Goal: Task Accomplishment & Management: Complete application form

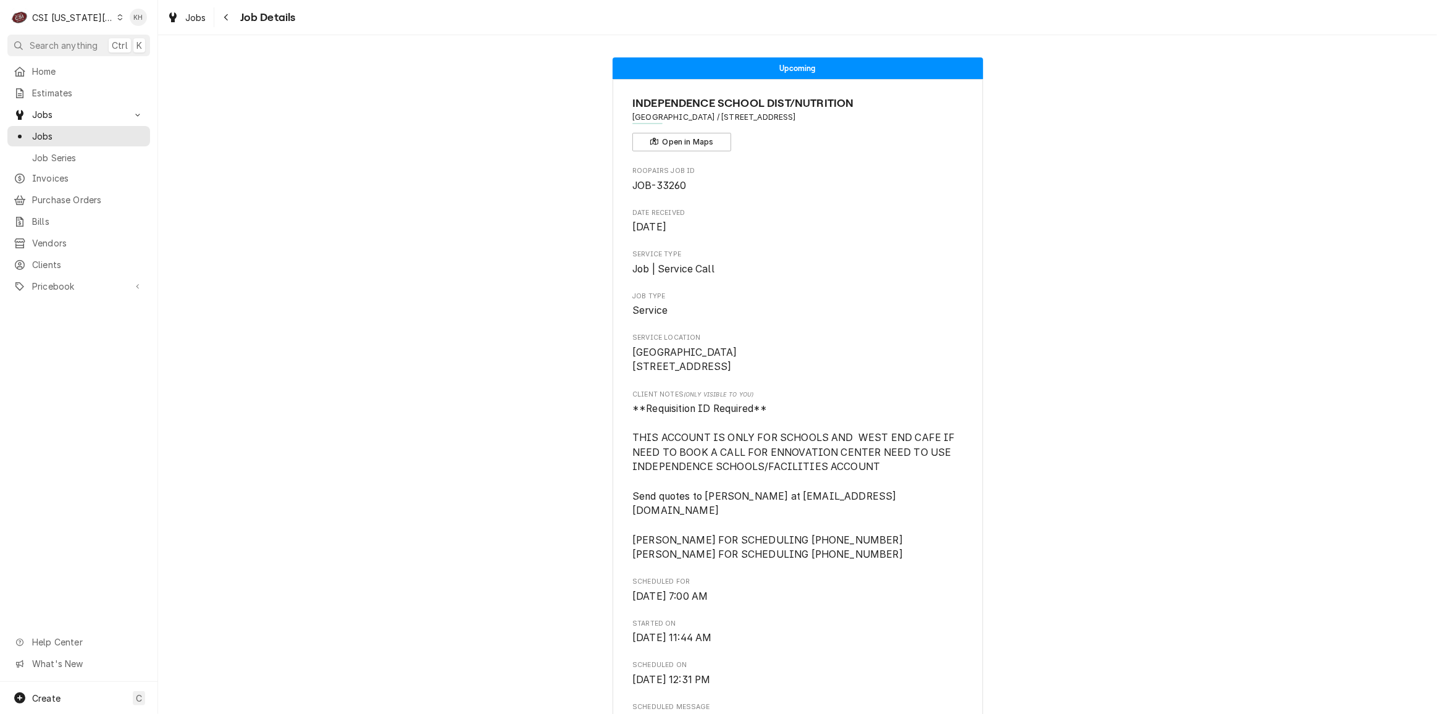
scroll to position [449, 0]
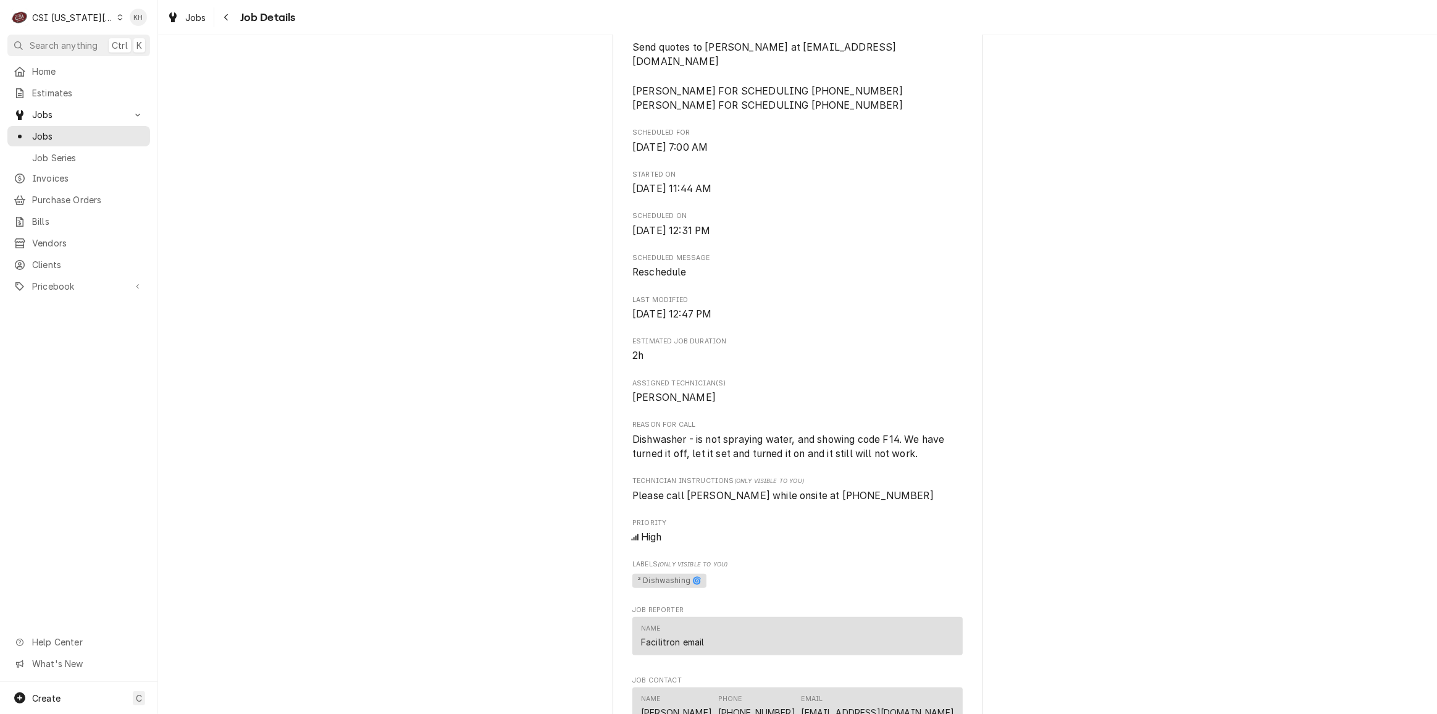
click at [87, 12] on div "CSI Kansas City" at bounding box center [73, 17] width 82 height 13
click at [145, 57] on div "CSI St. [PERSON_NAME]" at bounding box center [212, 67] width 193 height 20
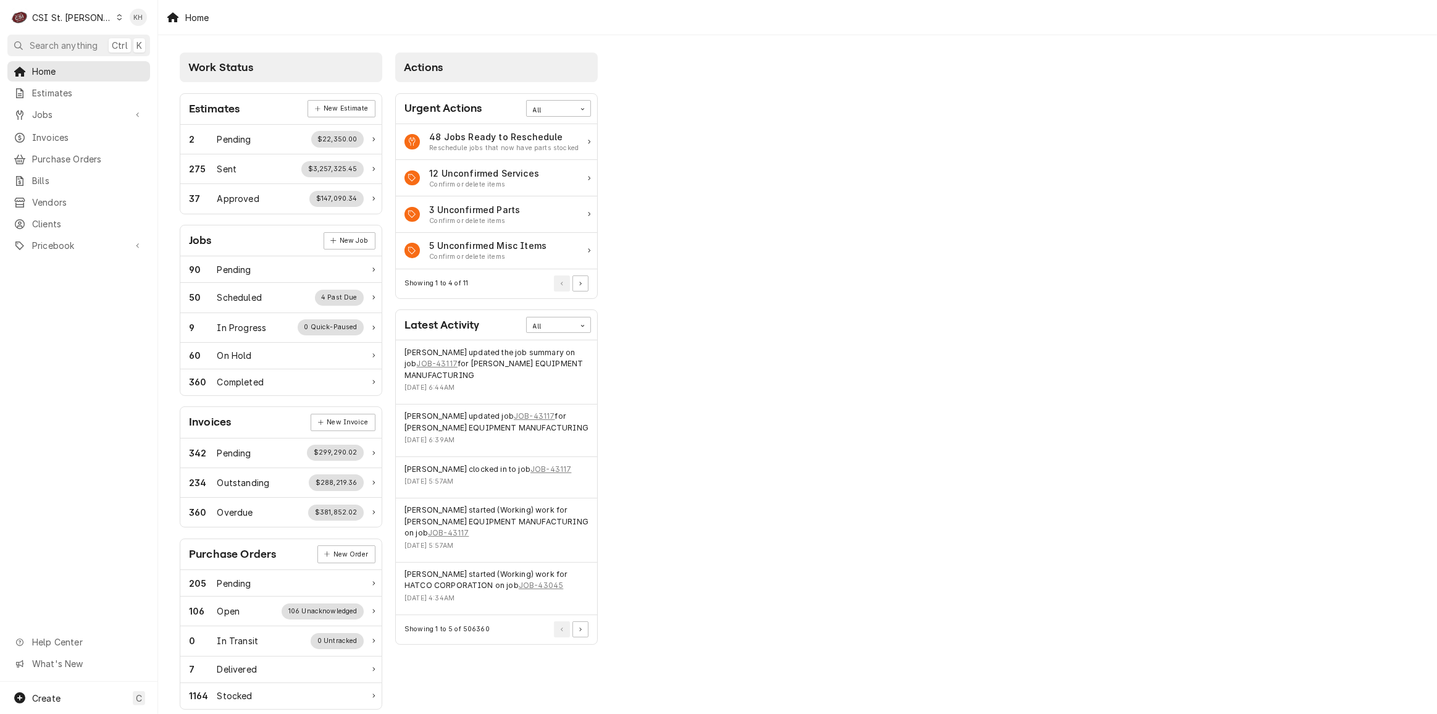
click at [67, 701] on div "Create C" at bounding box center [79, 698] width 158 height 32
click at [195, 589] on div "Job" at bounding box center [231, 590] width 83 height 13
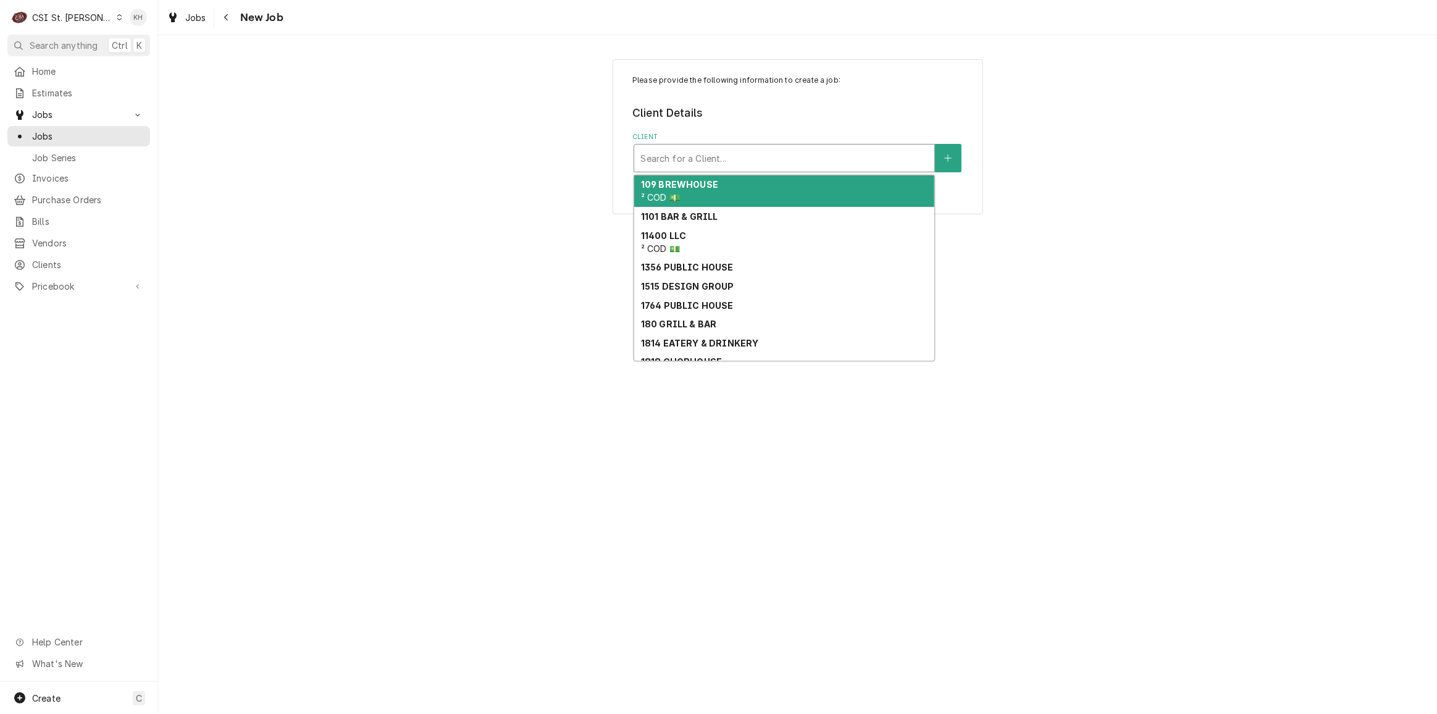
click at [698, 167] on div "Client" at bounding box center [785, 158] width 288 height 22
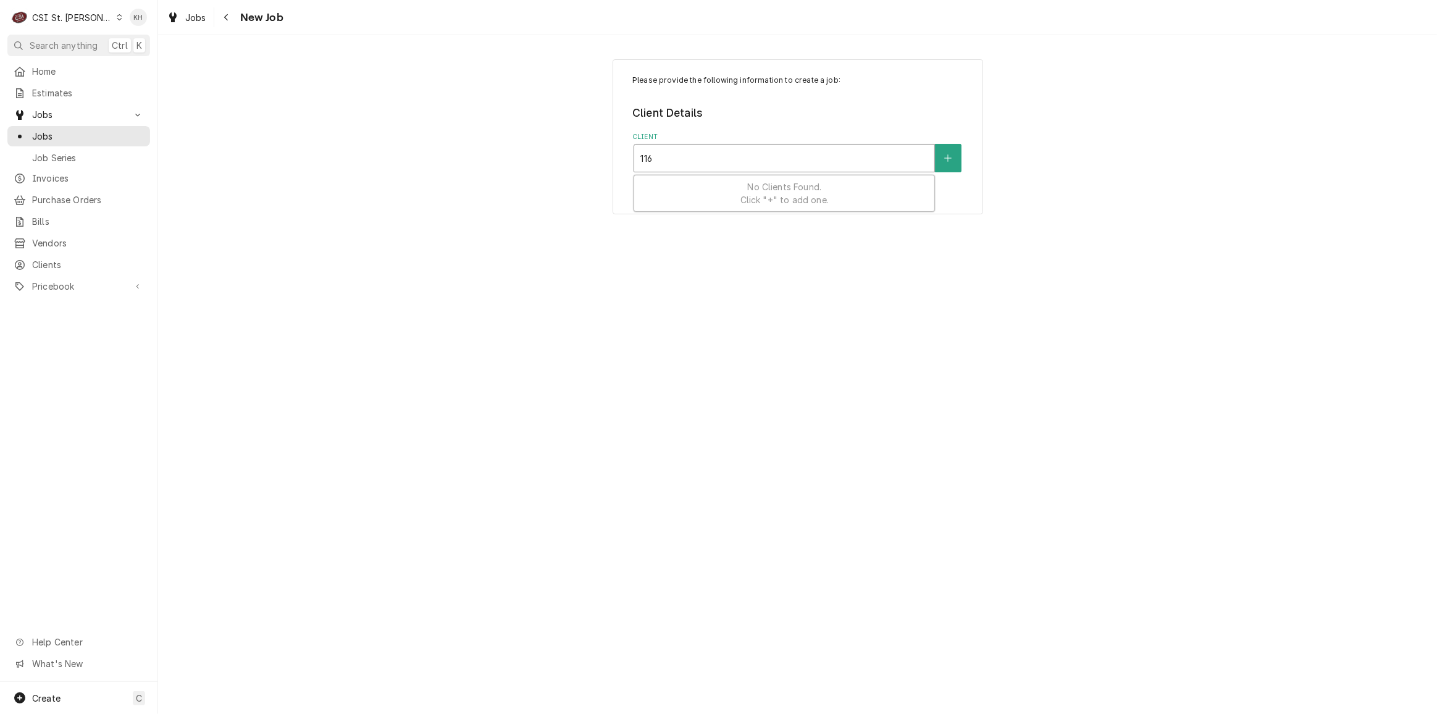
type input "1163"
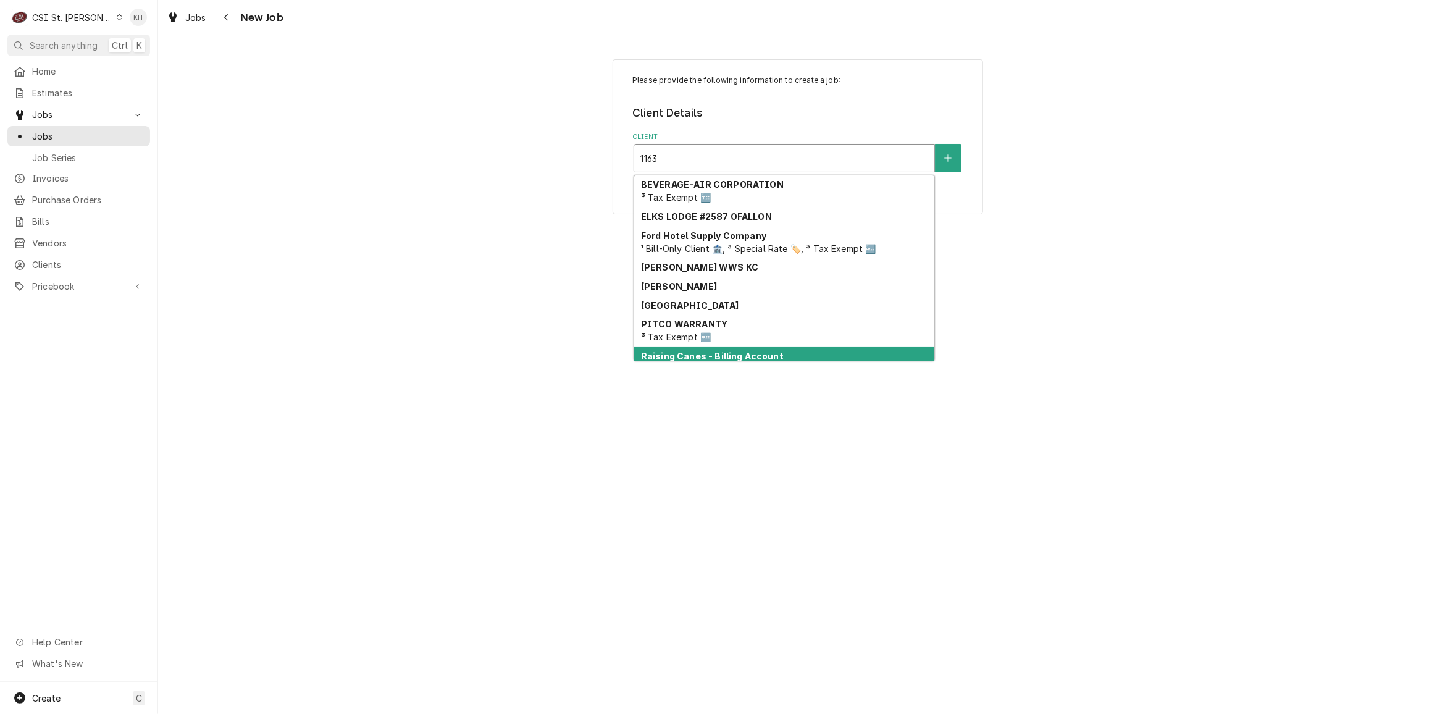
click at [751, 356] on strong "Raising Canes - Billing Account" at bounding box center [712, 356] width 143 height 11
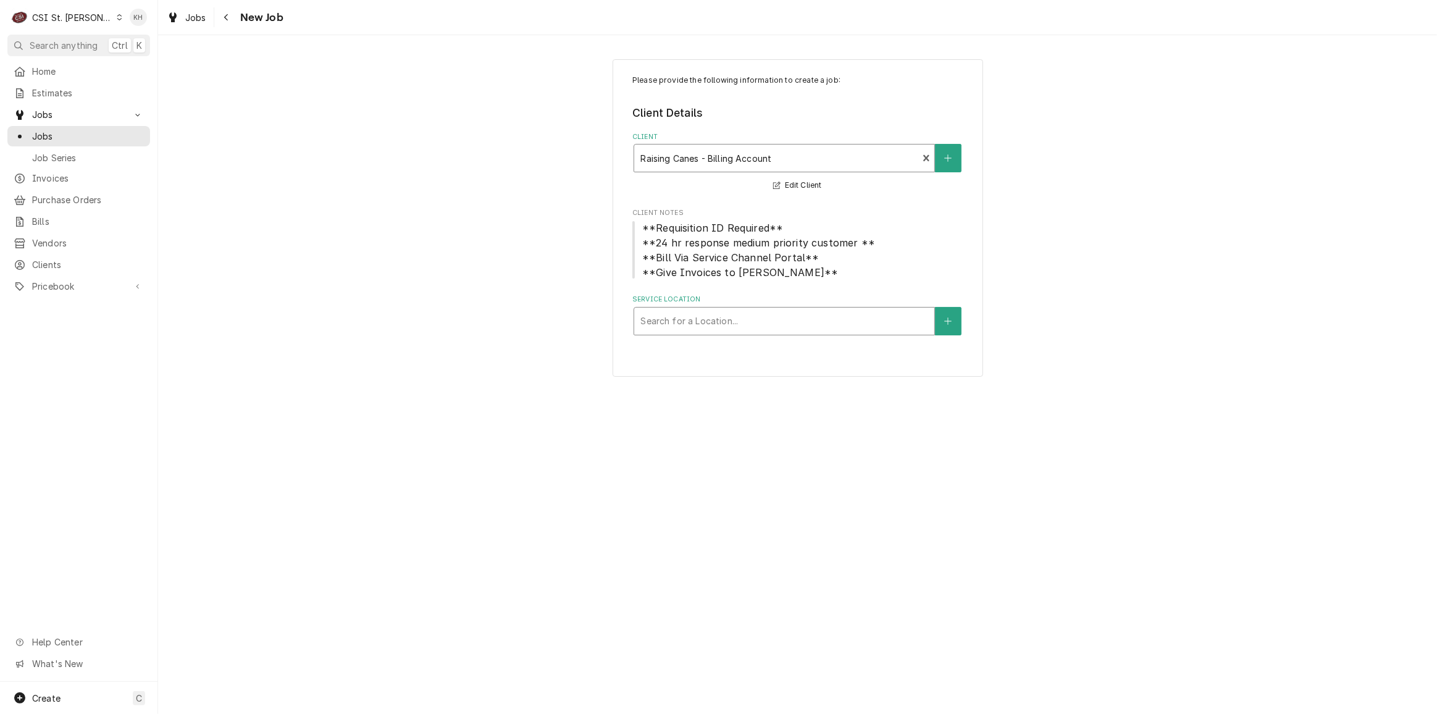
click at [742, 331] on div "Service Location" at bounding box center [785, 321] width 288 height 22
type input "1163"
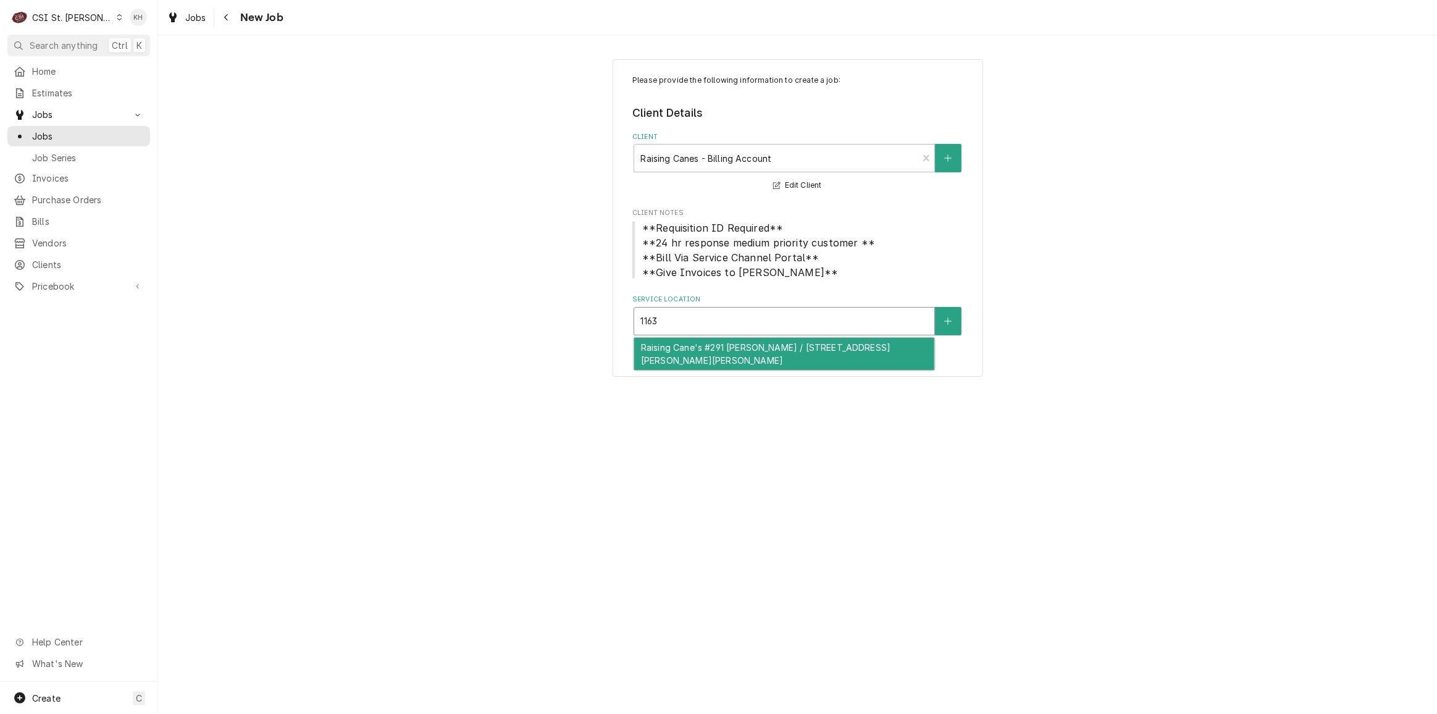
click at [749, 353] on div "Raising Cane's #291 Arnold / 1163 Jeffco Blvd, Arnold, MO 63010" at bounding box center [784, 354] width 300 height 32
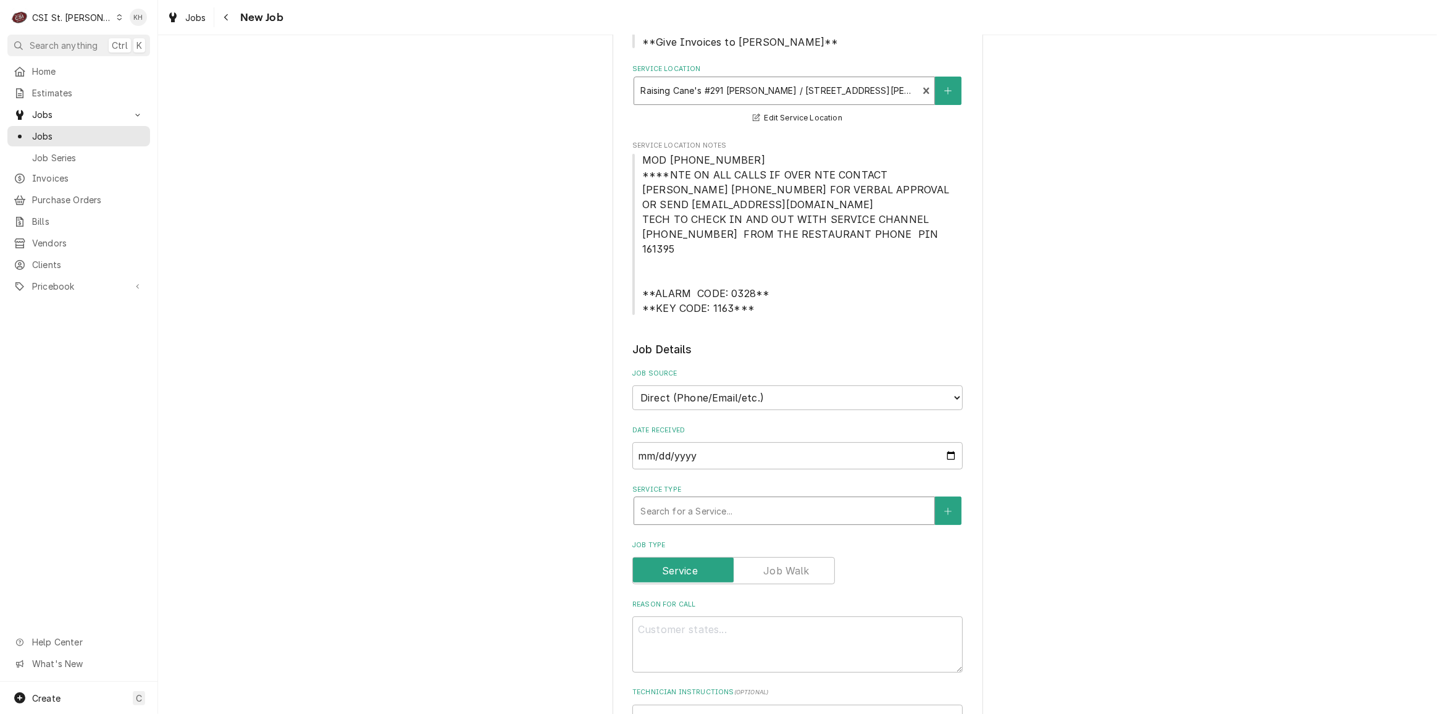
scroll to position [280, 0]
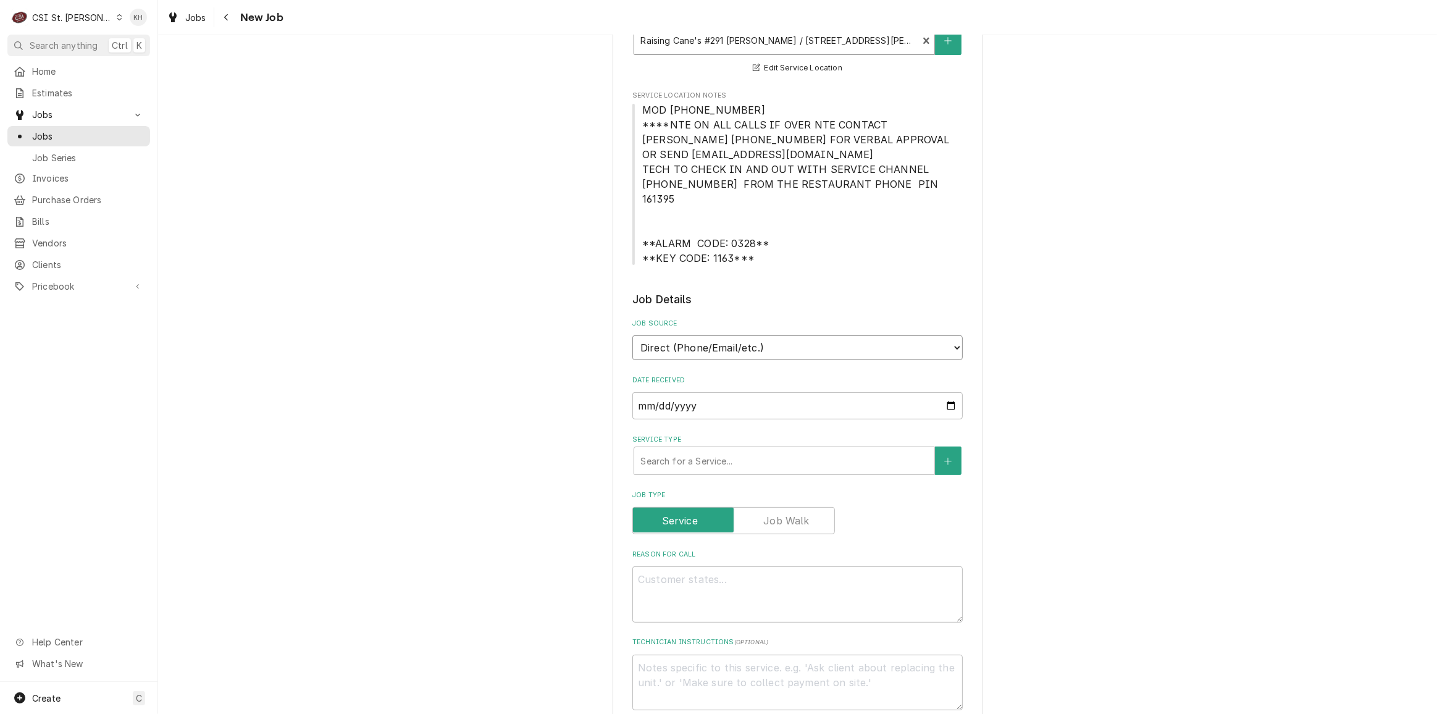
click at [746, 335] on select "Direct (Phone/Email/etc.) Service Channel Corrigo Ecotrak Other" at bounding box center [797, 347] width 330 height 25
select select "1"
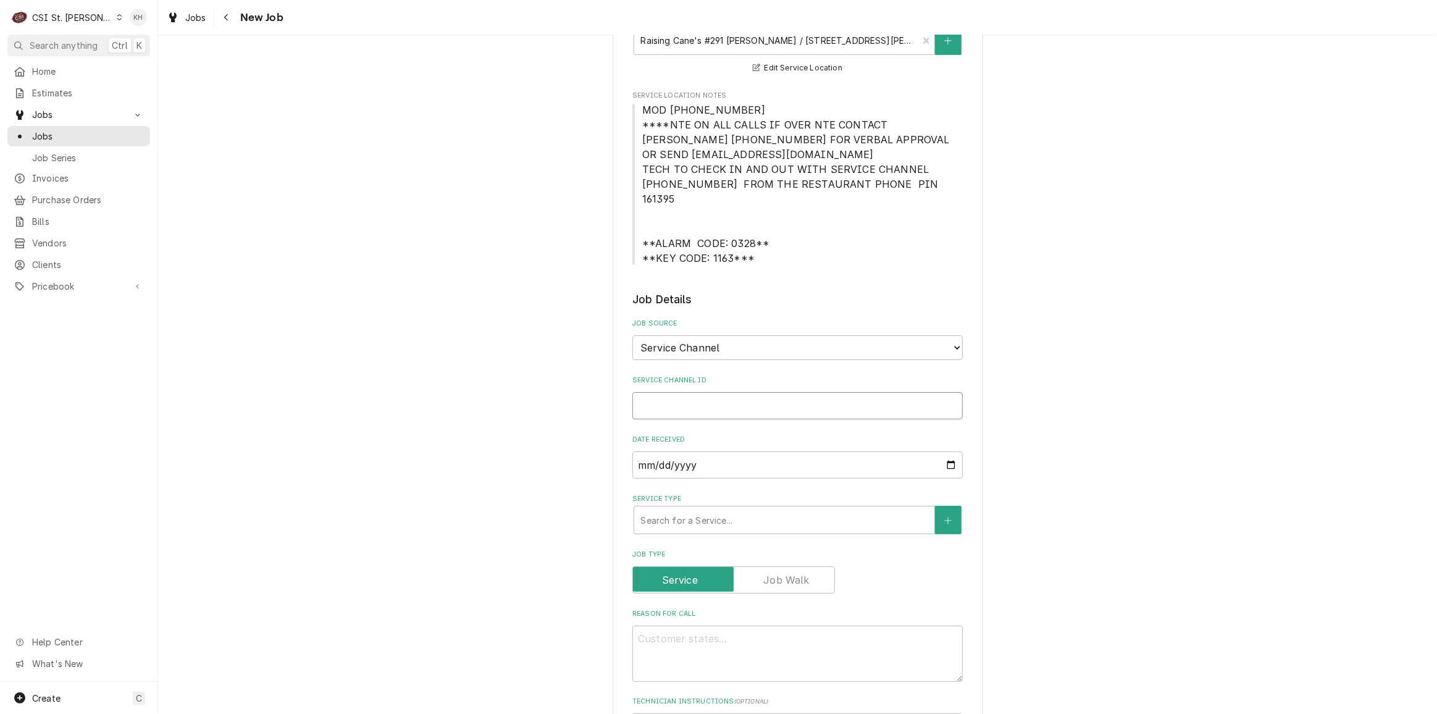
click at [722, 392] on input "Service Channel ID" at bounding box center [797, 405] width 330 height 27
paste input "328074589"
type textarea "x"
type input "328074589"
type textarea "x"
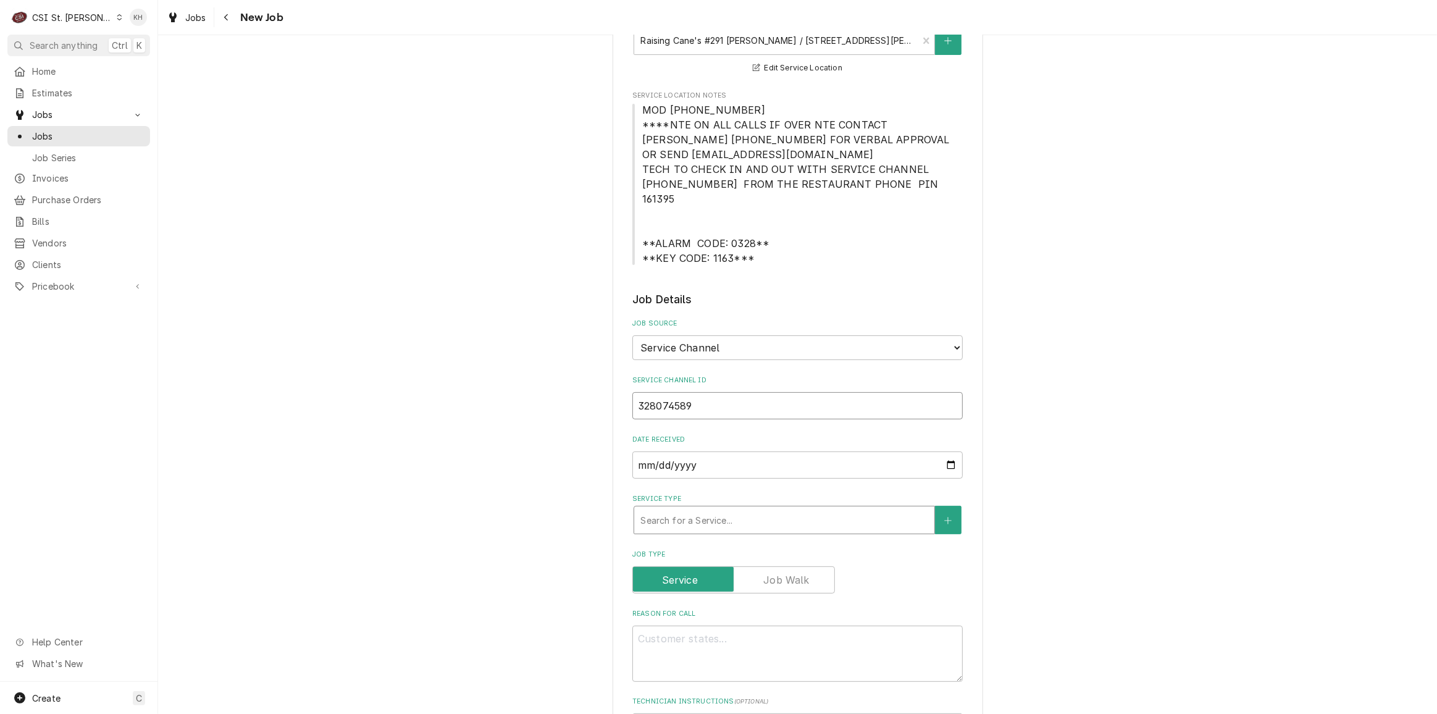
type input "328074589"
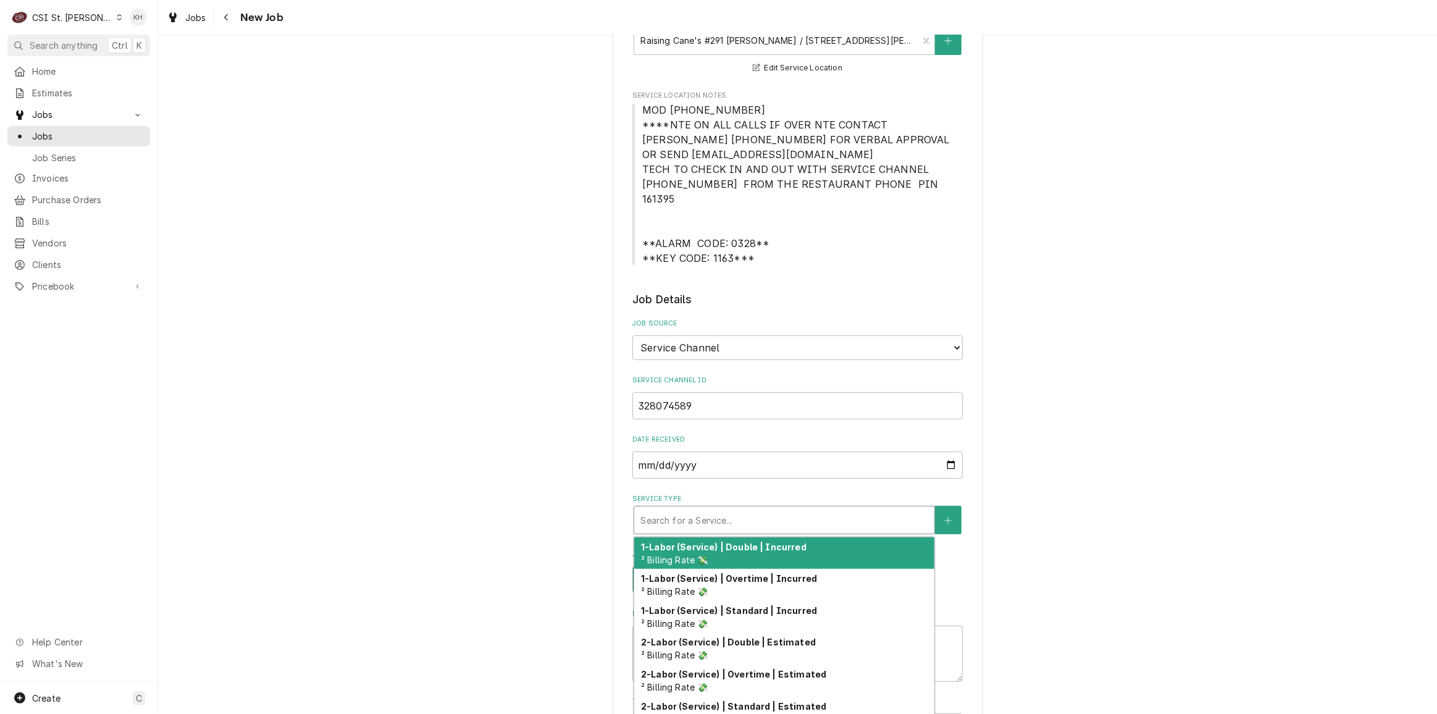
click at [701, 518] on div "Search for a Service..." at bounding box center [784, 519] width 300 height 27
type textarea "x"
type input "s"
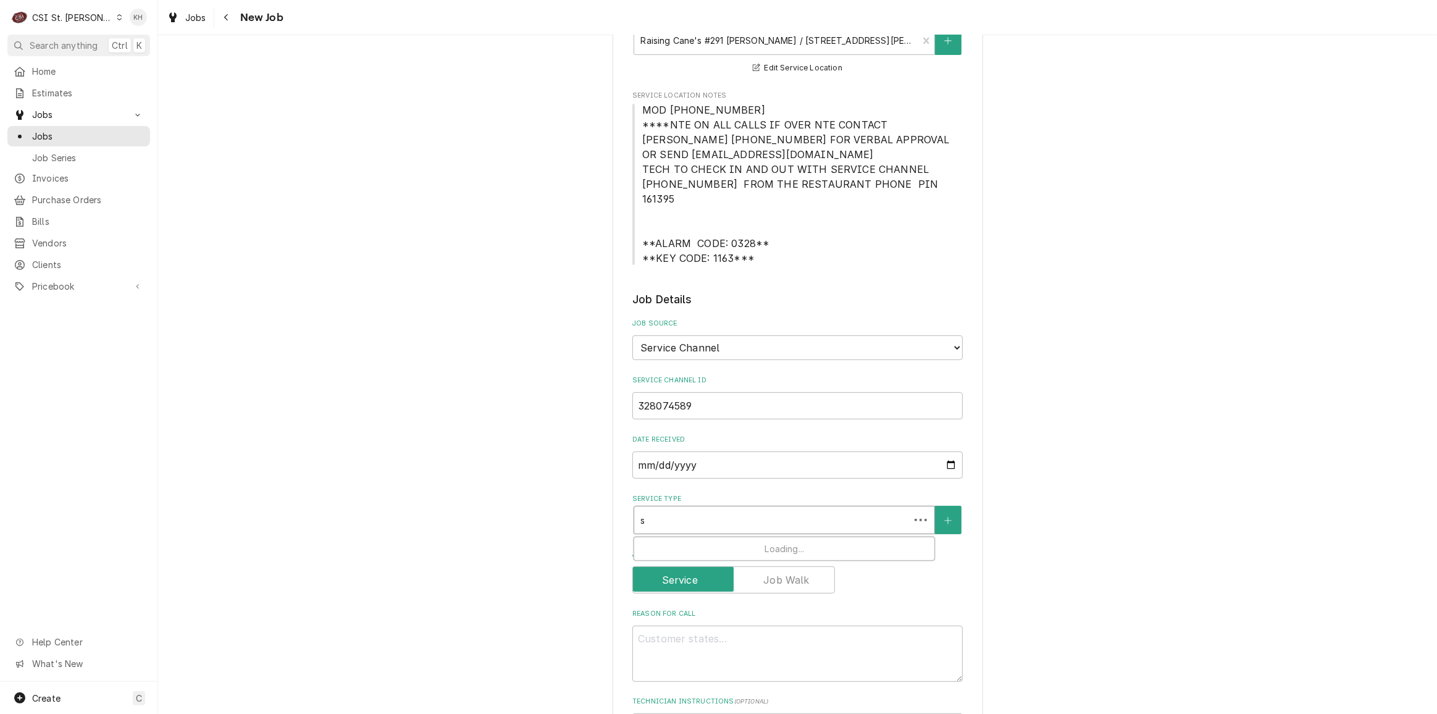
type textarea "x"
type input "se"
type textarea "x"
type input "ser"
type textarea "x"
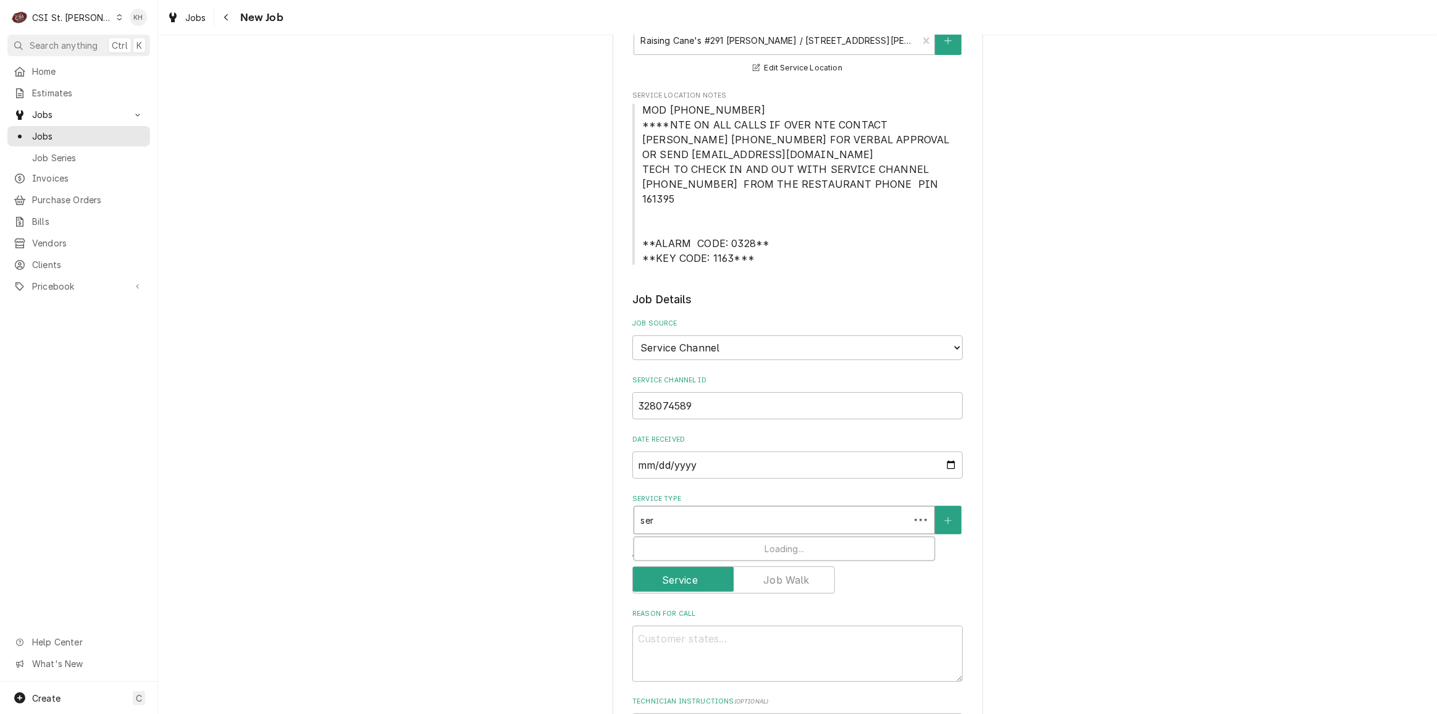
type input "serv"
type textarea "x"
type input "servi"
type textarea "x"
type input "servic"
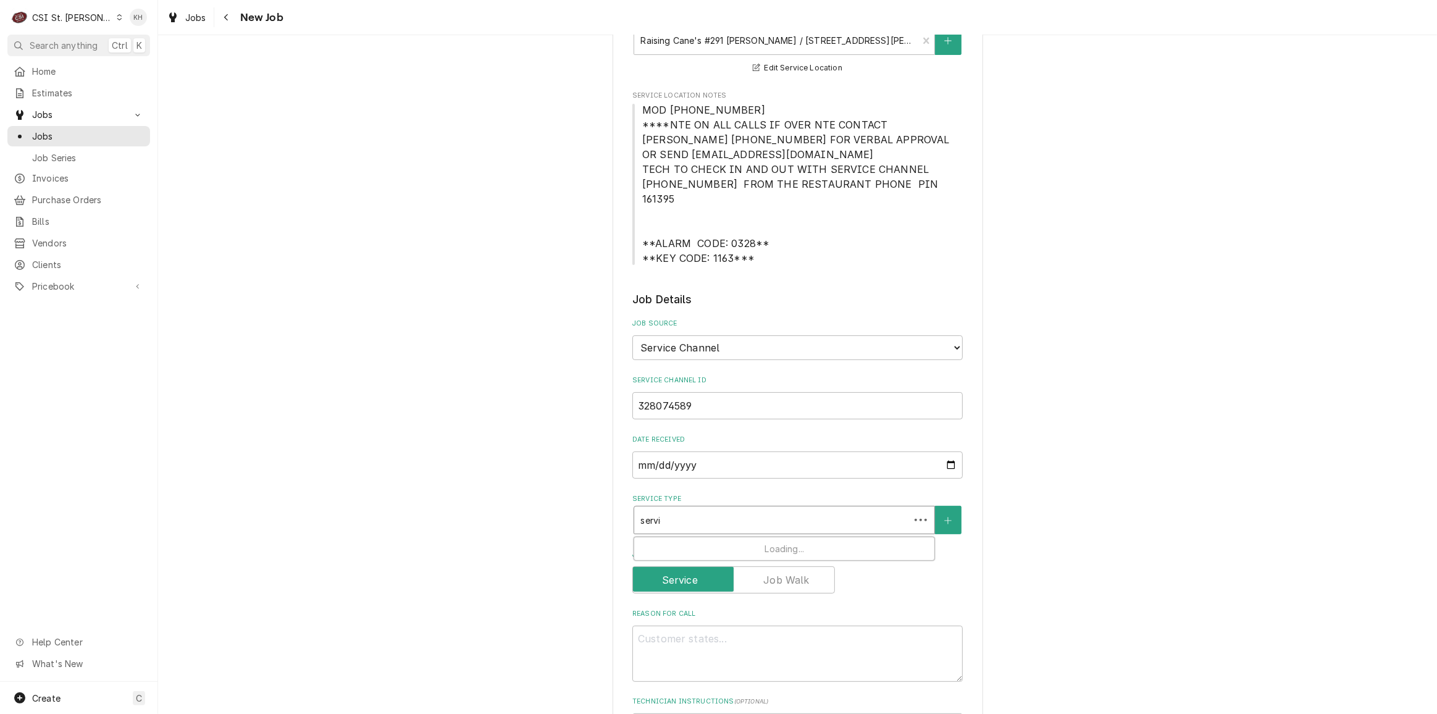
type textarea "x"
type input "service"
type textarea "x"
type input "service"
type textarea "x"
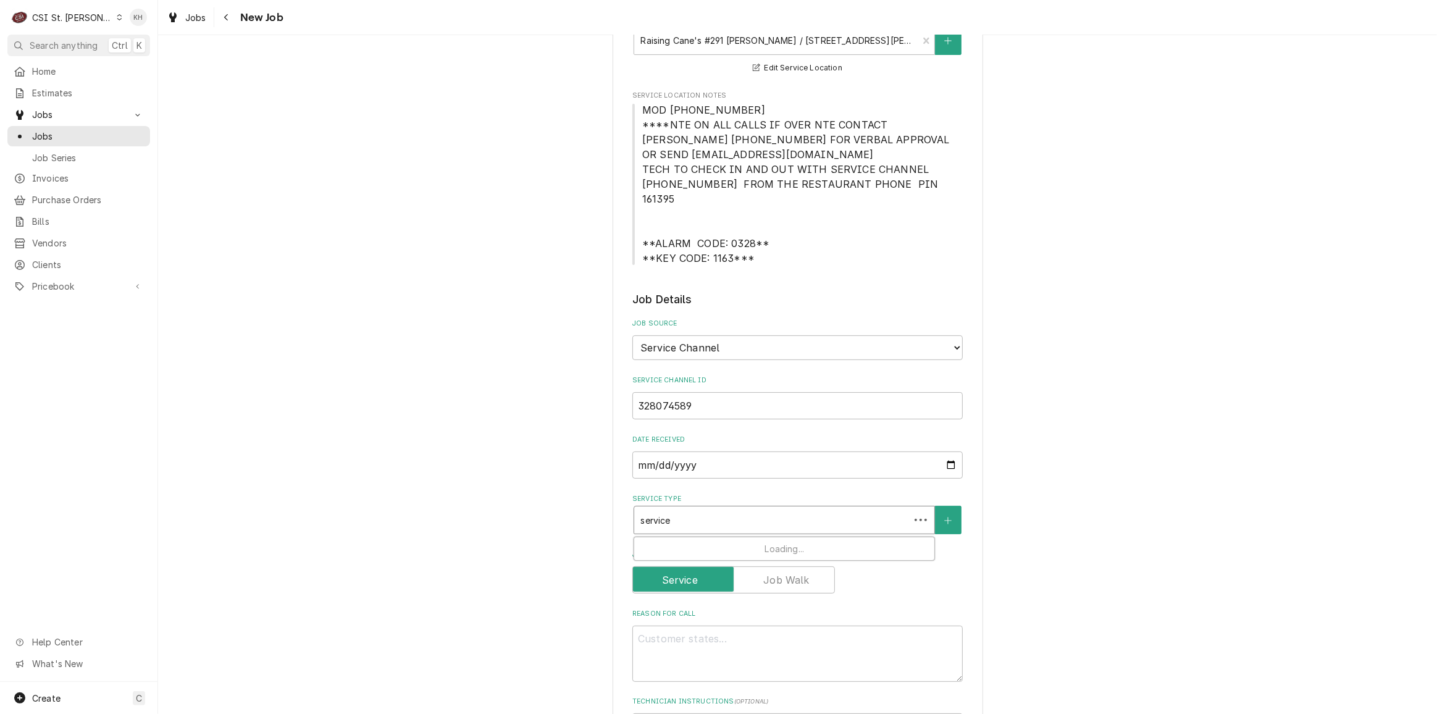
type input "service c"
type textarea "x"
type input "service ca"
type textarea "x"
type input "service cal"
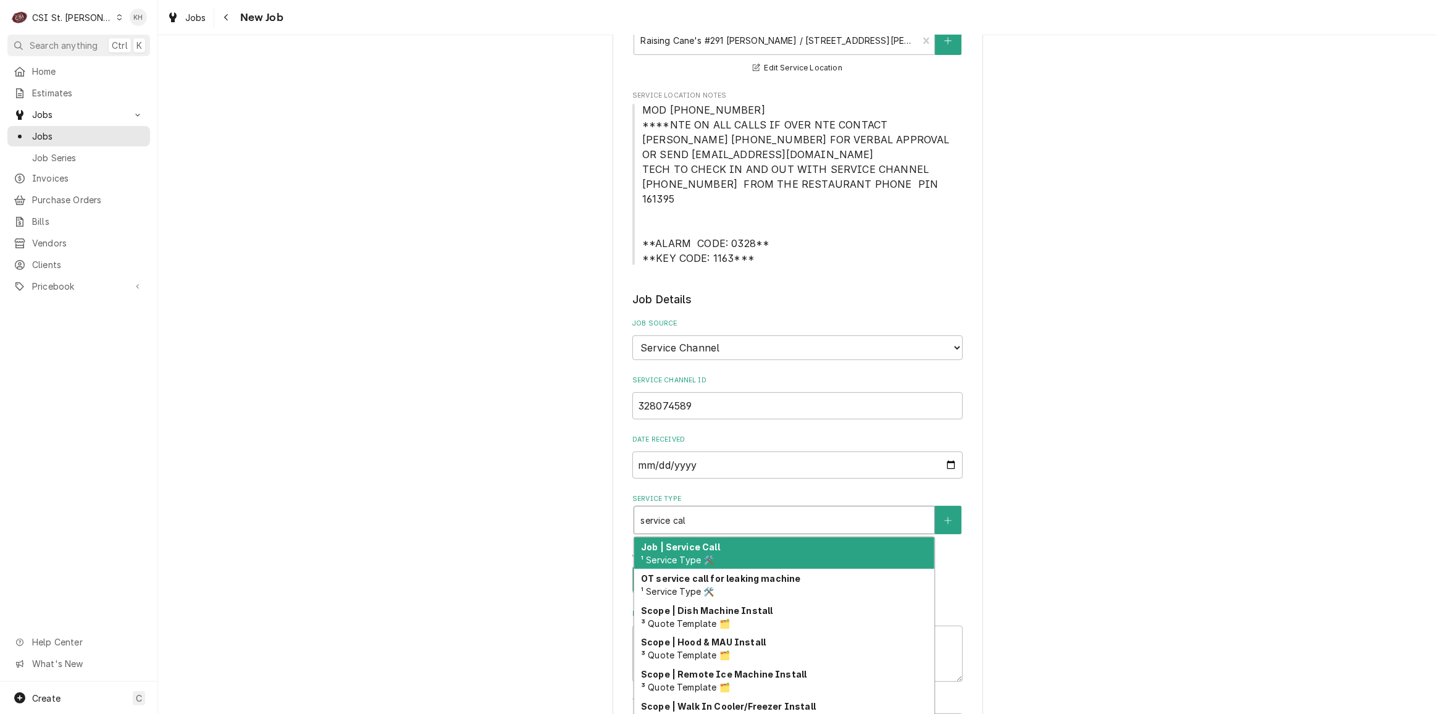
click at [713, 537] on div "Job | Service Call ¹ Service Type 🛠️" at bounding box center [784, 553] width 300 height 32
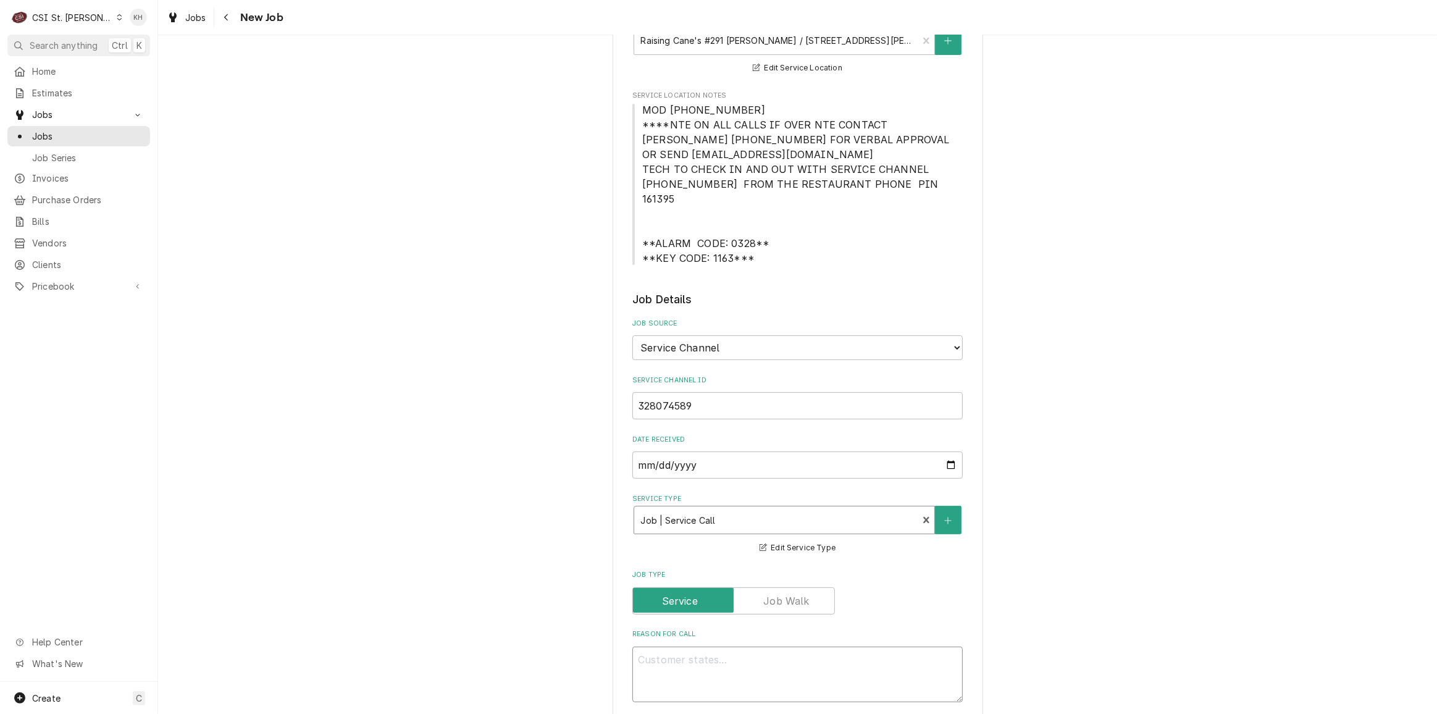
click at [815, 647] on textarea "Reason For Call" at bounding box center [797, 675] width 330 height 56
paste textarea "N_MODEL, "Serial #"UNKNOWN / Temperature too low or too high / Dine boards free…"
type textarea "x"
type textarea "N_MODEL, "Serial #"UNKNOWN / Temperature too low or too high / Dine boards free…"
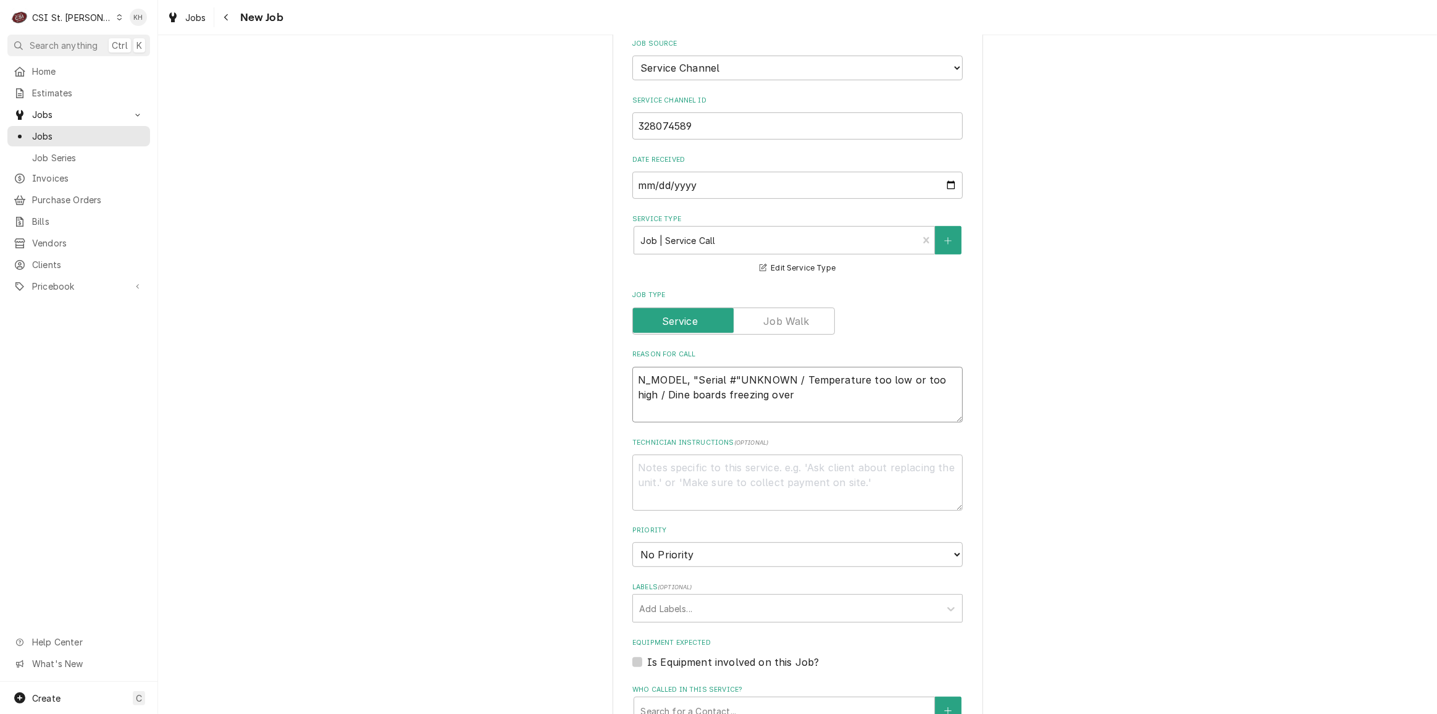
scroll to position [561, 0]
drag, startPoint x: 695, startPoint y: 374, endPoint x: 508, endPoint y: 313, distance: 197.1
click at [508, 313] on div "Please provide the following information to create a job: Client Details Client…" at bounding box center [797, 394] width 1279 height 1815
type textarea "x"
click at [746, 373] on textarea "Reason For Call" at bounding box center [797, 394] width 330 height 56
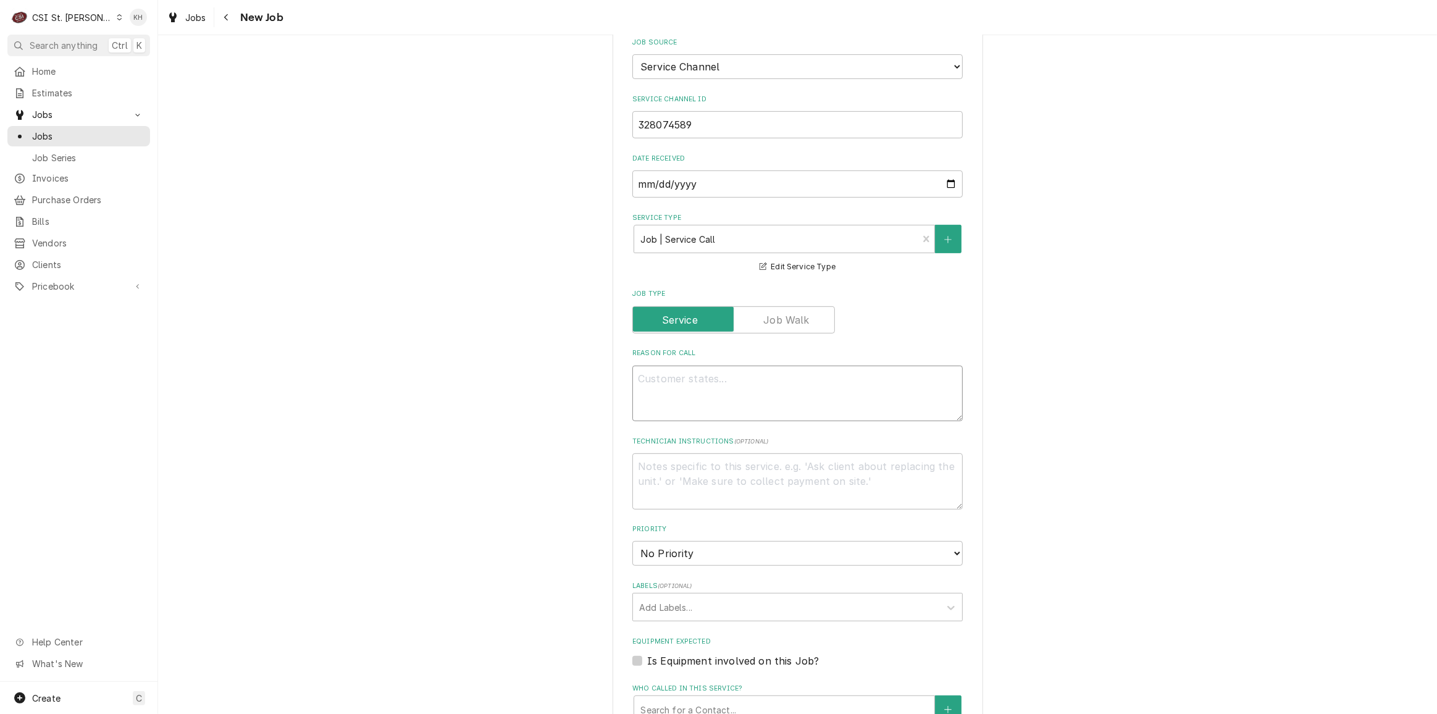
paste textarea "Description KITCHEN / Refrigeration / Dine In Board "Equip:" KITCHEN/HOT SIDE -…"
type textarea "x"
type textarea "Description KITCHEN / Refrigeration / Dine In Board "Equip:" KITCHEN/HOT SIDE -…"
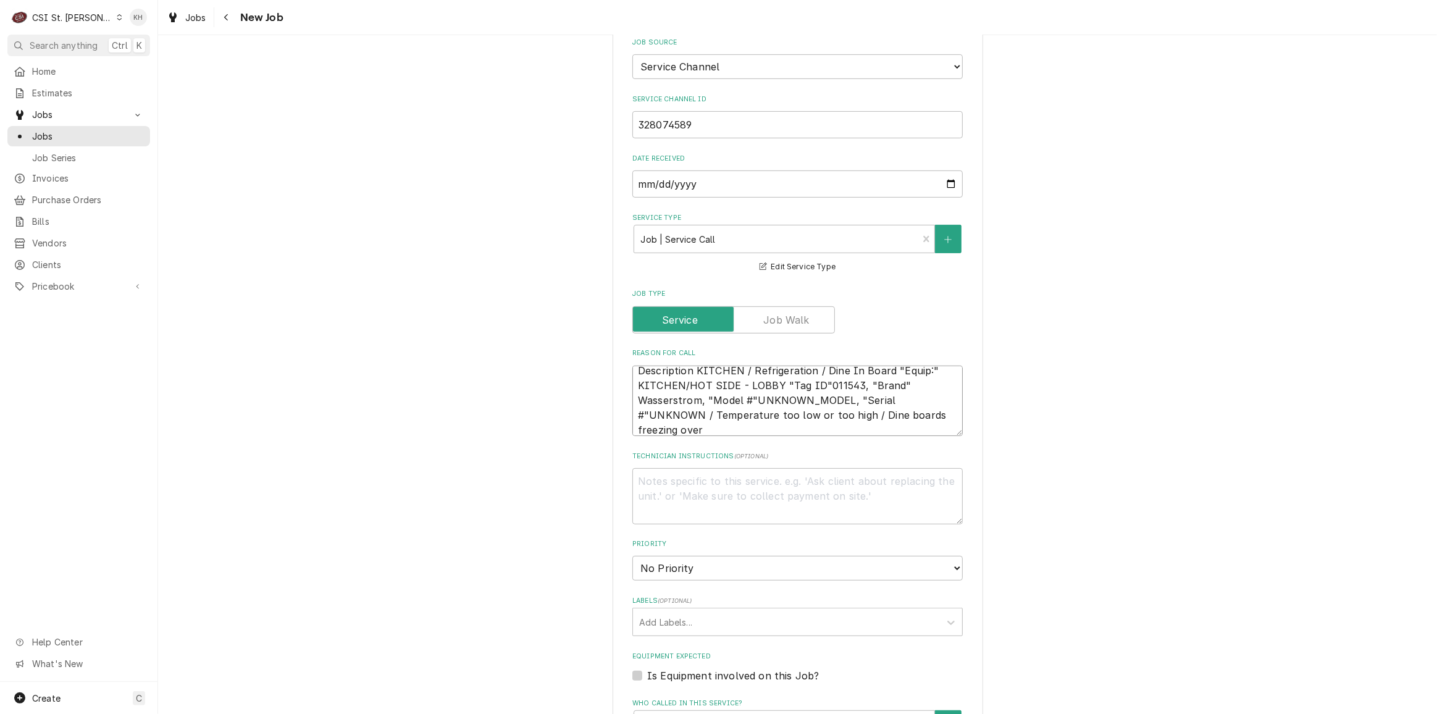
type textarea "x"
type textarea "Description KITCHEN / Refrigeration / Dine In Board "Equip:" KITCHEN/HOT SIDE -…"
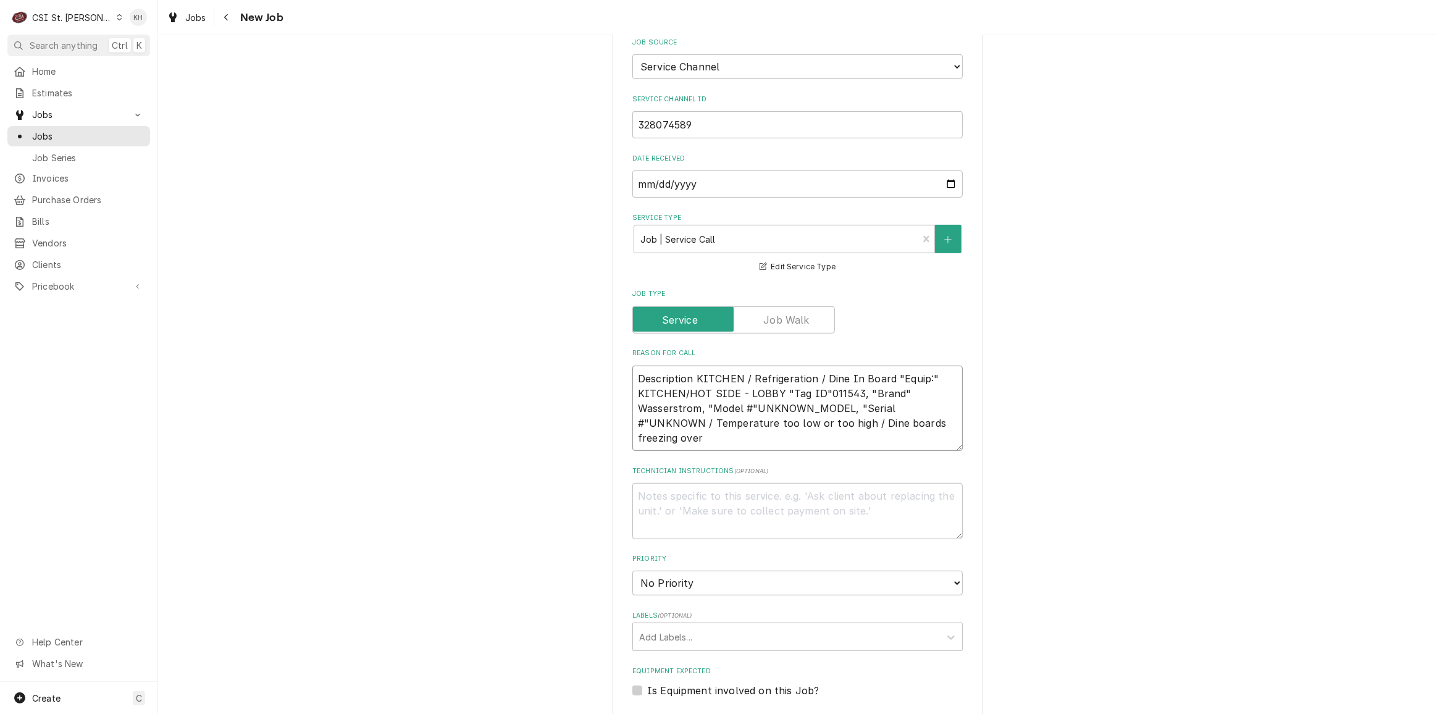
scroll to position [8, 0]
type textarea "x"
type textarea "Description KITCHEN / Refrigeration / Dine In Board "Equip:" KITCHEN/HOT SIDE -…"
type textarea "x"
type textarea "Description KITCHEN / Refrigeration / Dine In Board "Equip:" KITCHEN/HOT SIDE -…"
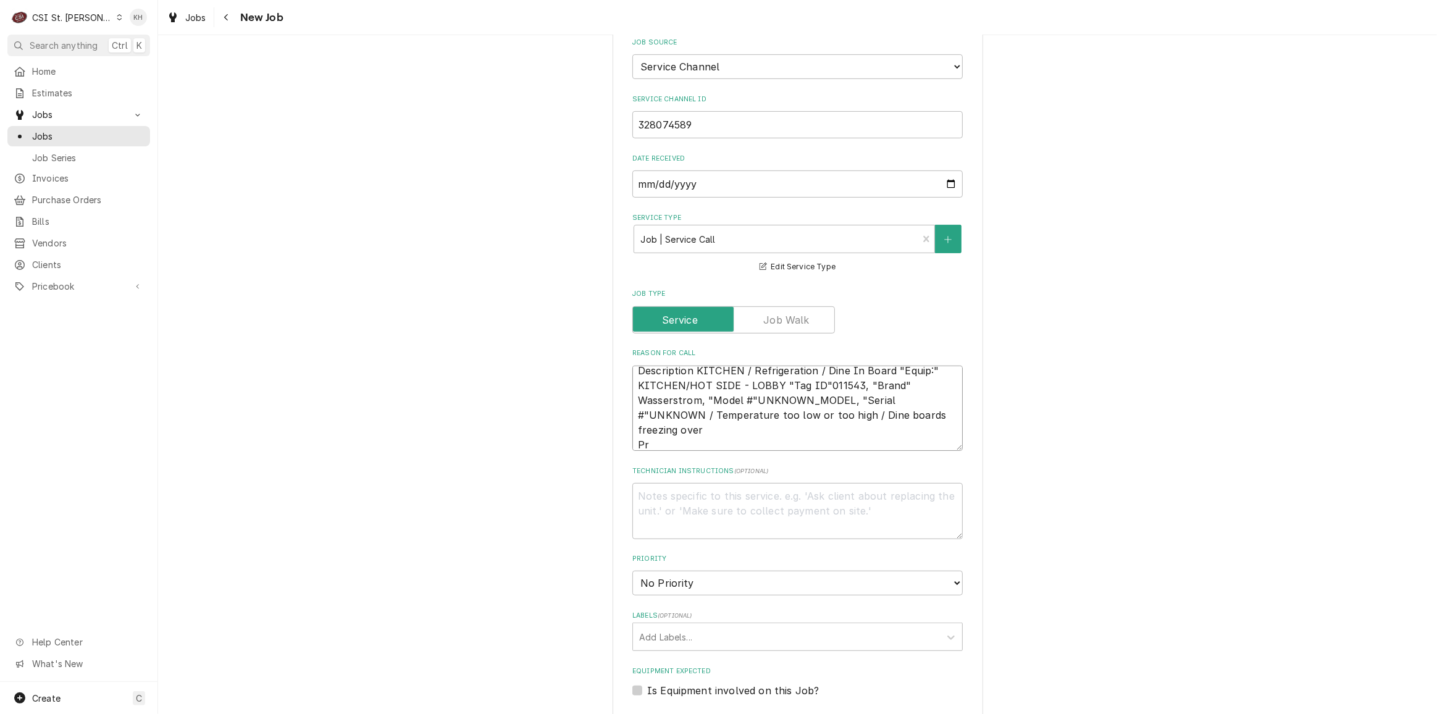
type textarea "x"
type textarea "Description KITCHEN / Refrigeration / Dine In Board "Equip:" KITCHEN/HOT SIDE -…"
type textarea "x"
type textarea "Description KITCHEN / Refrigeration / Dine In Board "Equip:" KITCHEN/HOT SIDE -…"
type textarea "x"
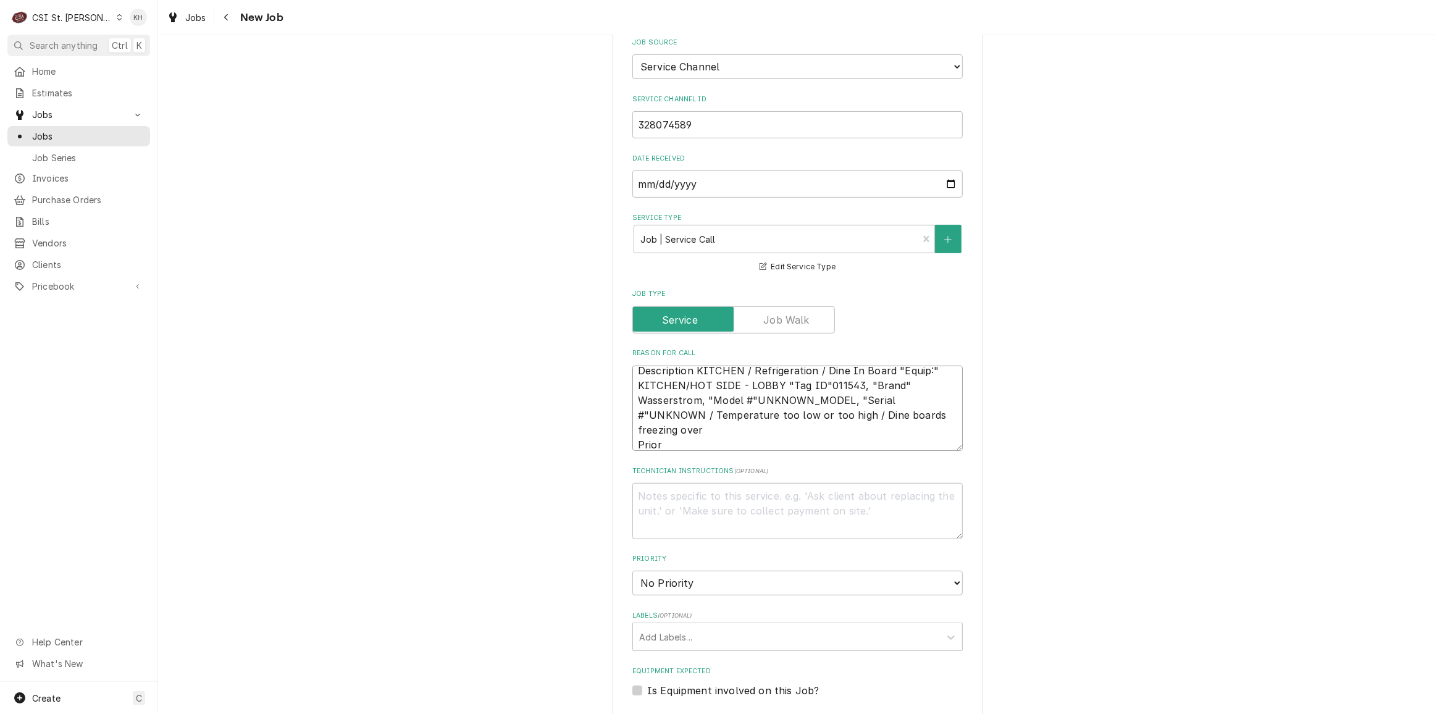
type textarea "Description KITCHEN / Refrigeration / Dine In Board "Equip:" KITCHEN/HOT SIDE -…"
type textarea "x"
type textarea "Description KITCHEN / Refrigeration / Dine In Board "Equip:" KITCHEN/HOT SIDE -…"
type textarea "x"
type textarea "Description KITCHEN / Refrigeration / Dine In Board "Equip:" KITCHEN/HOT SIDE -…"
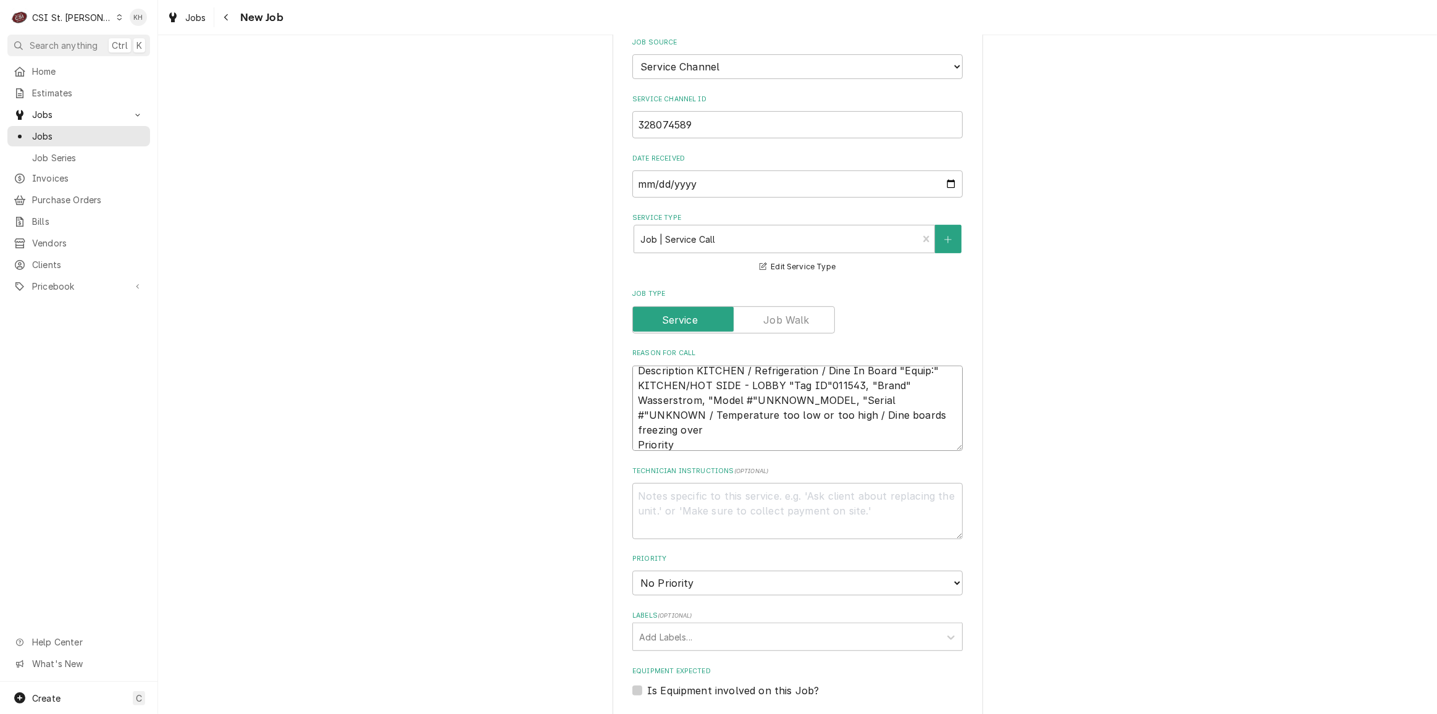
type textarea "x"
type textarea "Description KITCHEN / Refrigeration / Dine In Board "Equip:" KITCHEN/HOT SIDE -…"
type textarea "x"
type textarea "Description KITCHEN / Refrigeration / Dine In Board "Equip:" KITCHEN/HOT SIDE -…"
type textarea "x"
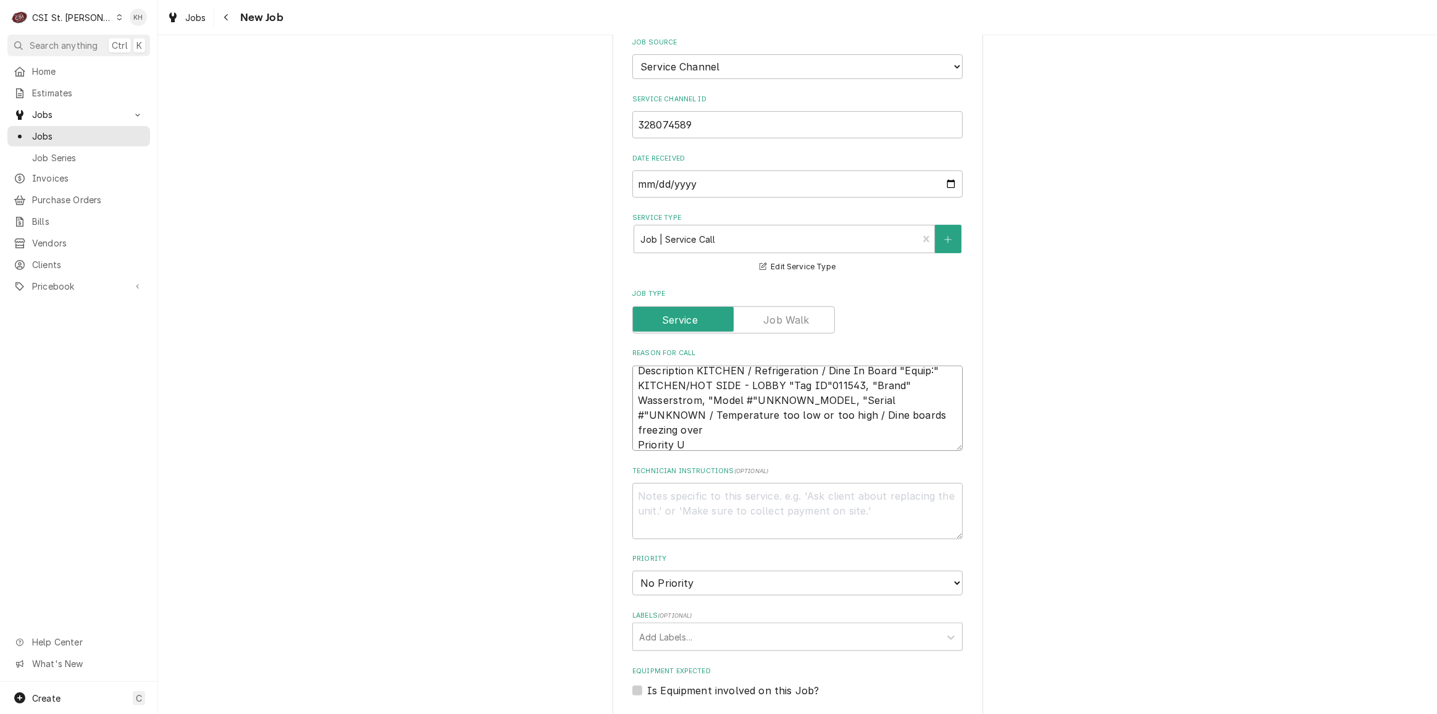
type textarea "Description KITCHEN / Refrigeration / Dine In Board "Equip:" KITCHEN/HOT SIDE -…"
type textarea "x"
type textarea "Description KITCHEN / Refrigeration / Dine In Board "Equip:" KITCHEN/HOT SIDE -…"
type textarea "x"
type textarea "Description KITCHEN / Refrigeration / Dine In Board "Equip:" KITCHEN/HOT SIDE -…"
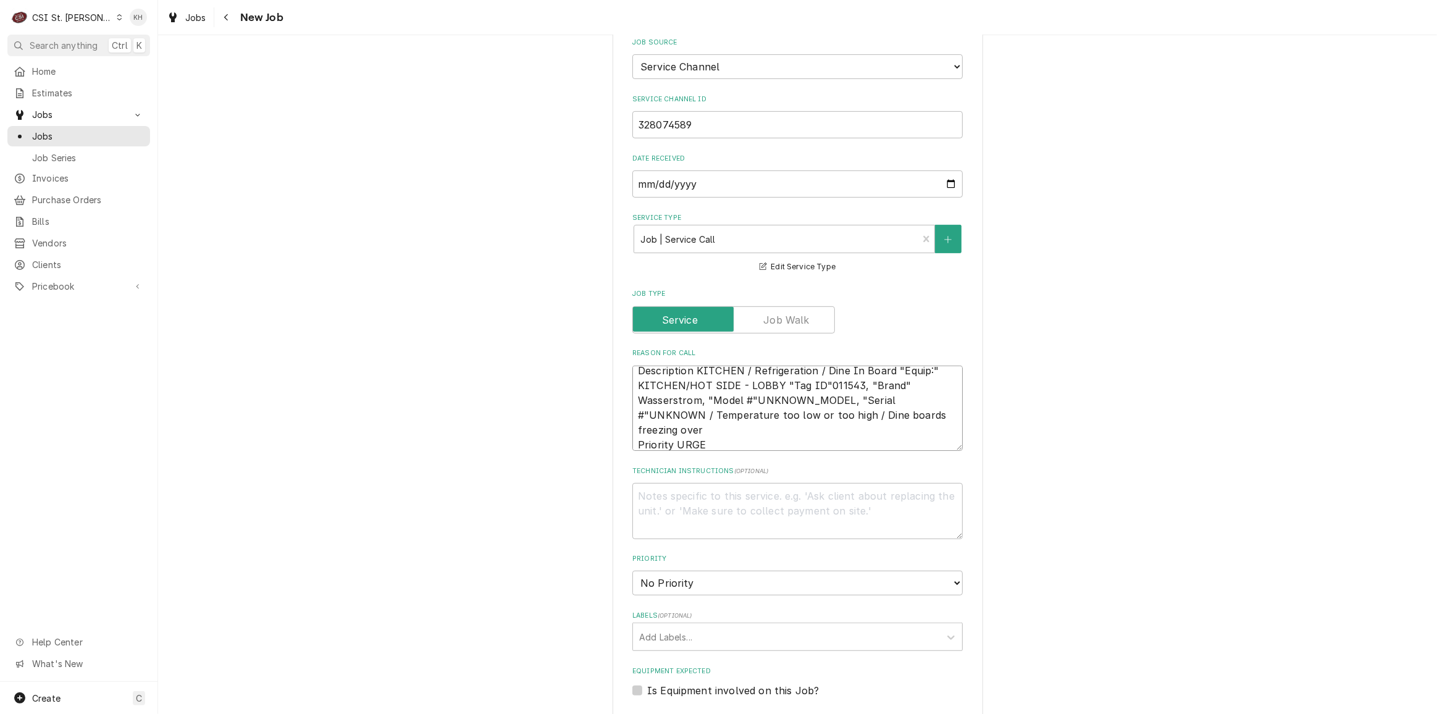
type textarea "x"
type textarea "Description KITCHEN / Refrigeration / Dine In Board "Equip:" KITCHEN/HOT SIDE -…"
type textarea "x"
type textarea "Description KITCHEN / Refrigeration / Dine In Board "Equip:" KITCHEN/HOT SIDE -…"
type textarea "x"
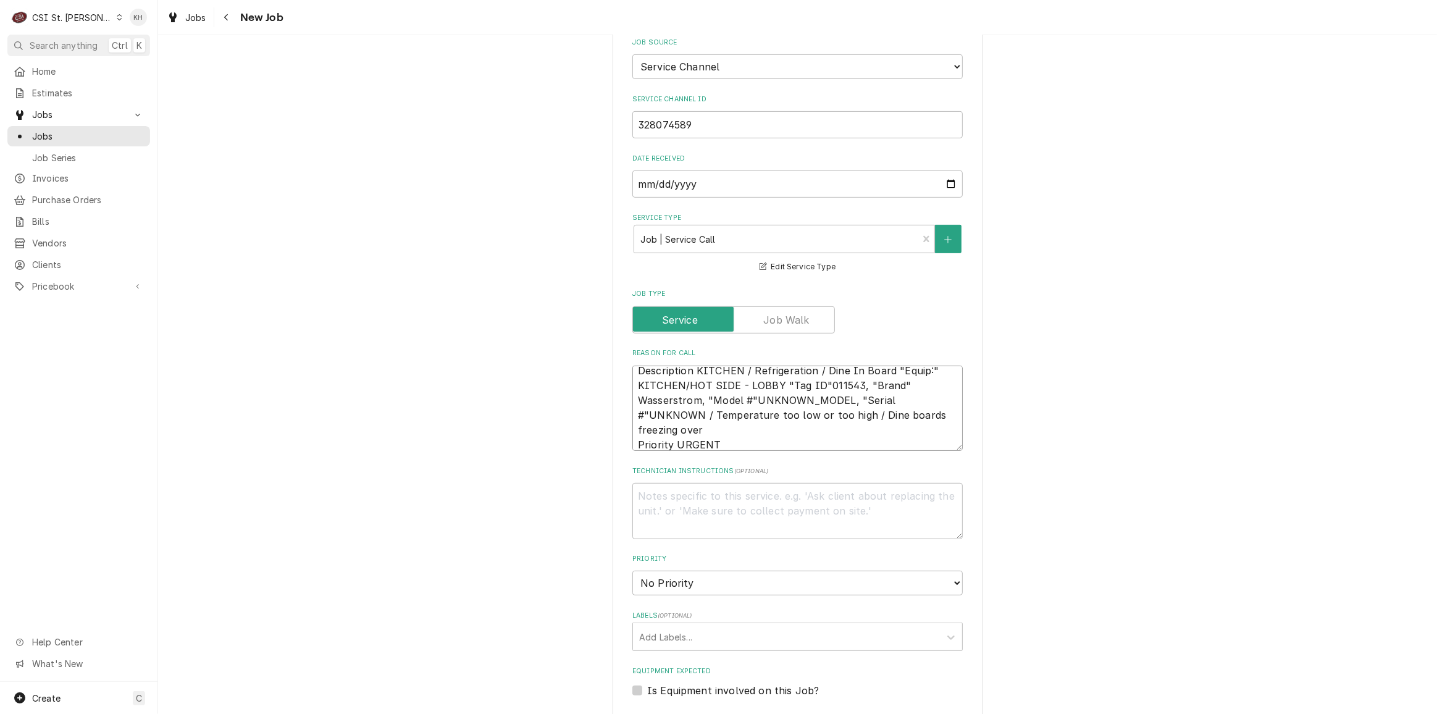
type textarea "Description KITCHEN / Refrigeration / Dine In Board "Equip:" KITCHEN/HOT SIDE -…"
type textarea "x"
type textarea "Description KITCHEN / Refrigeration / Dine In Board "Equip:" KITCHEN/HOT SIDE -…"
type textarea "x"
type textarea "Description KITCHEN / Refrigeration / Dine In Board "Equip:" KITCHEN/HOT SIDE -…"
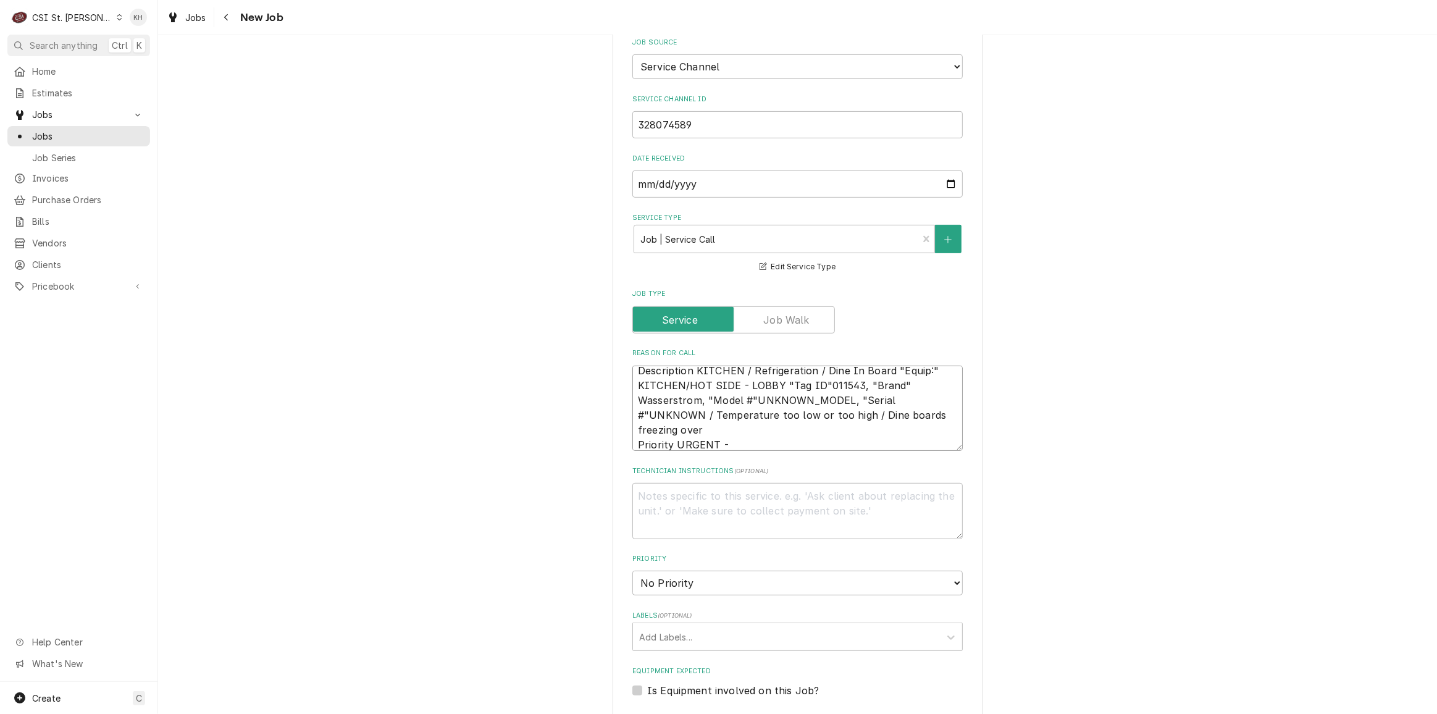
type textarea "x"
type textarea "Description KITCHEN / Refrigeration / Dine In Board "Equip:" KITCHEN/HOT SIDE -…"
type textarea "x"
type textarea "Description KITCHEN / Refrigeration / Dine In Board "Equip:" KITCHEN/HOT SIDE -…"
type textarea "x"
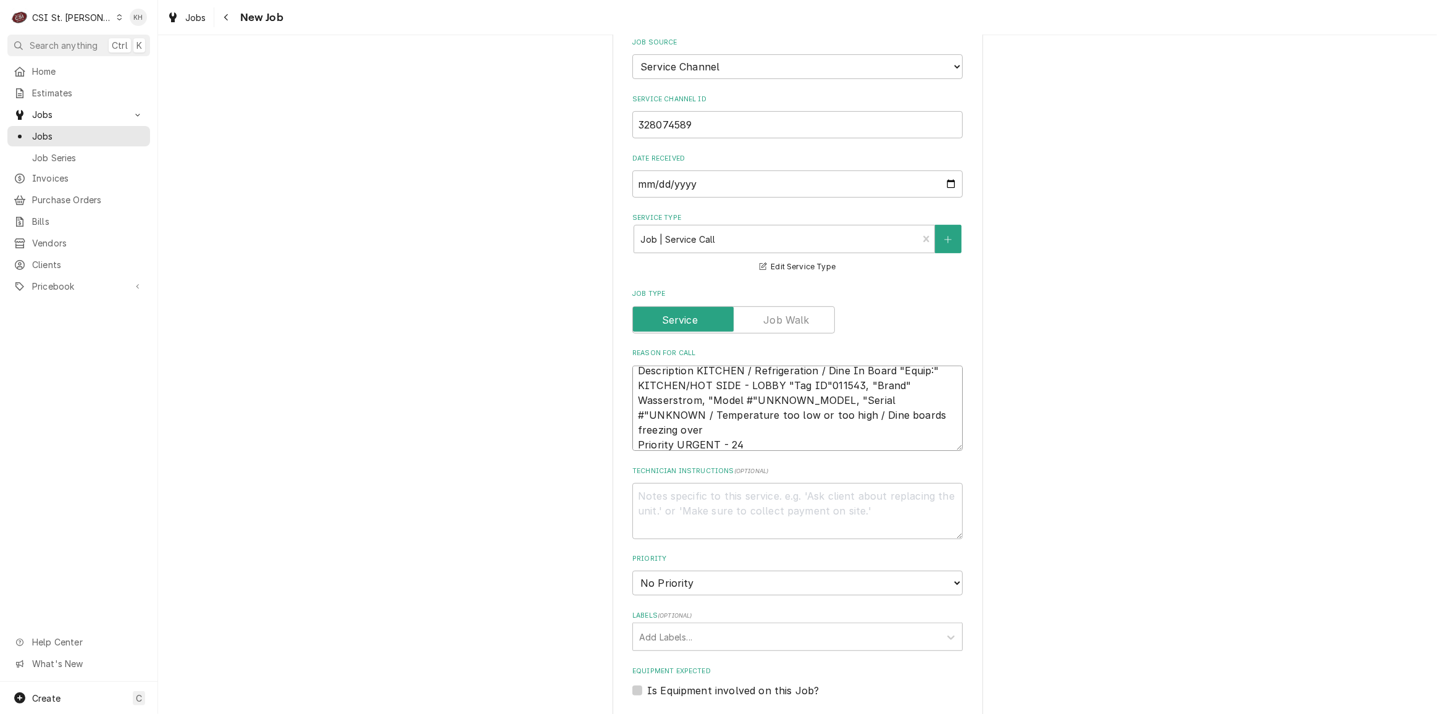
type textarea "Description KITCHEN / Refrigeration / Dine In Board "Equip:" KITCHEN/HOT SIDE -…"
type textarea "x"
type textarea "Description KITCHEN / Refrigeration / Dine In Board "Equip:" KITCHEN/HOT SIDE -…"
type textarea "x"
type textarea "Description KITCHEN / Refrigeration / Dine In Board "Equip:" KITCHEN/HOT SIDE -…"
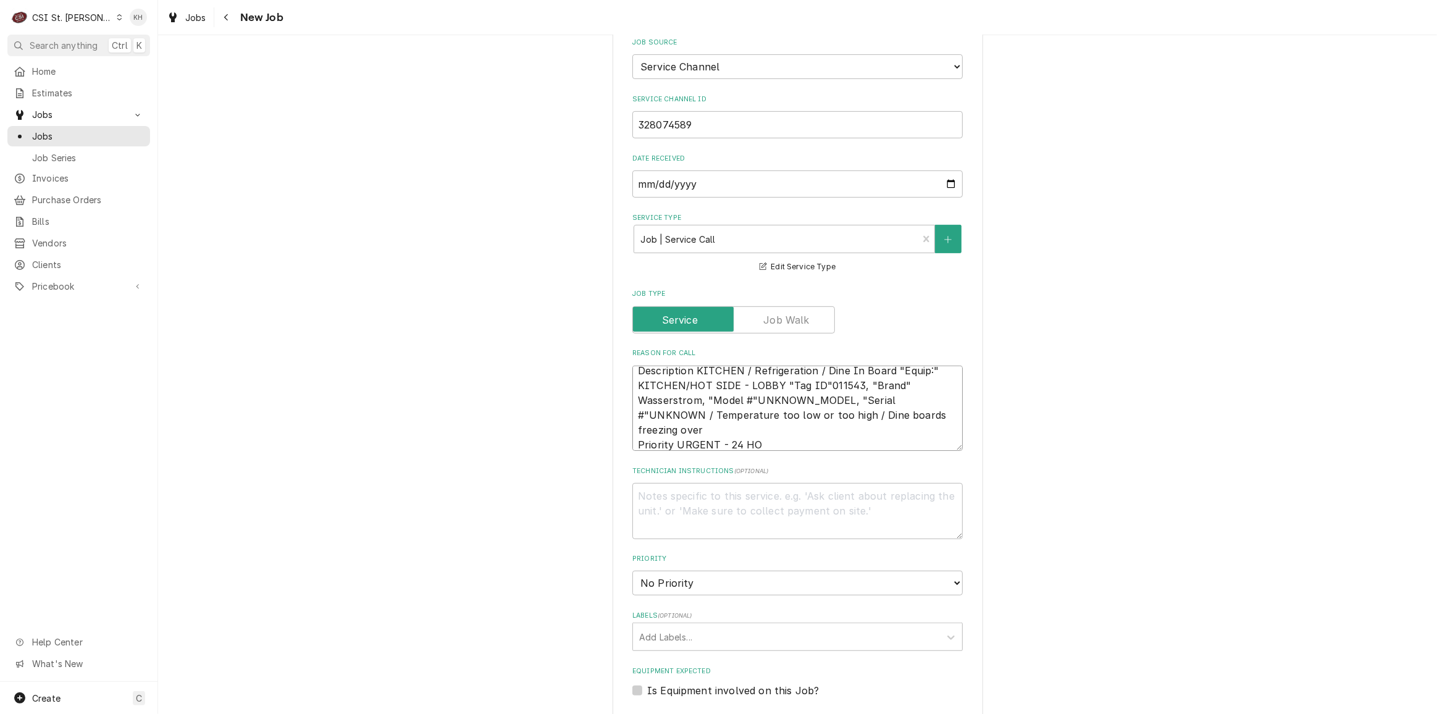
type textarea "x"
type textarea "Description KITCHEN / Refrigeration / Dine In Board "Equip:" KITCHEN/HOT SIDE -…"
type textarea "x"
type textarea "Description KITCHEN / Refrigeration / Dine In Board "Equip:" KITCHEN/HOT SIDE -…"
type textarea "x"
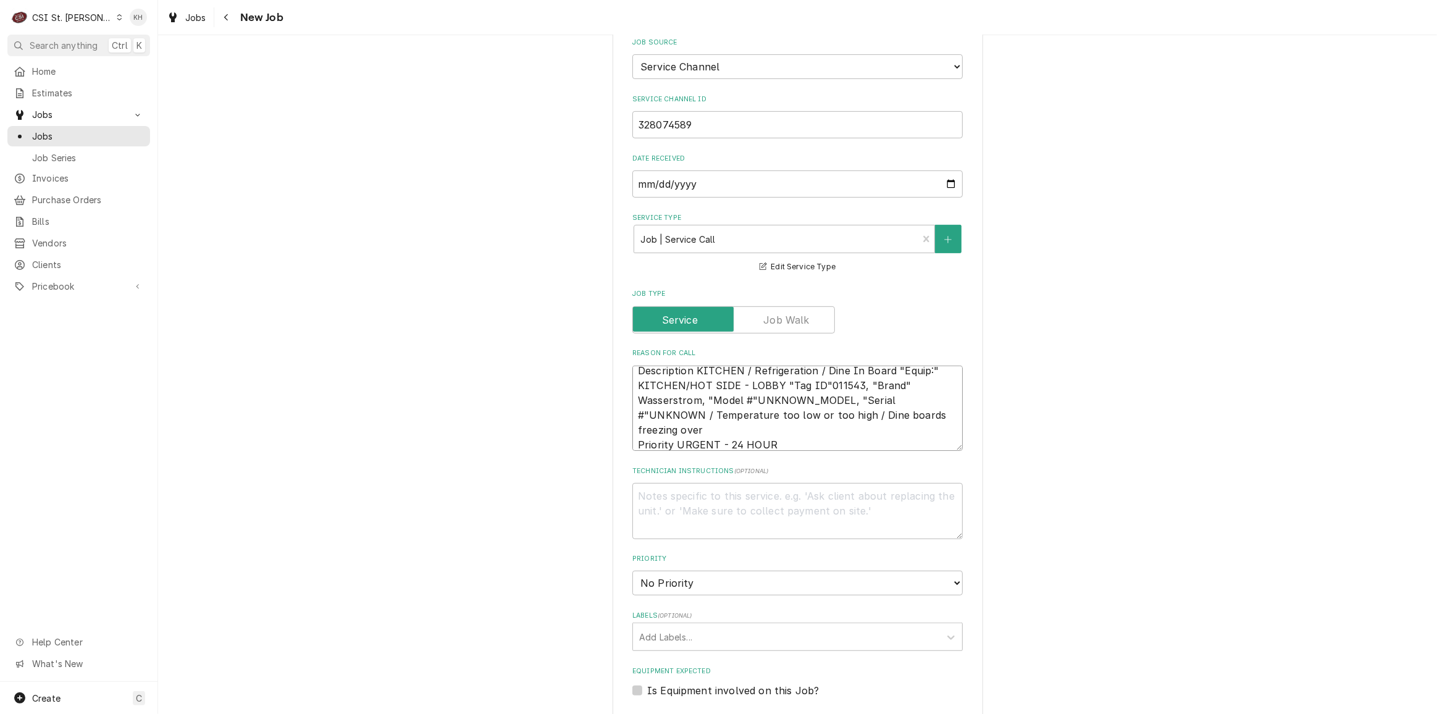
type textarea "Description KITCHEN / Refrigeration / Dine In Board "Equip:" KITCHEN/HOT SIDE -…"
type textarea "x"
type textarea "Description KITCHEN / Refrigeration / Dine In Board "Equip:" KITCHEN/HOT SIDE -…"
type textarea "x"
type textarea "Description KITCHEN / Refrigeration / Dine In Board "Equip:" KITCHEN/HOT SIDE -…"
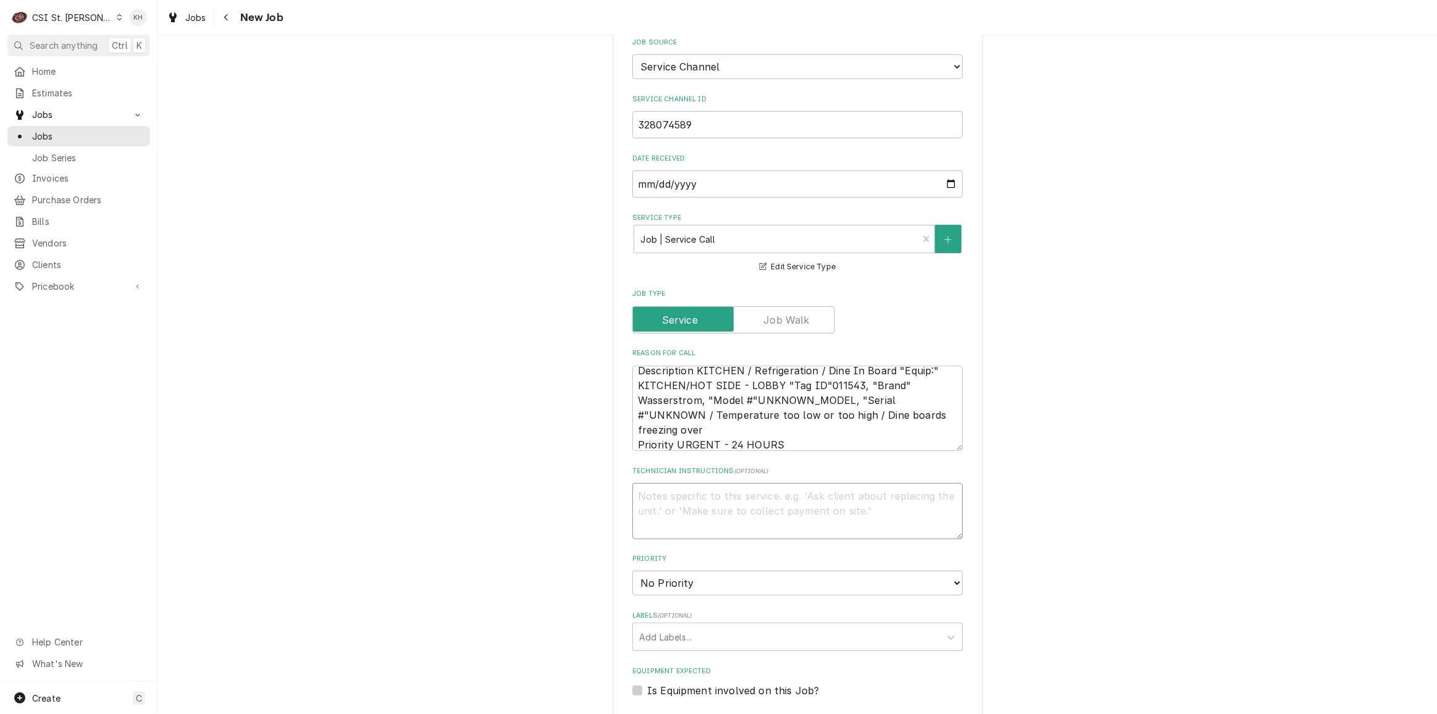
click at [731, 487] on textarea "Technician Instructions ( optional )" at bounding box center [797, 511] width 330 height 56
type textarea "x"
type textarea "N"
type textarea "x"
type textarea "NT"
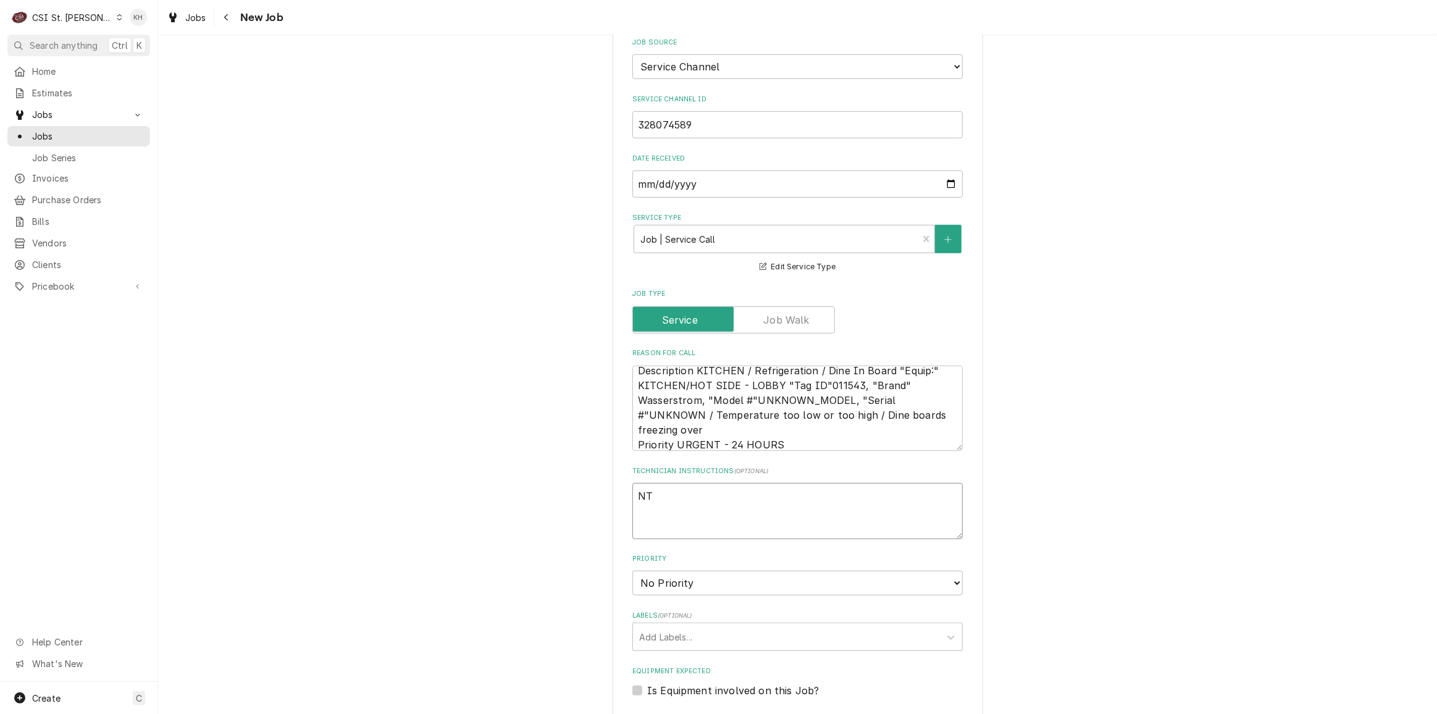
type textarea "x"
type textarea "NTE"
type textarea "x"
type textarea "NTE $"
type textarea "x"
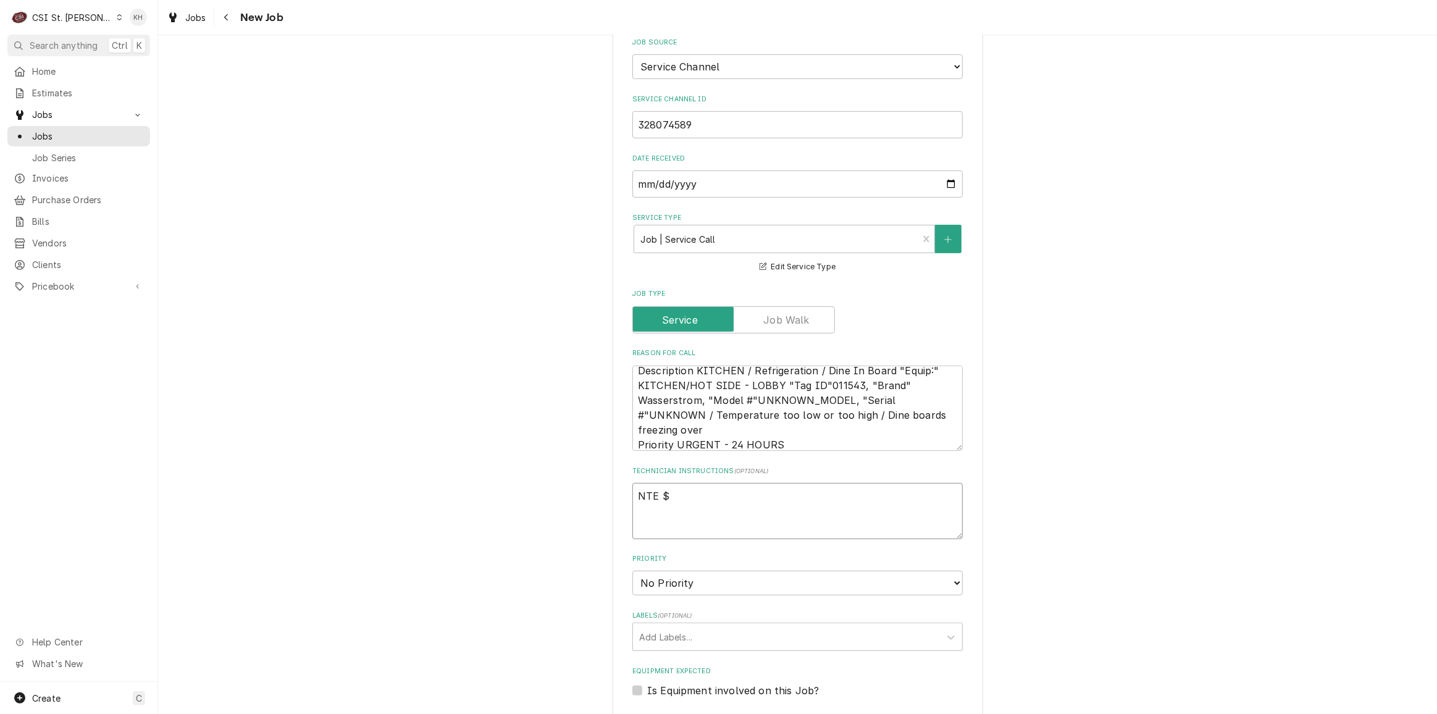
type textarea "NTE $"
type textarea "x"
type textarea "NTE $4"
type textarea "x"
type textarea "NTE $40"
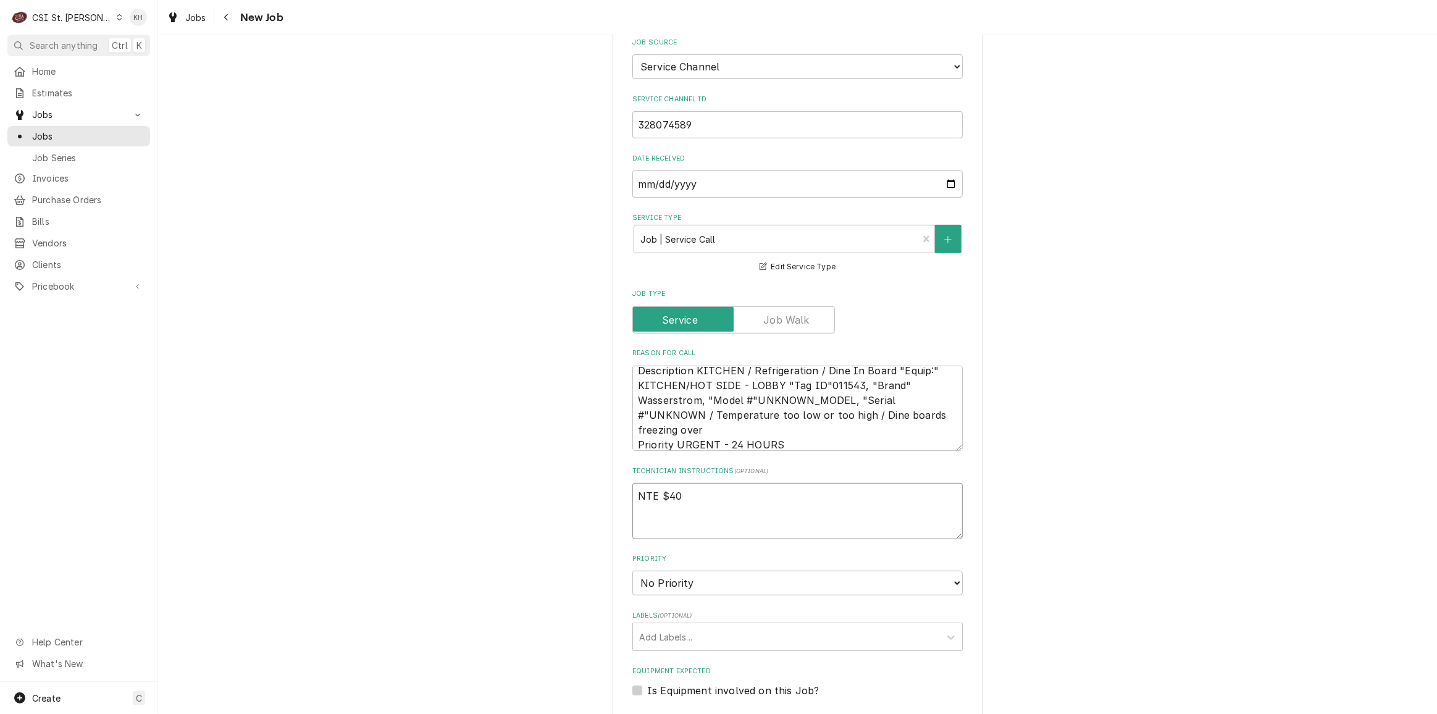
type textarea "x"
type textarea "NTE $400"
type textarea "x"
type textarea "NTE $400."
type textarea "x"
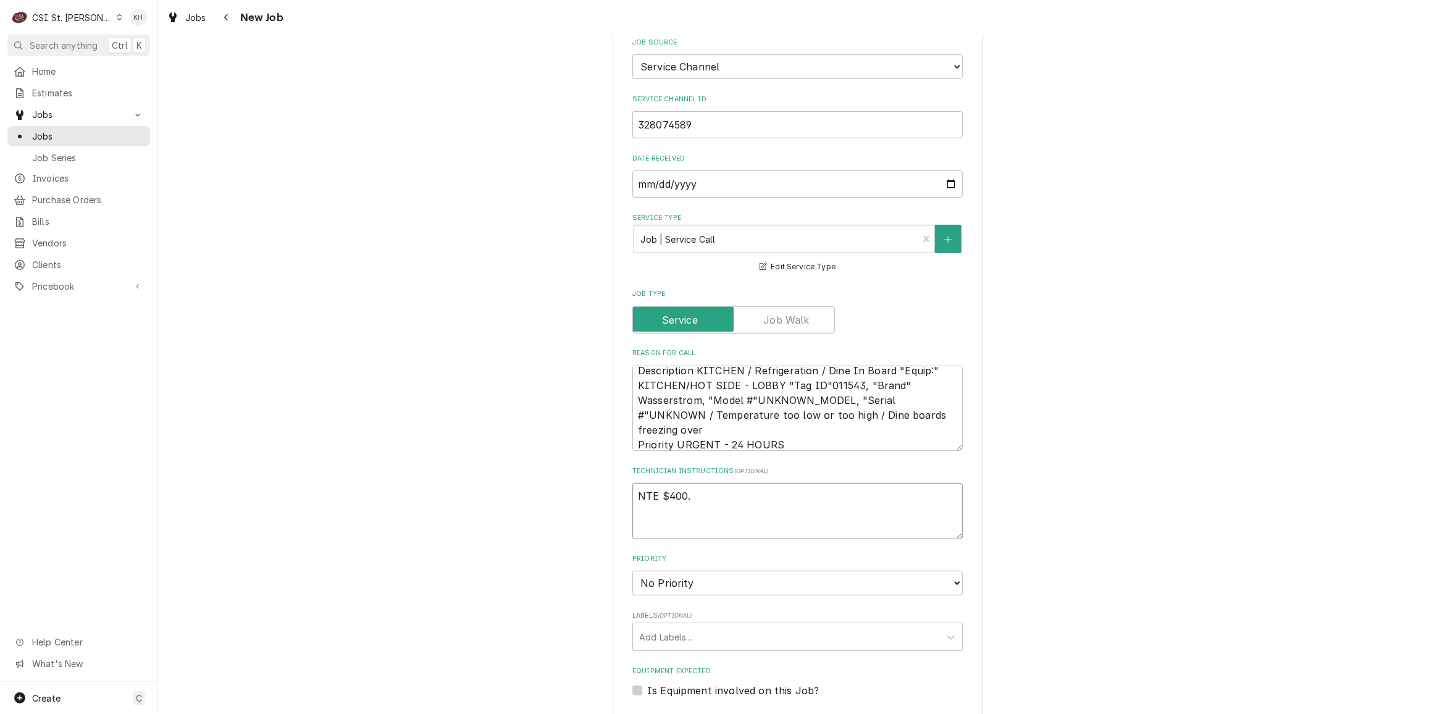
type textarea "NTE $400.0"
type textarea "x"
type textarea "NTE $400.00"
type textarea "x"
type textarea "NTE $400.00"
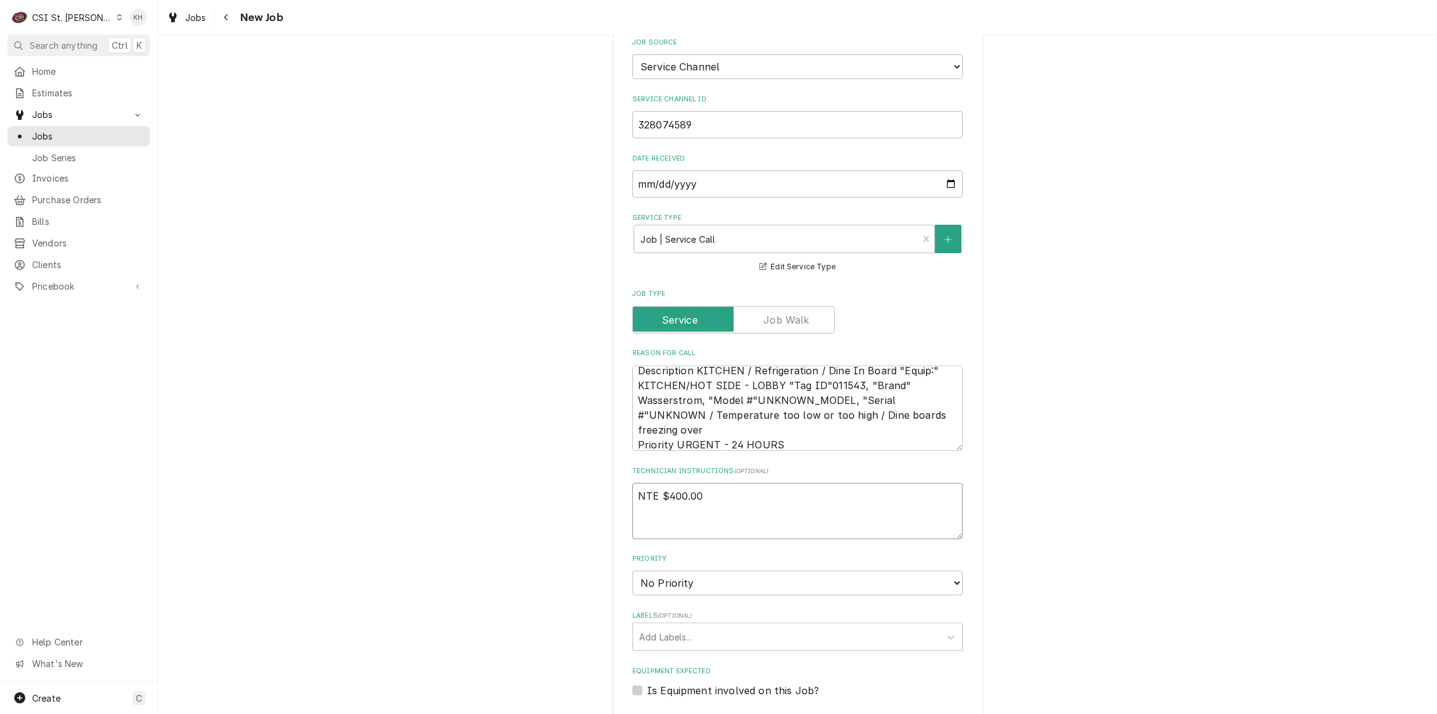
type textarea "x"
type textarea "NTE $400.00"
type textarea "x"
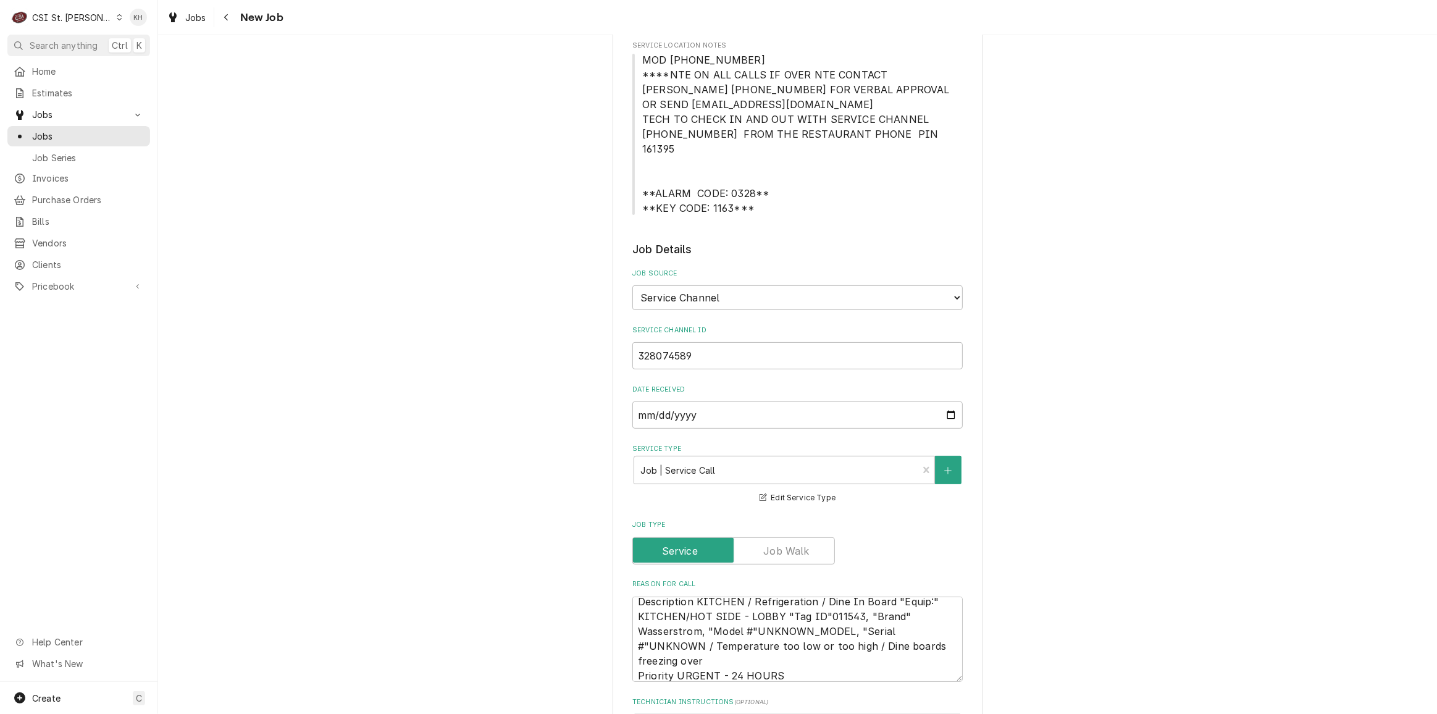
scroll to position [224, 0]
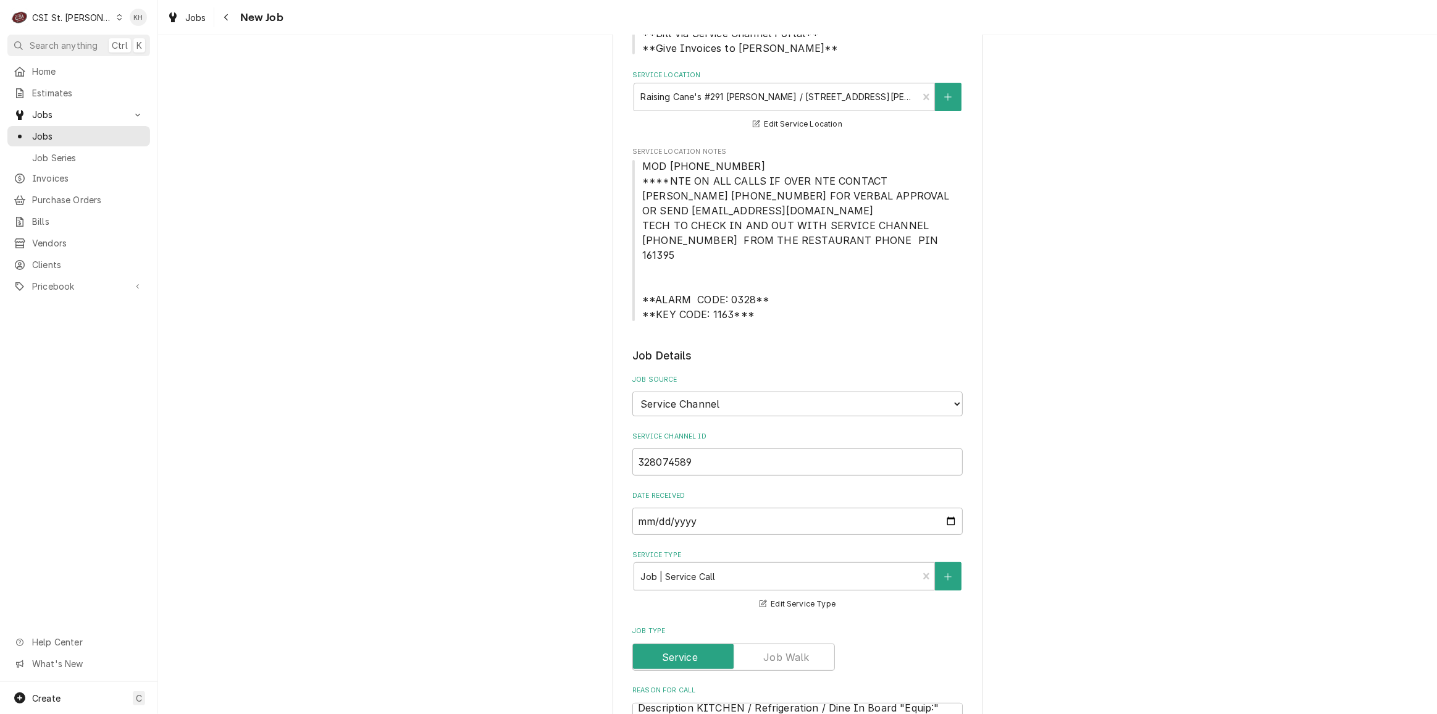
type textarea "NTE $400.00"
drag, startPoint x: 639, startPoint y: 166, endPoint x: 766, endPoint y: 307, distance: 189.8
click at [766, 307] on div "Please provide the following information to create a job: Client Details Client…" at bounding box center [797, 707] width 330 height 1712
copy span "MOD (636) 287-1971 ****NTE ON ALL CALLS IF OVER NTE CONTACT JEFF COSTA 636-399-…"
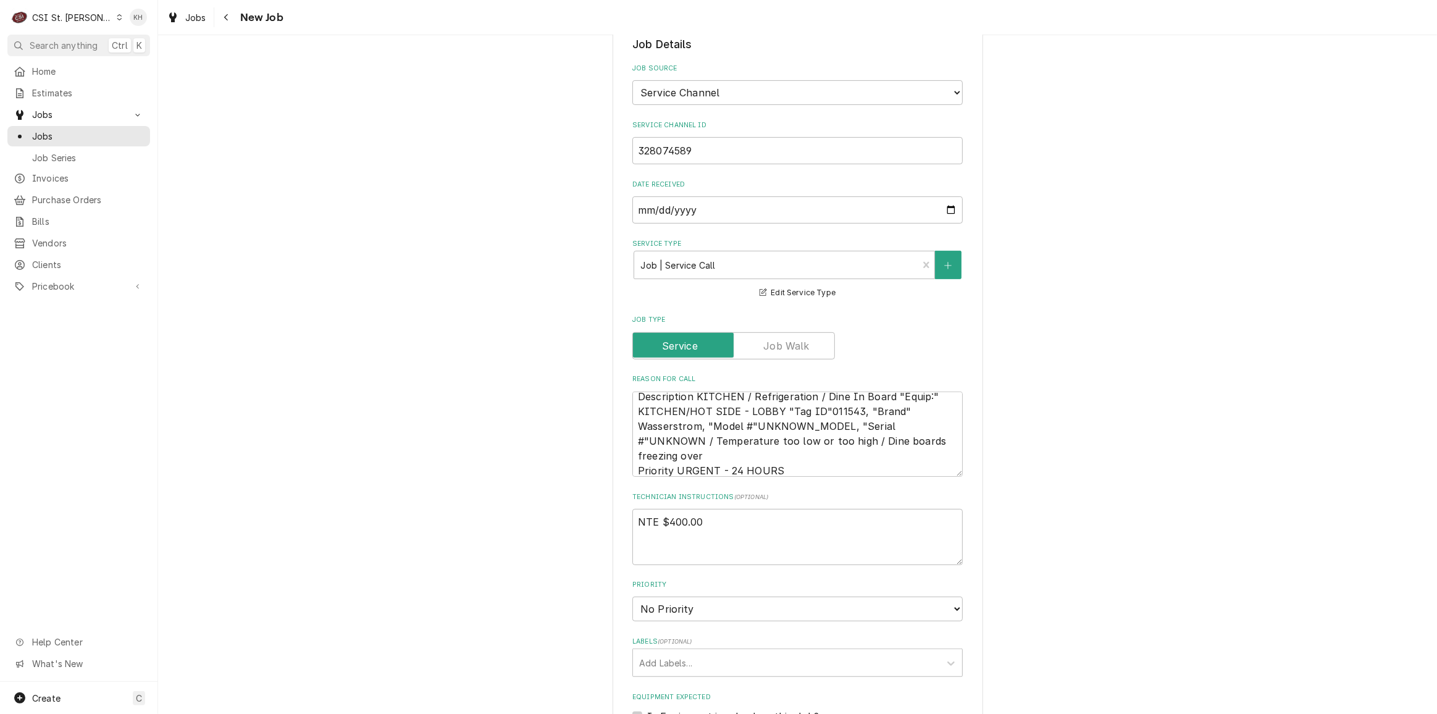
scroll to position [673, 0]
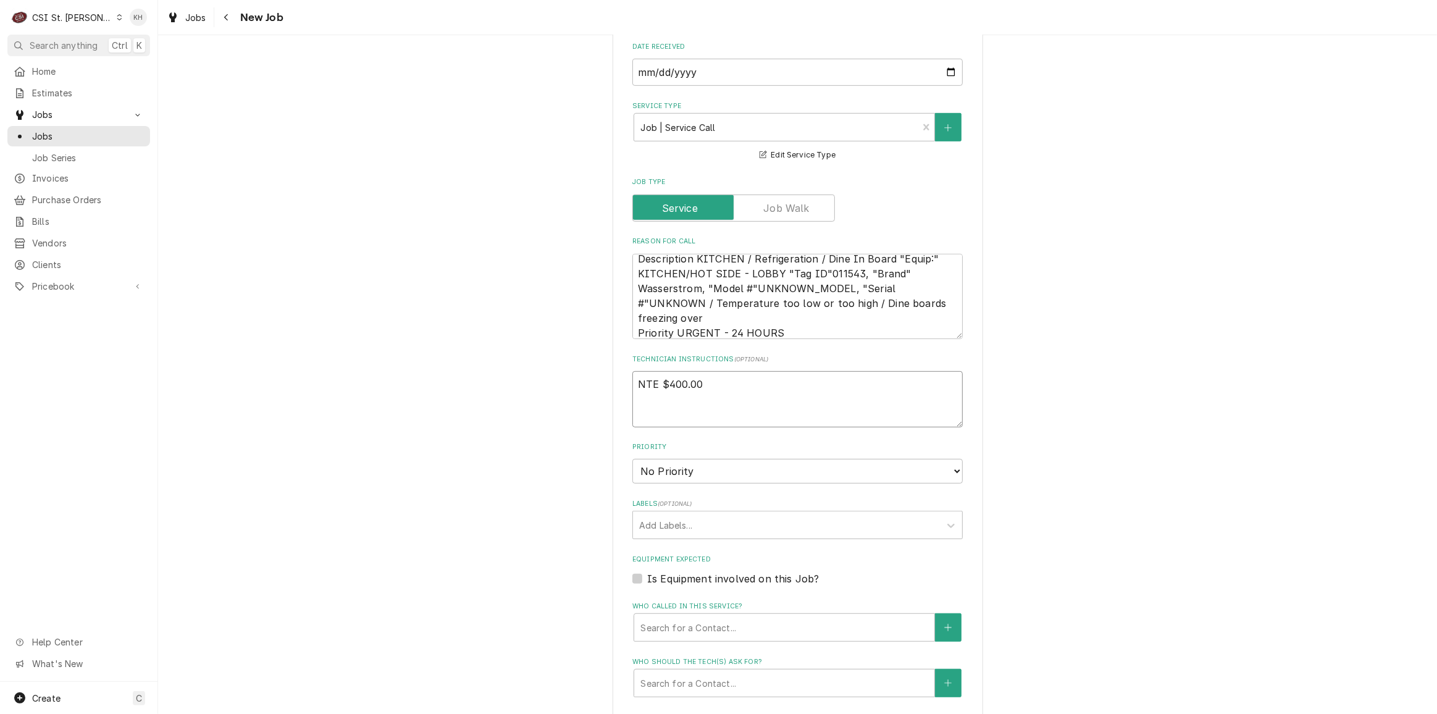
click at [671, 402] on textarea "NTE $400.00" at bounding box center [797, 399] width 330 height 56
paste textarea "MOD (636) 287-1971 ****NTE ON ALL CALLS IF OVER NTE CONTACT JEFF COSTA 636-399-…"
type textarea "x"
type textarea "NTE $400.00 MOD (636) 287-1971 ****NTE ON ALL CALLS IF OVER NTE CONTACT JEFF CO…"
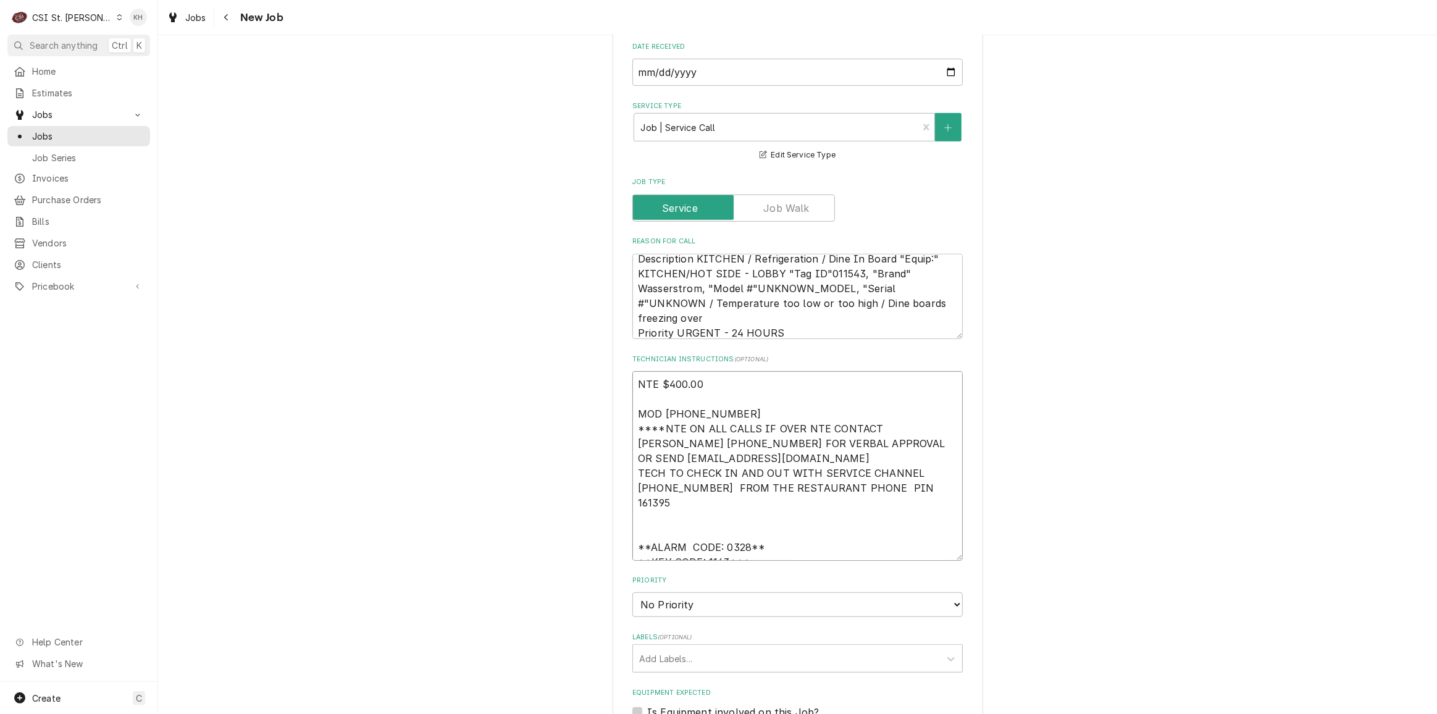
drag, startPoint x: 739, startPoint y: 400, endPoint x: 578, endPoint y: 394, distance: 161.3
click at [578, 394] on div "Please provide the following information to create a job: Client Details Client…" at bounding box center [797, 364] width 1279 height 1978
type textarea "x"
type textarea "NTE $400.00 ****NTE ON ALL CALLS IF OVER NTE CONTACT JEFF COSTA 636-399-1299 FO…"
type textarea "x"
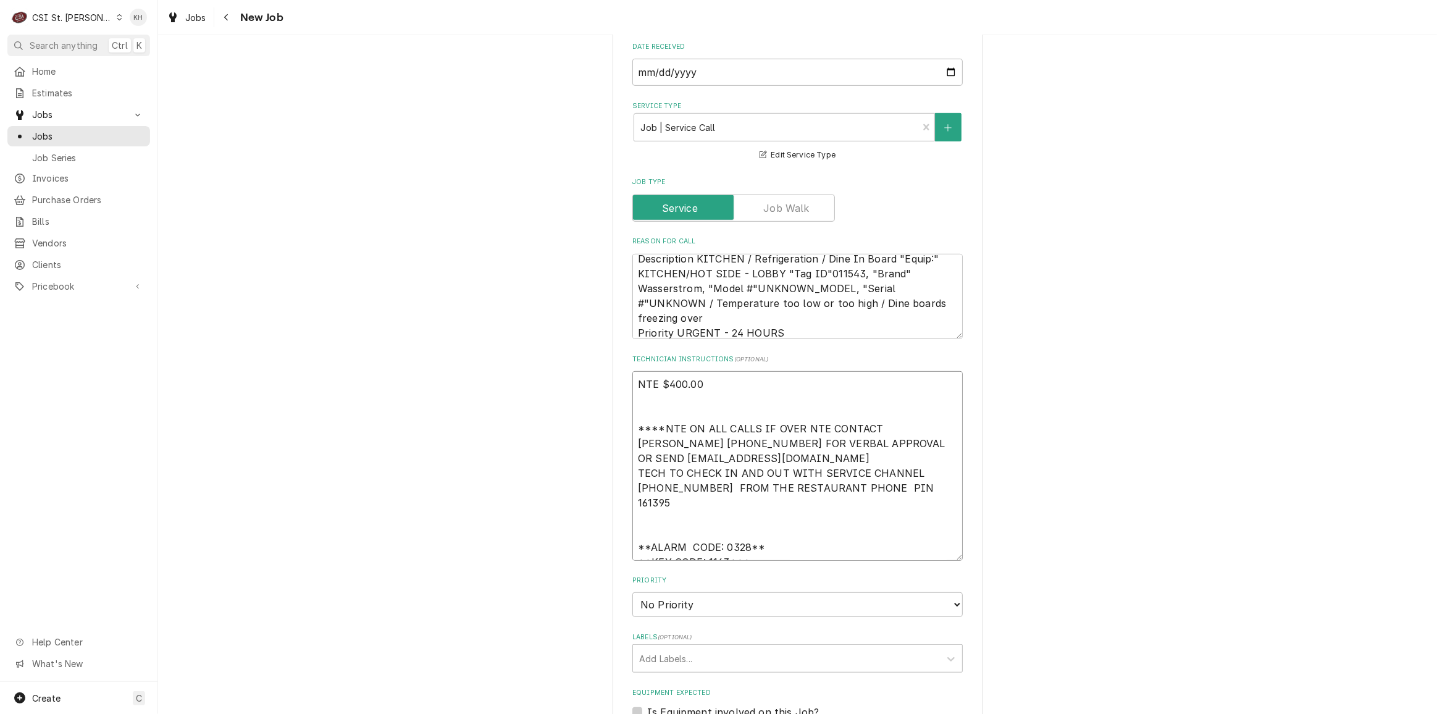
type textarea "NTE $400.00 ****NTE ON ALL CALLS IF OVER NTE CONTACT JEFF COSTA 636-399-1299 FO…"
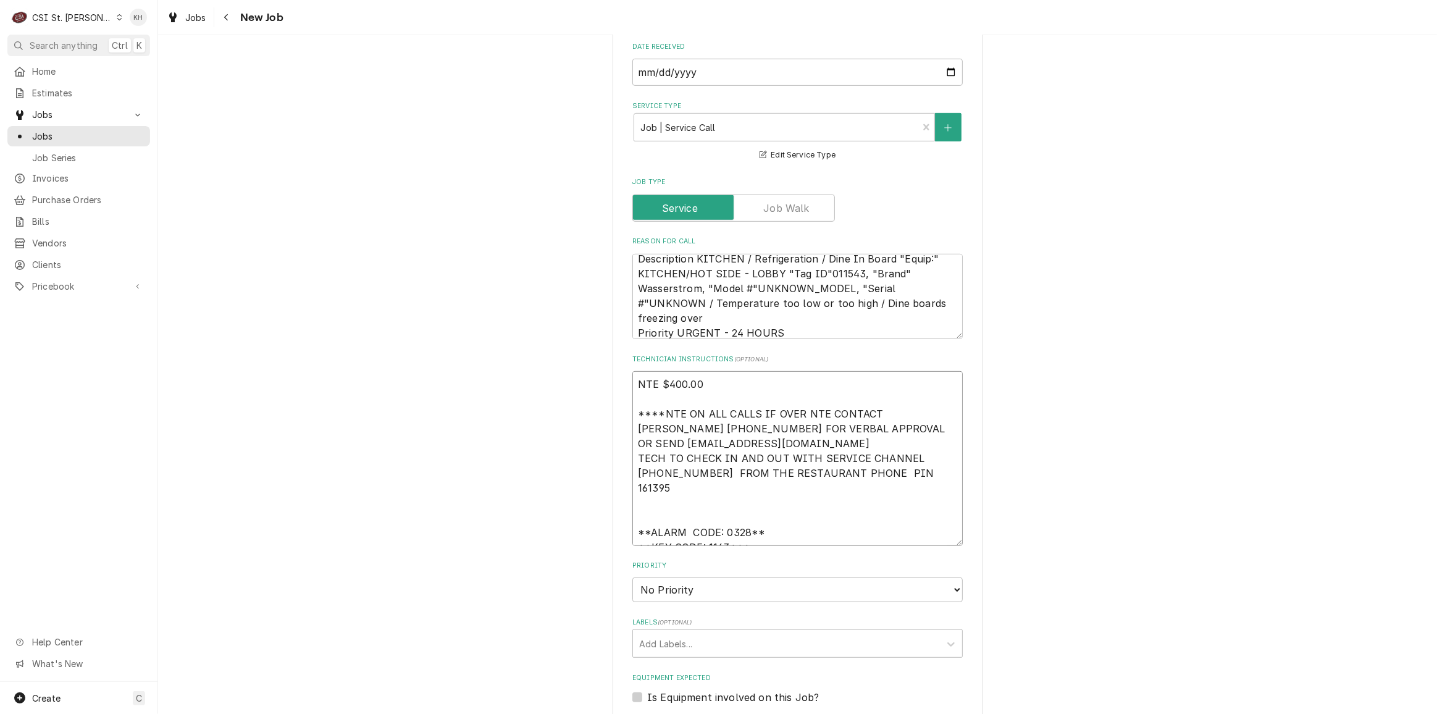
click at [754, 516] on textarea "NTE $400.00 ****NTE ON ALL CALLS IF OVER NTE CONTACT JEFF COSTA 636-399-1299 FO…" at bounding box center [797, 458] width 330 height 174
type textarea "x"
type textarea "NTE $400.00 ****NTE ON ALL CALLS IF OVER NTE CONTACT JEFF COSTA 636-399-1299 FO…"
paste textarea "MOD (636) 287-1971"
type textarea "x"
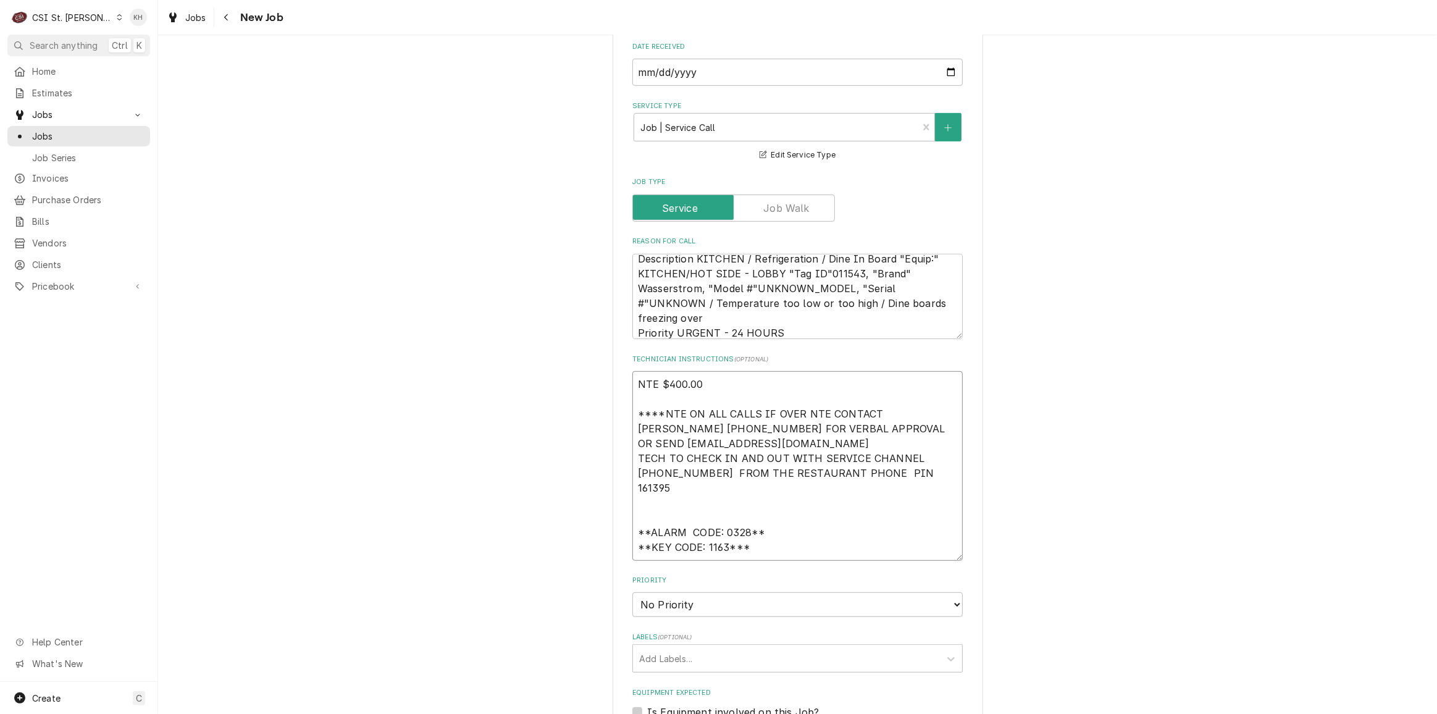
type textarea "NTE $400.00 ****NTE ON ALL CALLS IF OVER NTE CONTACT JEFF COSTA 636-399-1299 FO…"
type textarea "x"
type textarea "NTE $400.00 ****NTE ON ALL CALLS IF OVER NTE CONTACT JEFF COSTA 636-399-1299 FO…"
click at [747, 592] on select "No Priority Urgent High Medium Low" at bounding box center [797, 604] width 330 height 25
select select "3"
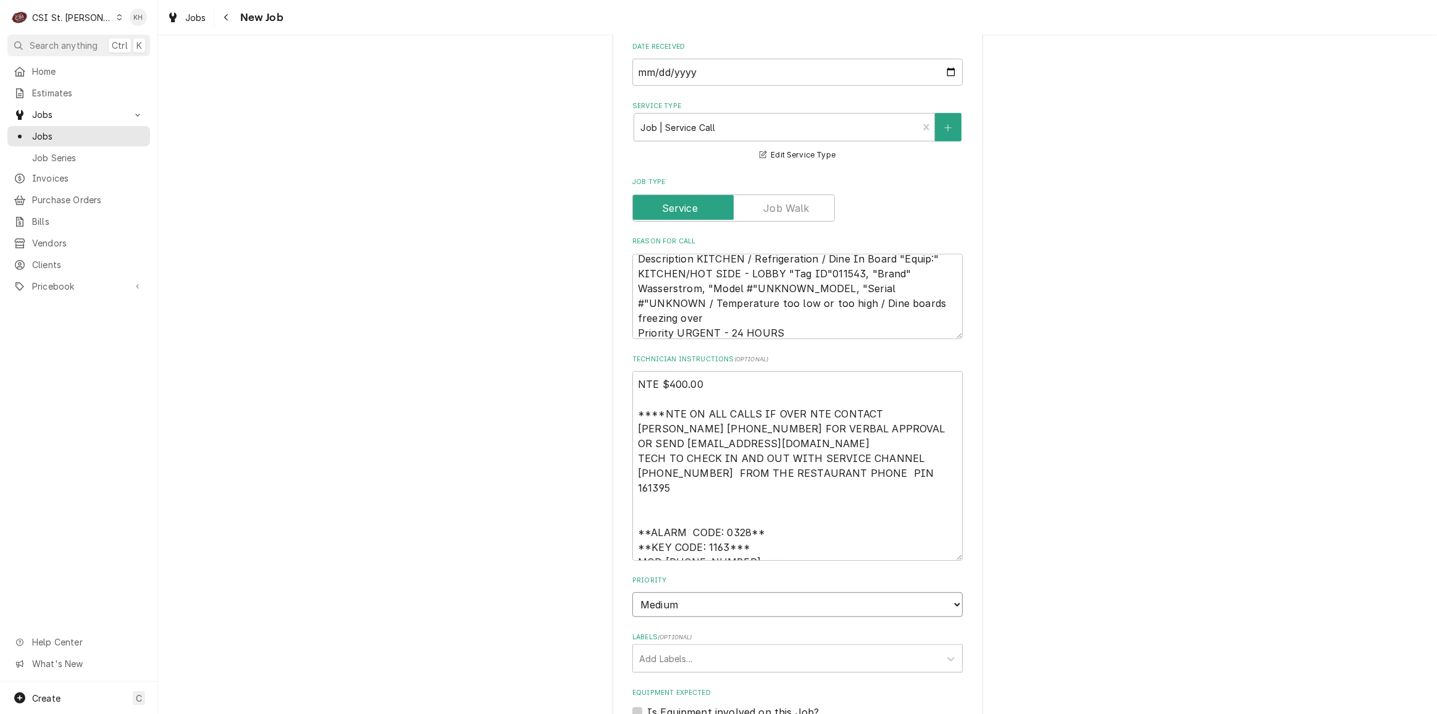
click at [632, 592] on select "No Priority Urgent High Medium Low" at bounding box center [797, 604] width 330 height 25
type textarea "x"
click at [719, 652] on div "Labels" at bounding box center [786, 658] width 295 height 22
type input "ref"
click at [728, 676] on div "² Refrigeration ❄️" at bounding box center [797, 685] width 329 height 19
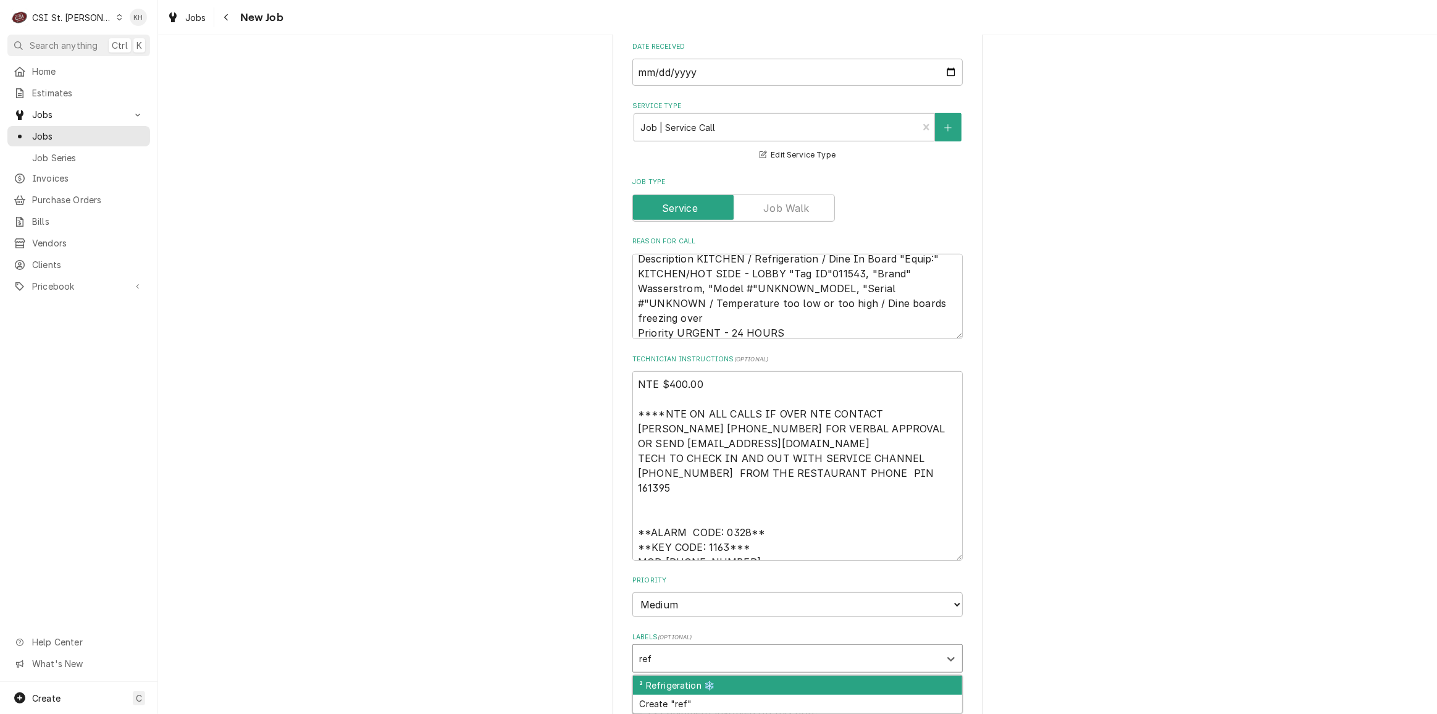
type textarea "x"
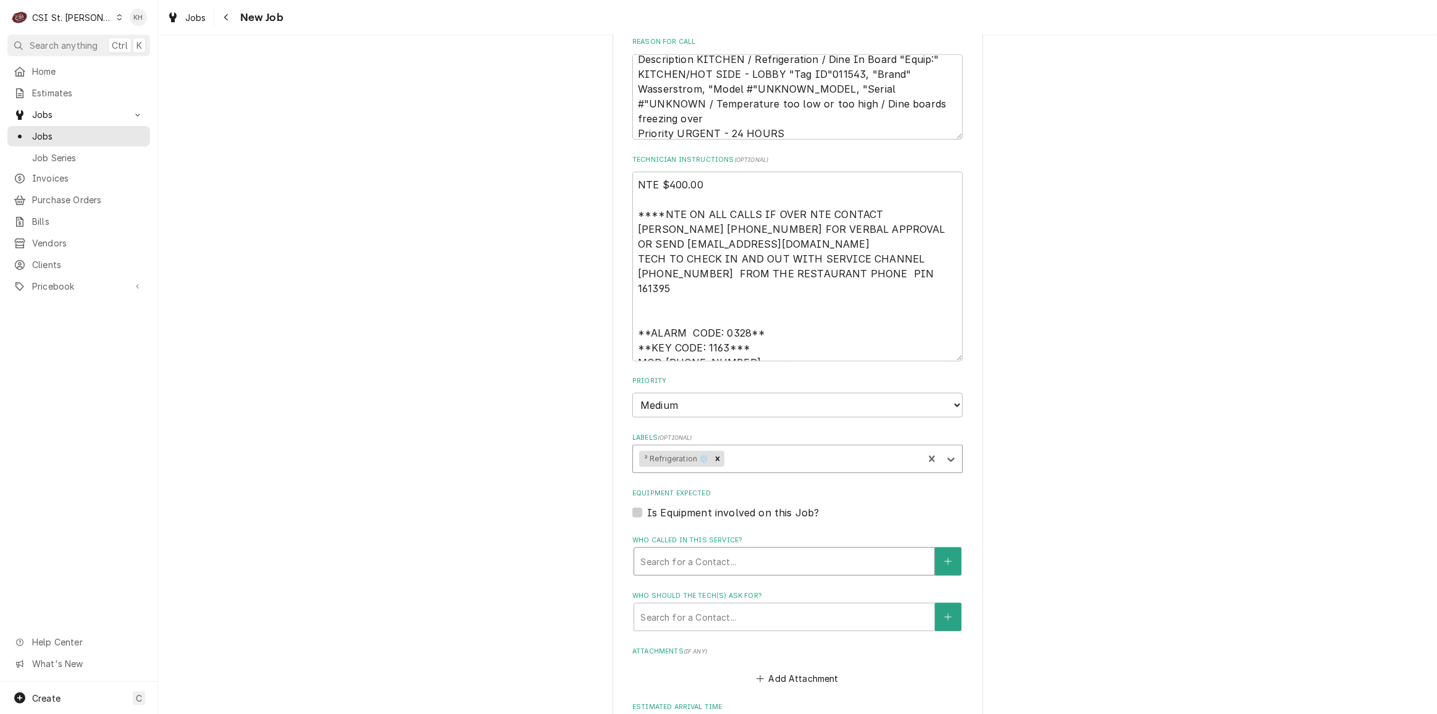
type textarea "x"
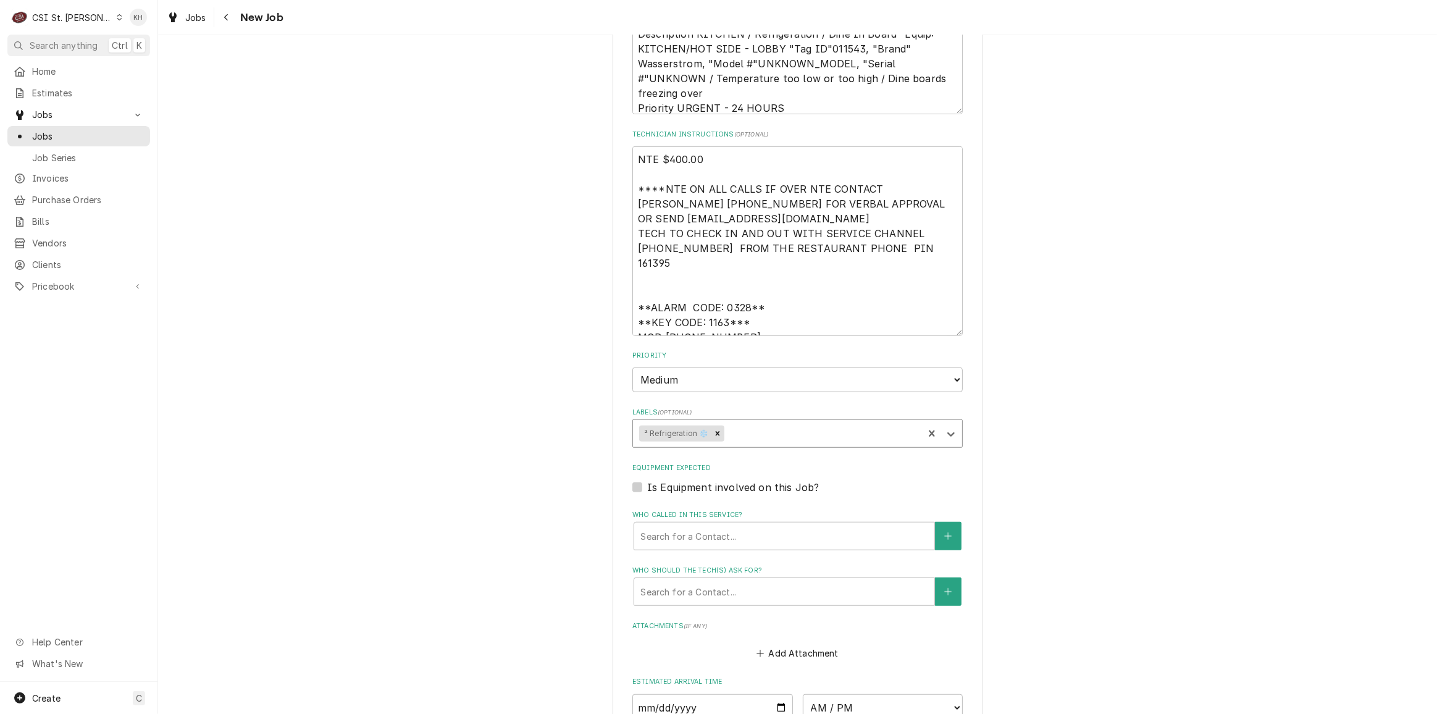
click at [647, 480] on label "Is Equipment involved on this Job?" at bounding box center [733, 487] width 172 height 15
click at [647, 480] on input "Equipment Expected" at bounding box center [812, 493] width 330 height 27
checkbox input "true"
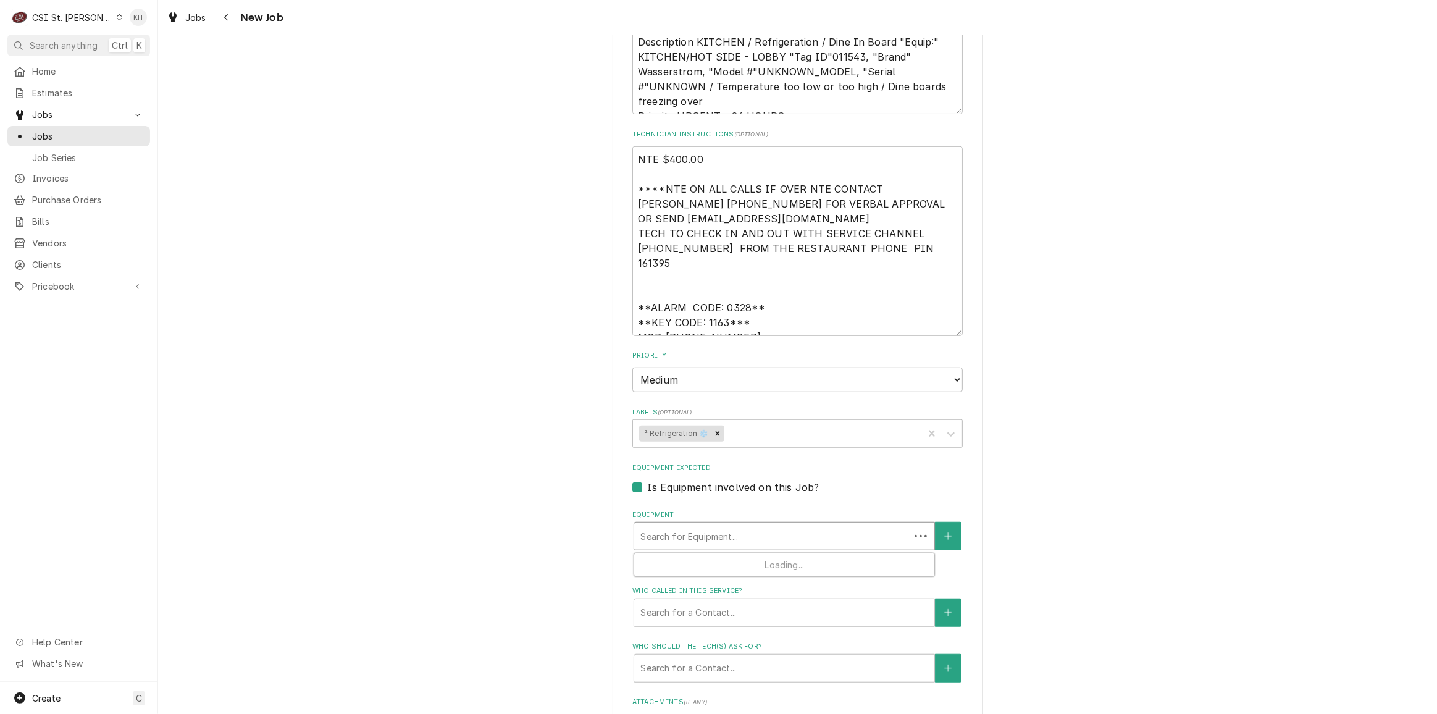
click at [699, 525] on div "Equipment" at bounding box center [772, 536] width 263 height 22
type textarea "x"
type input "w"
type textarea "x"
type input "wa"
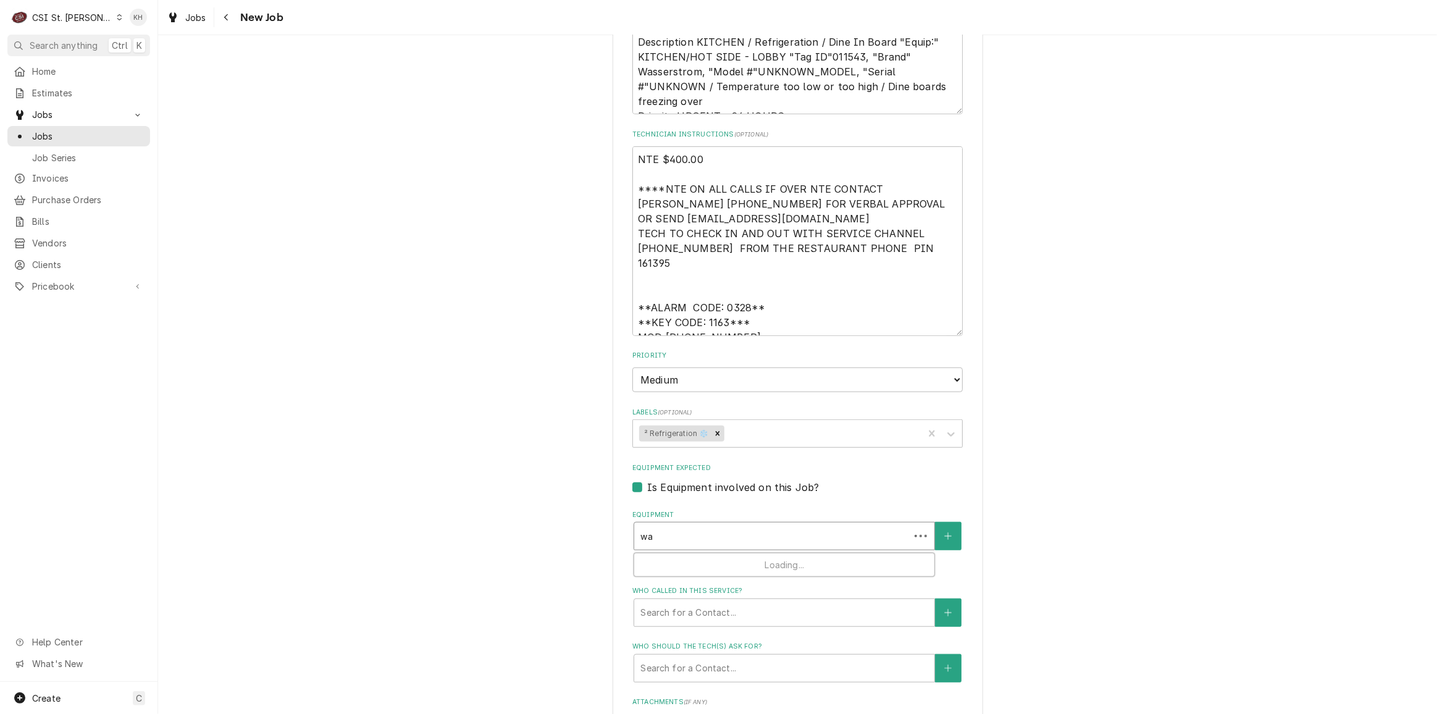
type textarea "x"
type input "was"
type textarea "x"
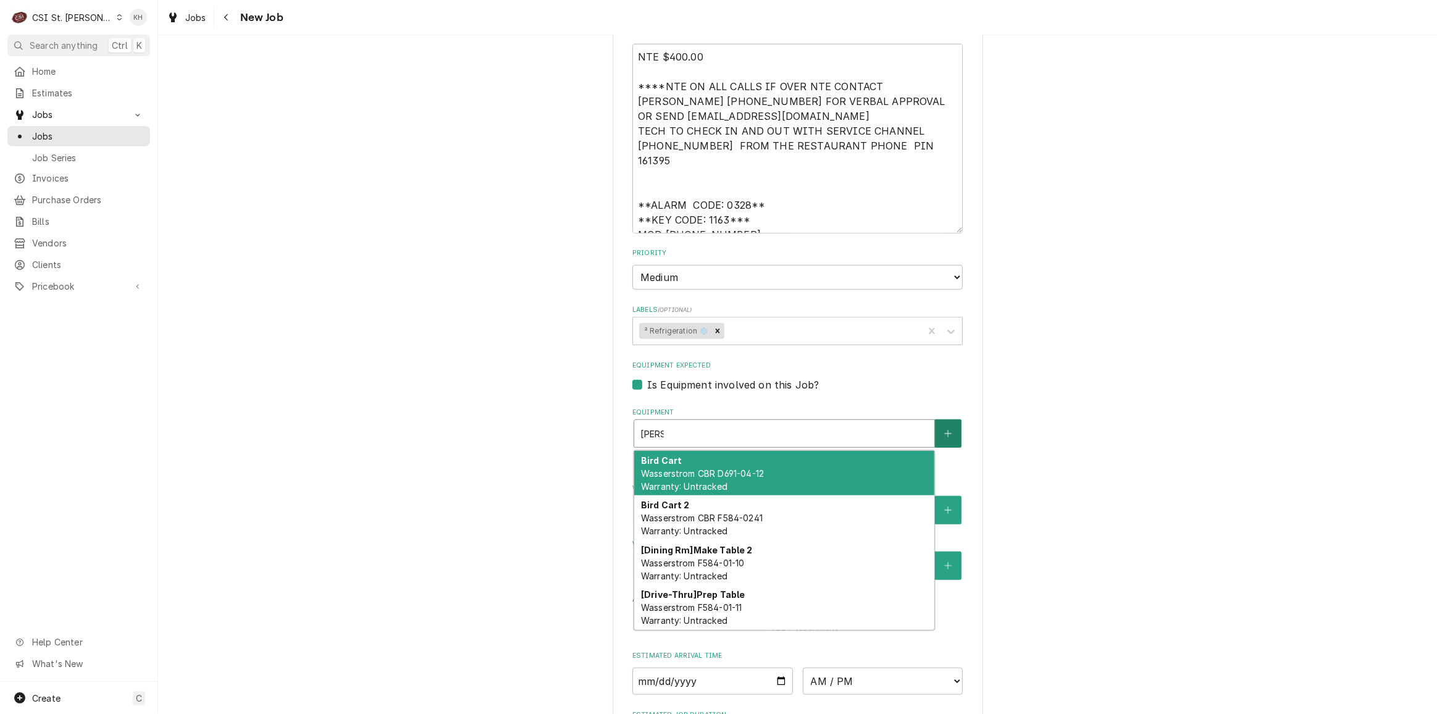
scroll to position [1123, 0]
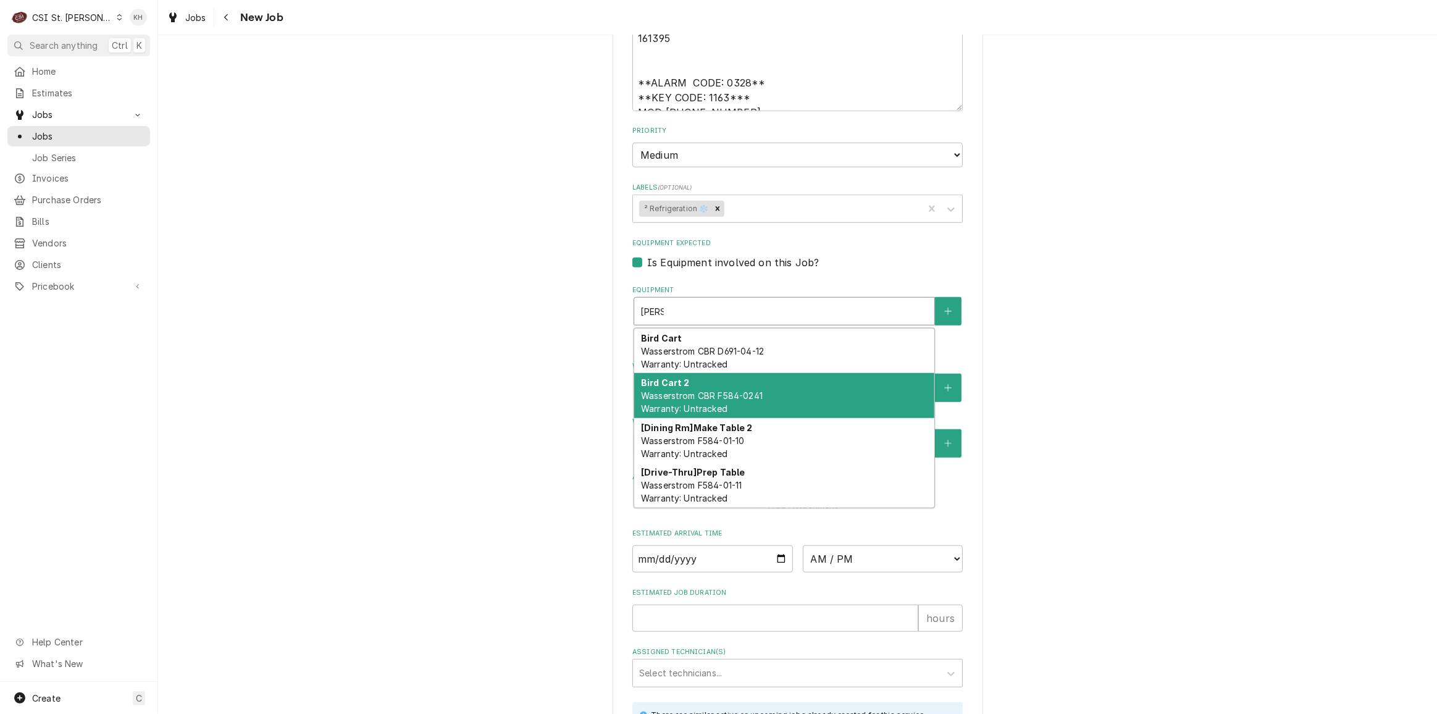
type input "wass"
drag, startPoint x: 584, startPoint y: 340, endPoint x: 592, endPoint y: 322, distance: 19.3
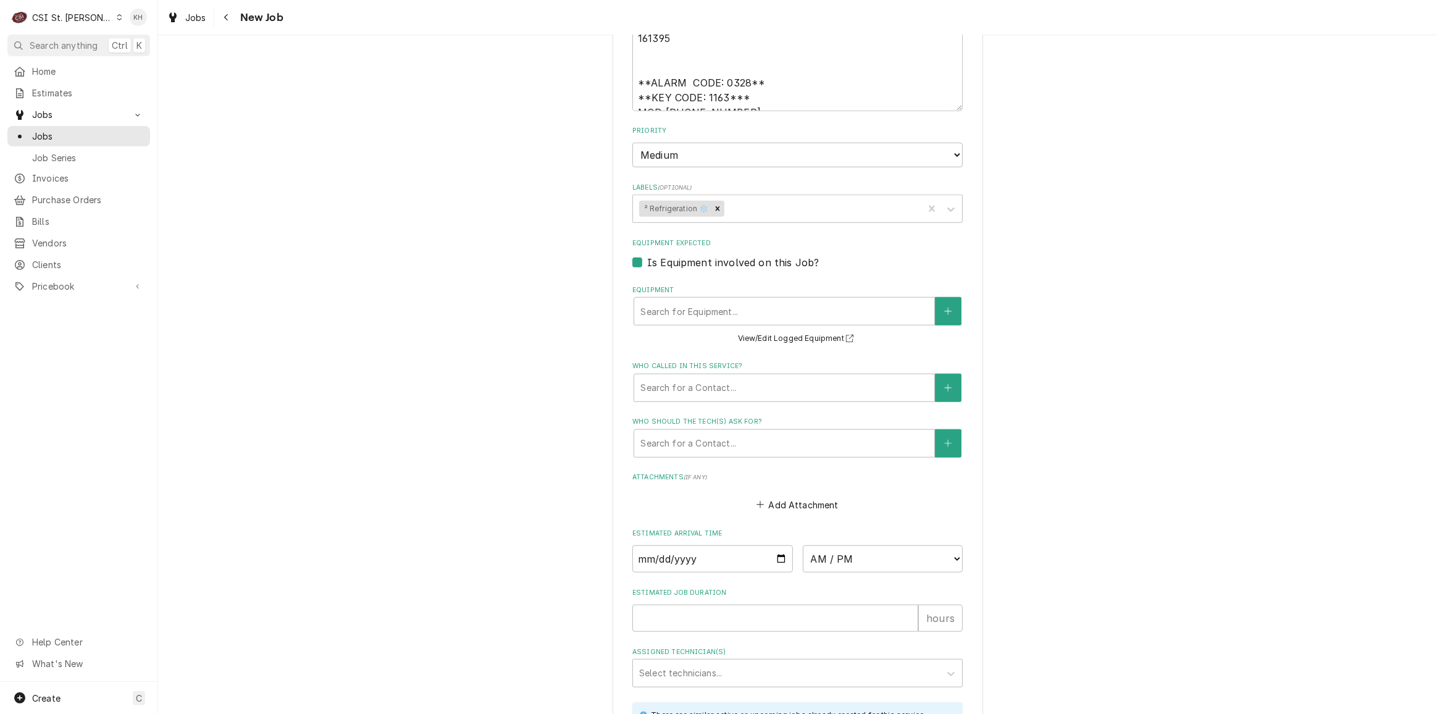
click at [632, 255] on div "Is Equipment involved on this Job?" at bounding box center [797, 262] width 330 height 15
click at [647, 255] on label "Is Equipment involved on this Job?" at bounding box center [733, 262] width 172 height 15
click at [647, 255] on input "Equipment Expected" at bounding box center [812, 268] width 330 height 27
checkbox input "false"
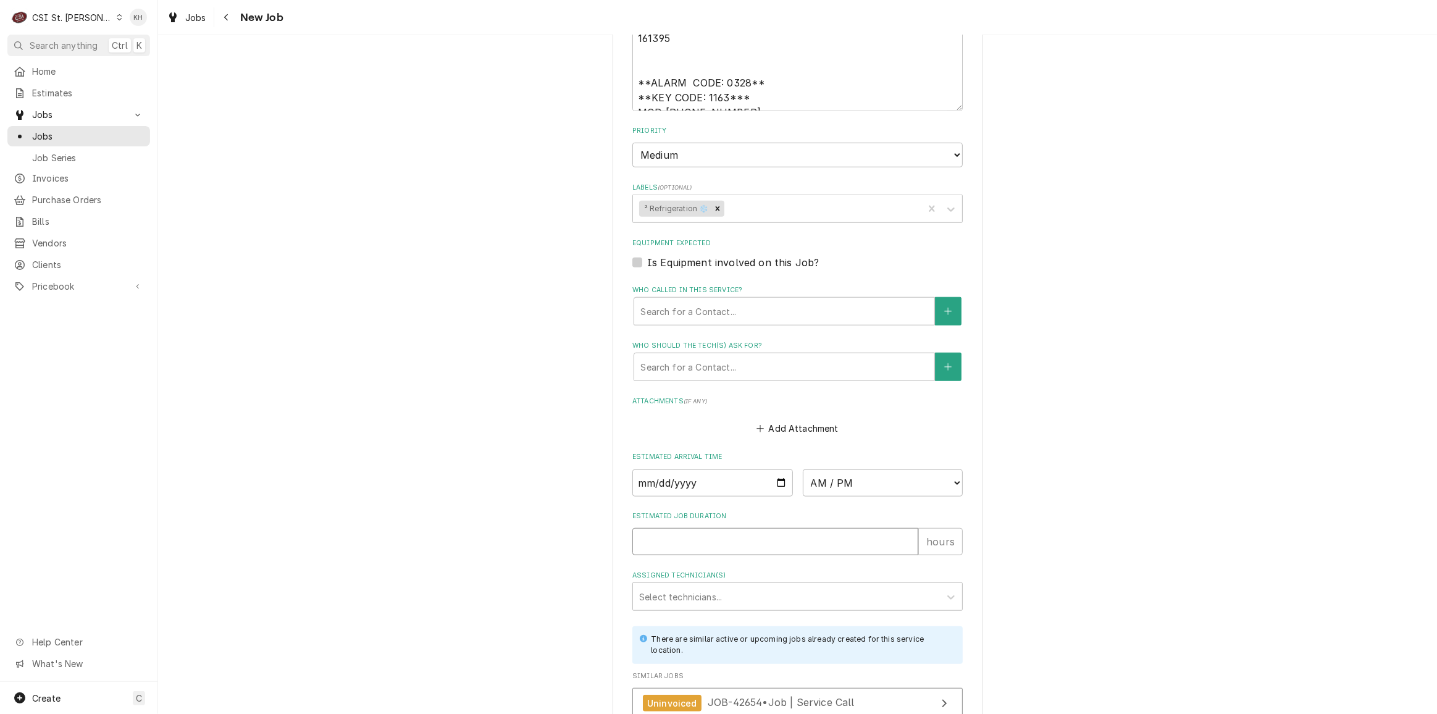
click at [684, 528] on input "Estimated Job Duration" at bounding box center [775, 541] width 286 height 27
type textarea "x"
type input "2"
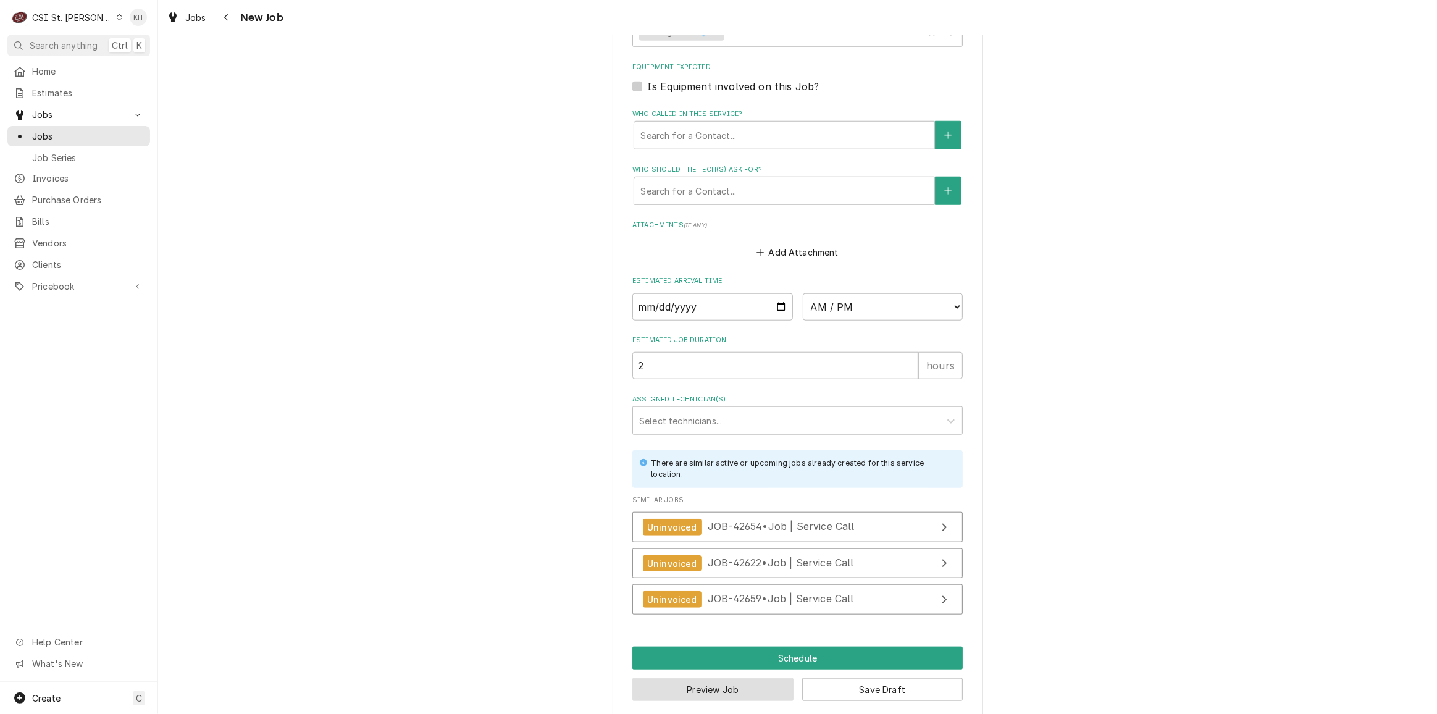
click at [673, 683] on button "Preview Job" at bounding box center [712, 689] width 161 height 23
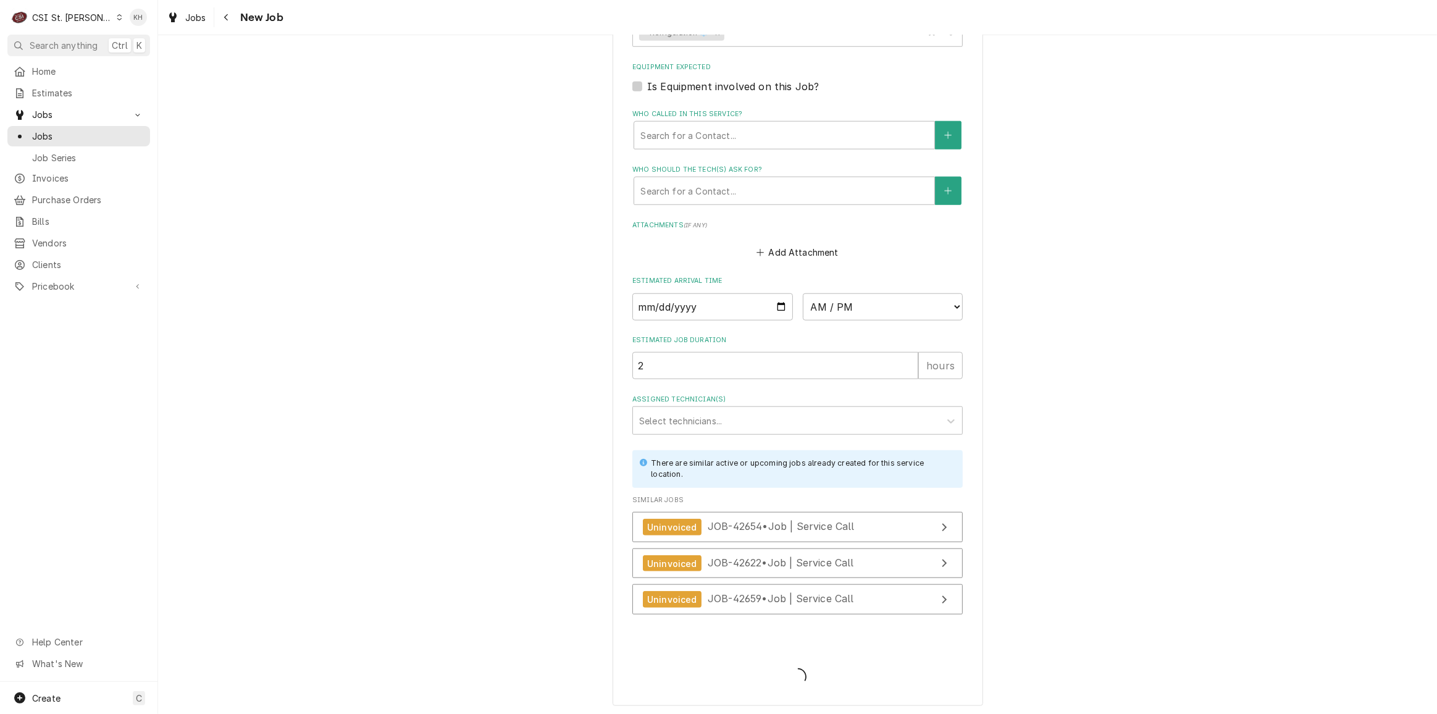
scroll to position [1287, 0]
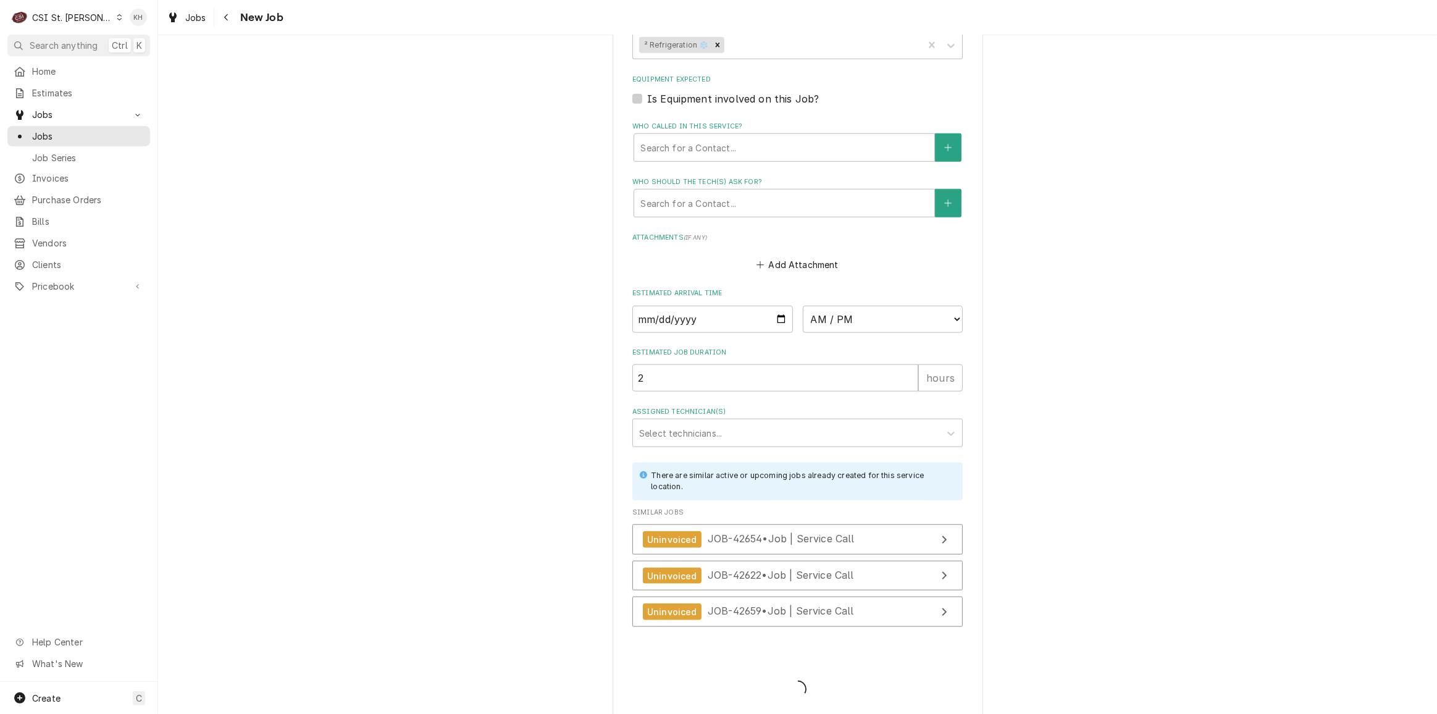
type textarea "x"
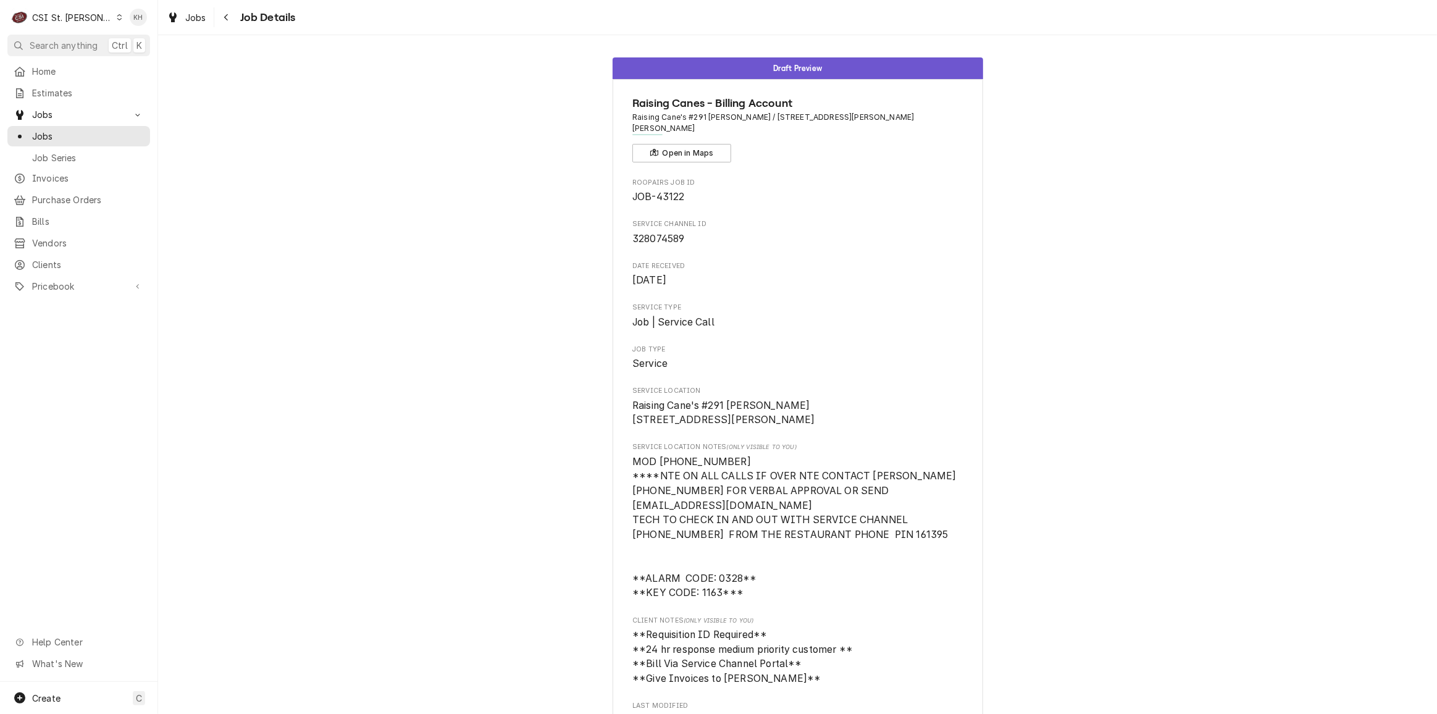
drag, startPoint x: 56, startPoint y: 43, endPoint x: 57, endPoint y: 35, distance: 8.2
click at [56, 42] on span "Search anything" at bounding box center [64, 45] width 68 height 13
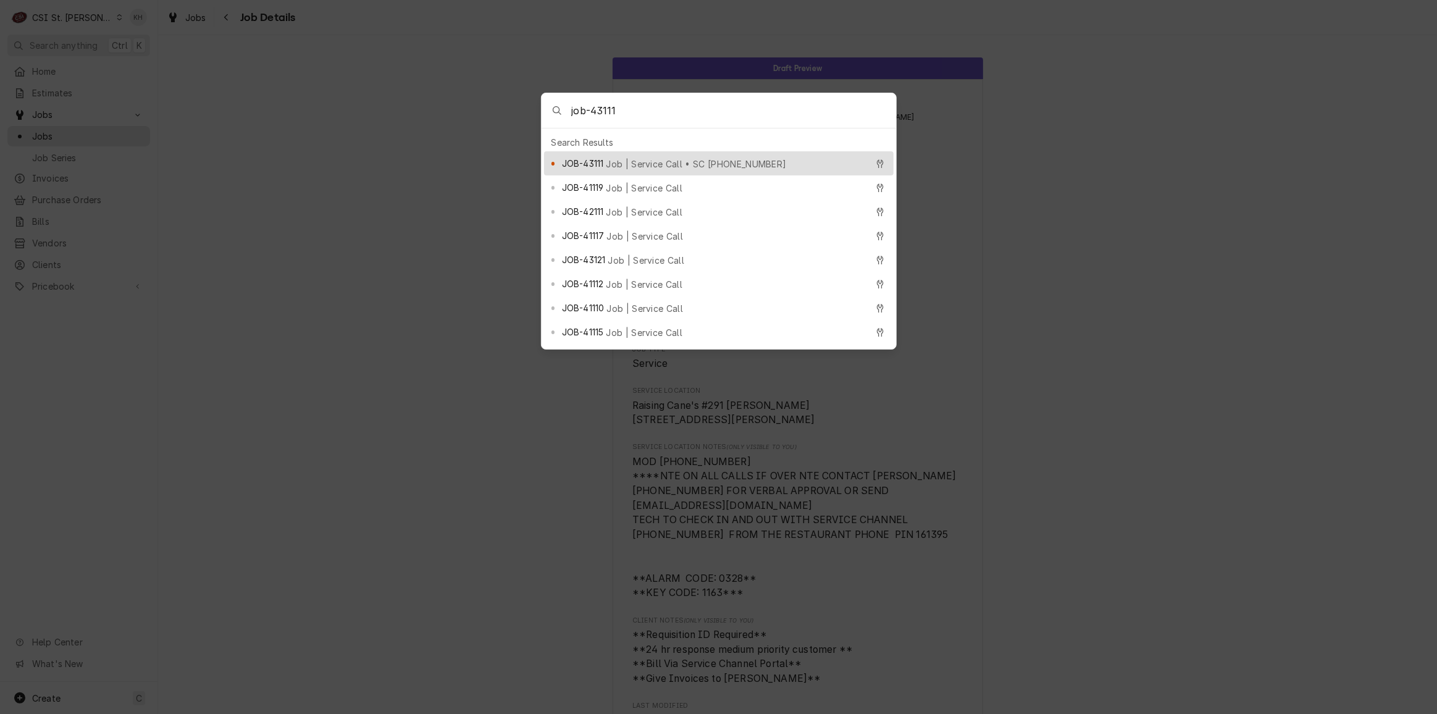
type input "job-43111"
click at [618, 156] on div "JOB-43111 Job | Service Call • SC 328023406" at bounding box center [714, 163] width 305 height 14
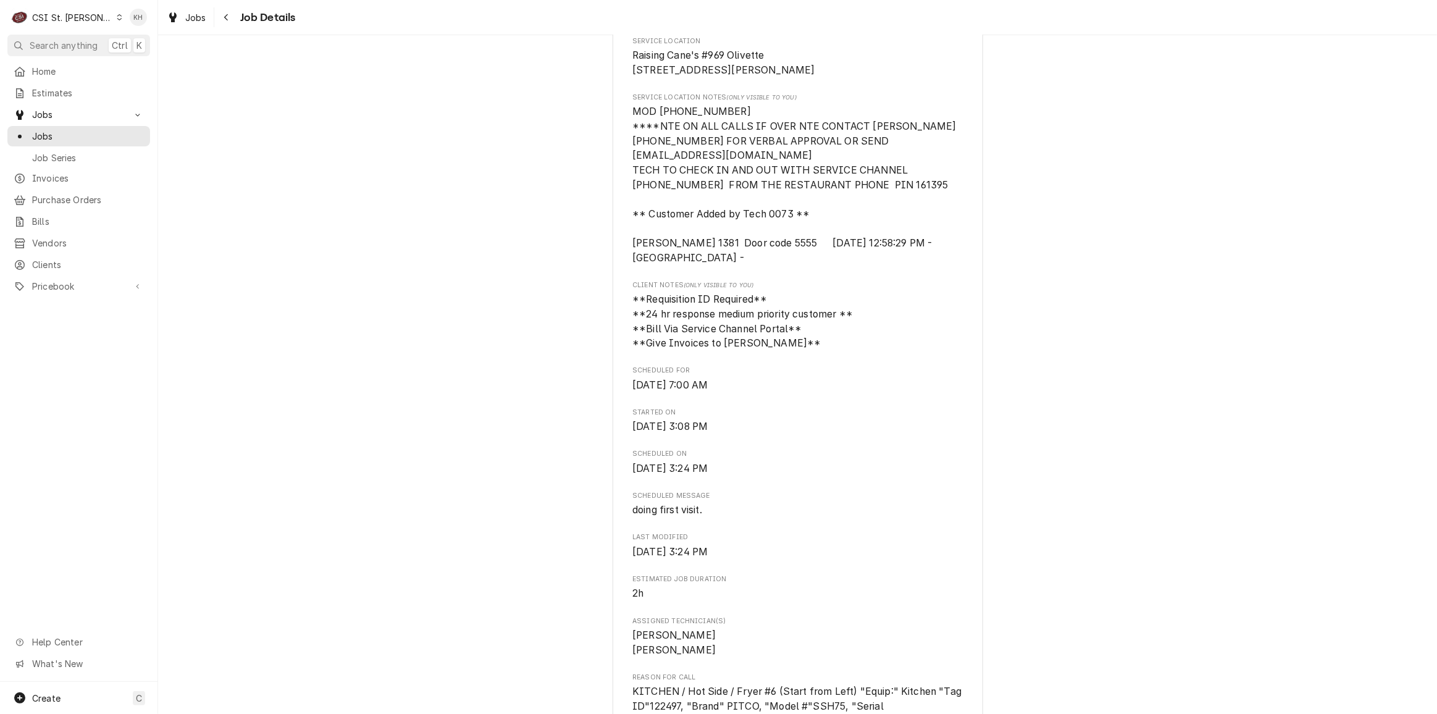
scroll to position [393, 0]
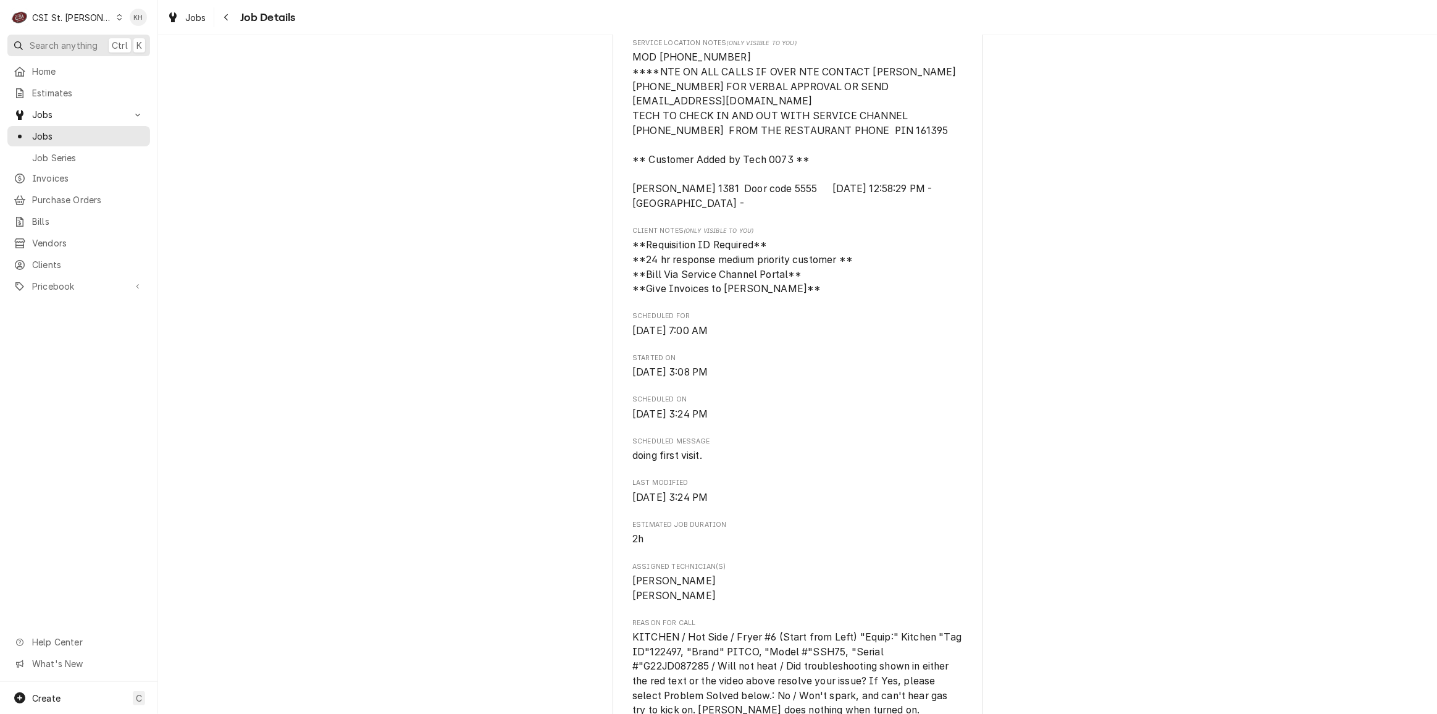
click at [67, 47] on span "Search anything" at bounding box center [64, 45] width 68 height 13
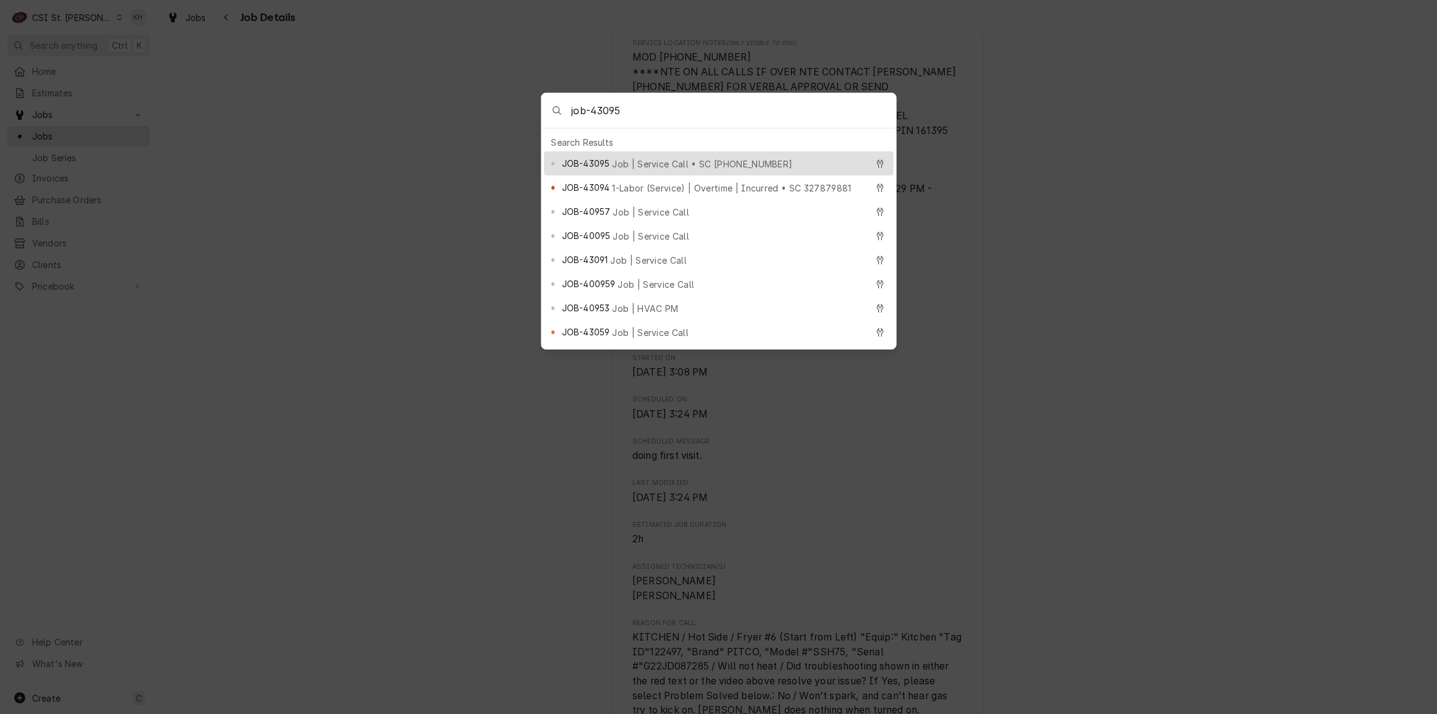
type input "job-43095"
click at [670, 158] on span "Job | Service Call • SC 327930685" at bounding box center [702, 164] width 180 height 13
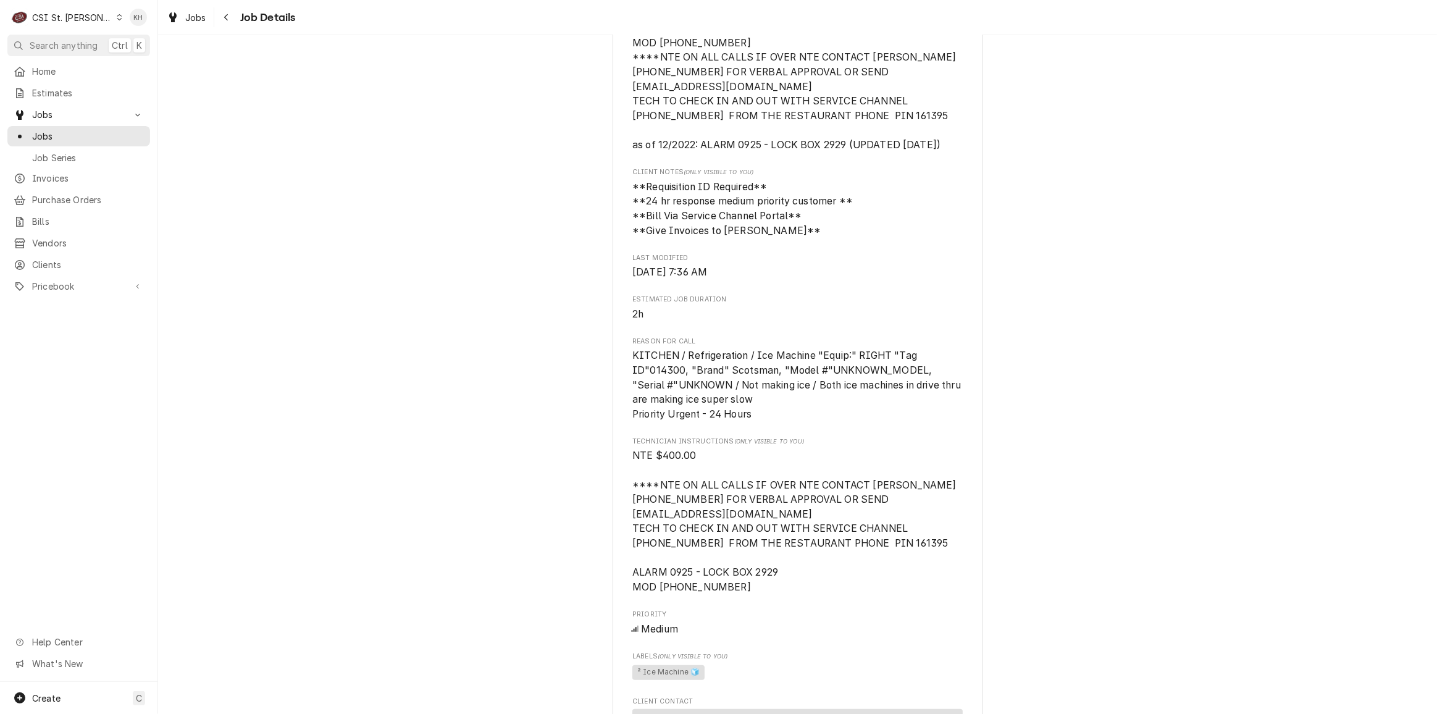
scroll to position [697, 0]
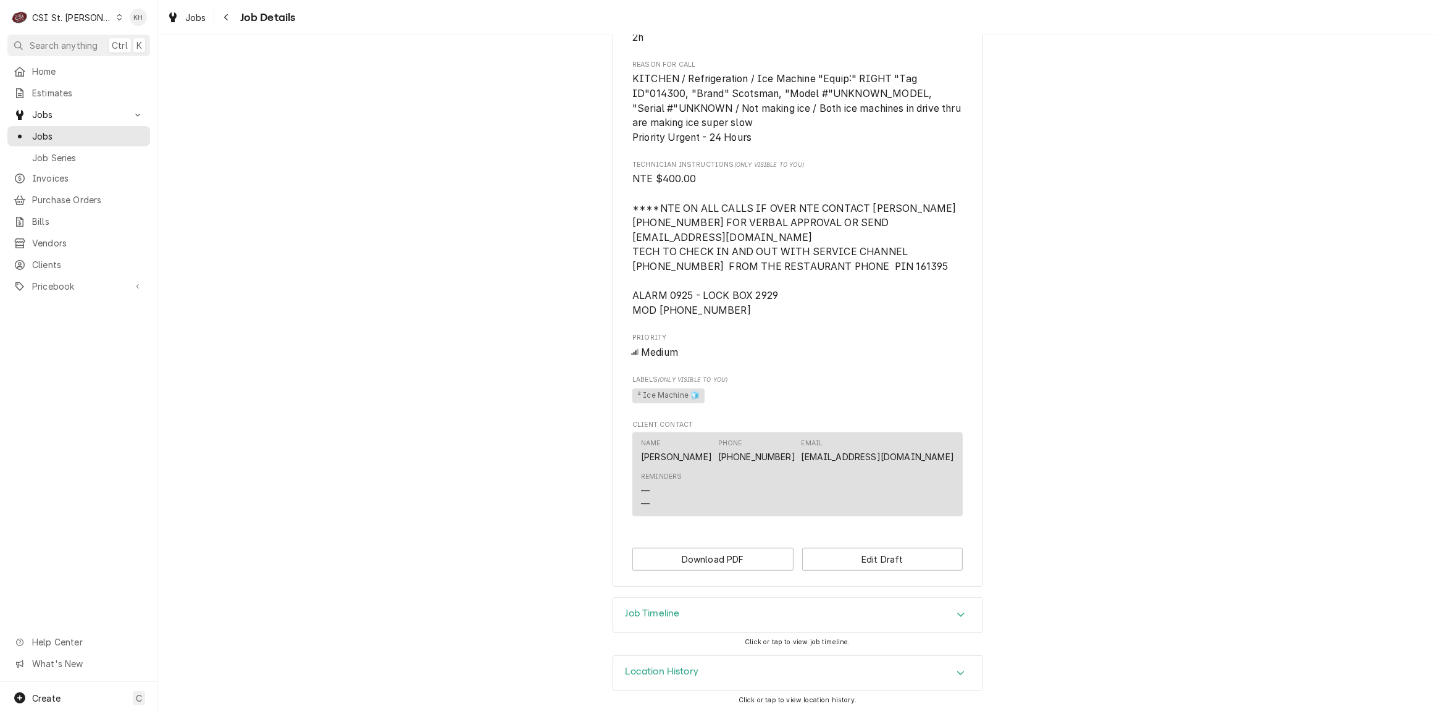
click at [710, 609] on div "Job Timeline" at bounding box center [797, 615] width 369 height 35
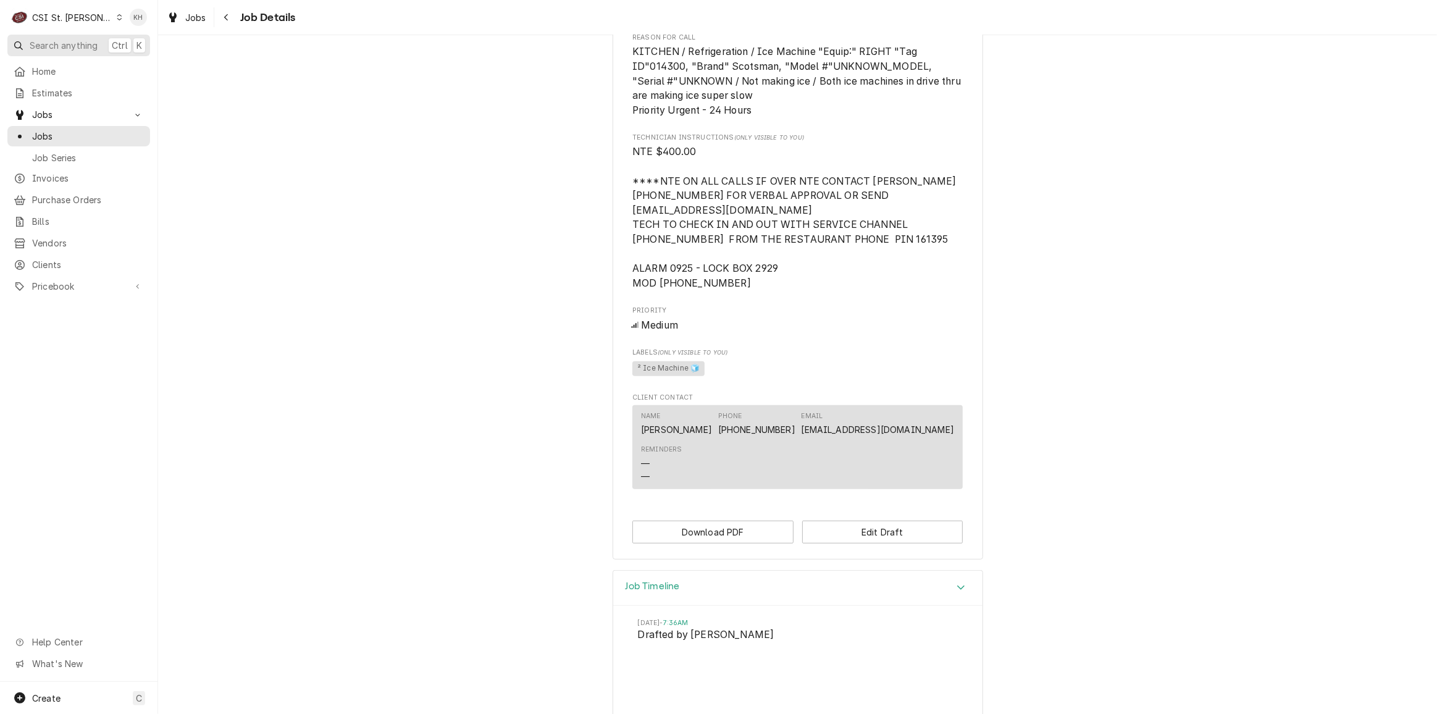
click at [60, 44] on span "Search anything" at bounding box center [64, 45] width 68 height 13
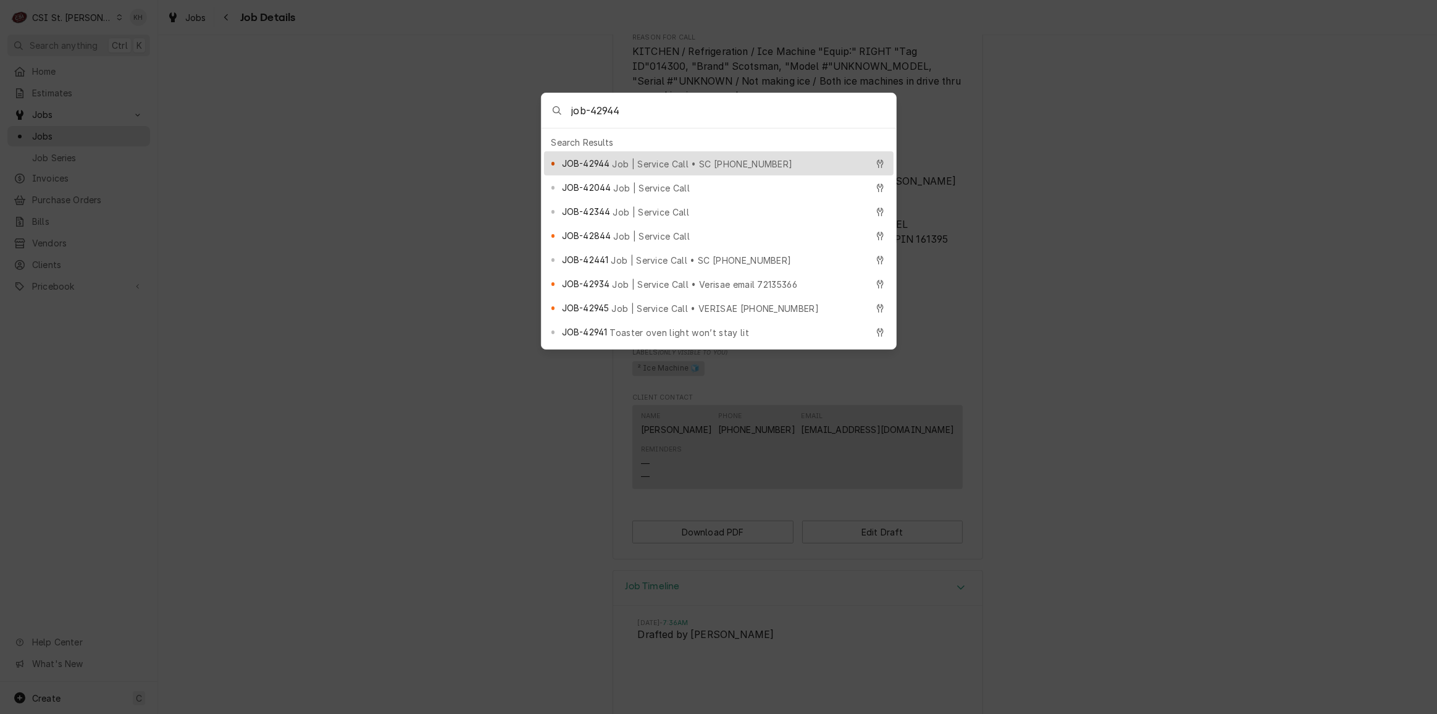
type input "job-42944"
click at [654, 164] on span "Job | Service Call • SC 327062810" at bounding box center [702, 164] width 180 height 13
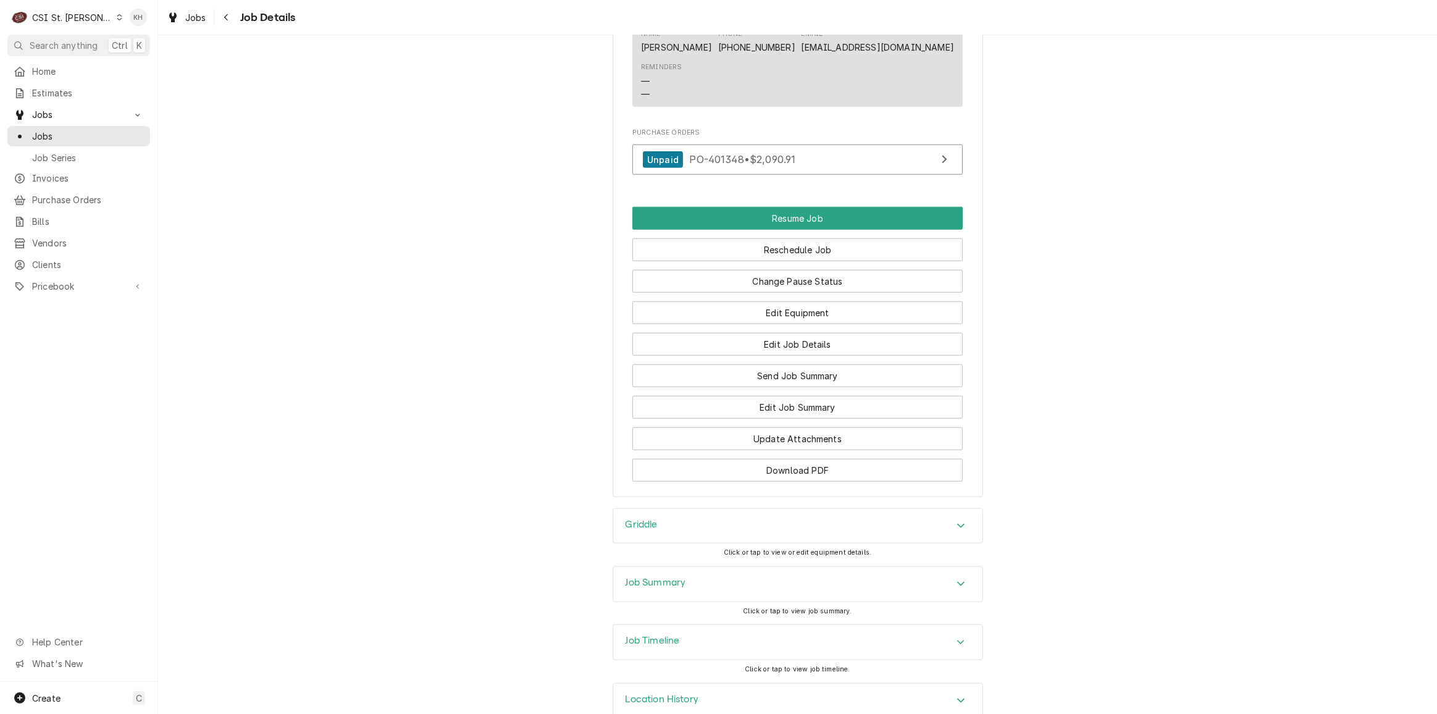
scroll to position [1418, 0]
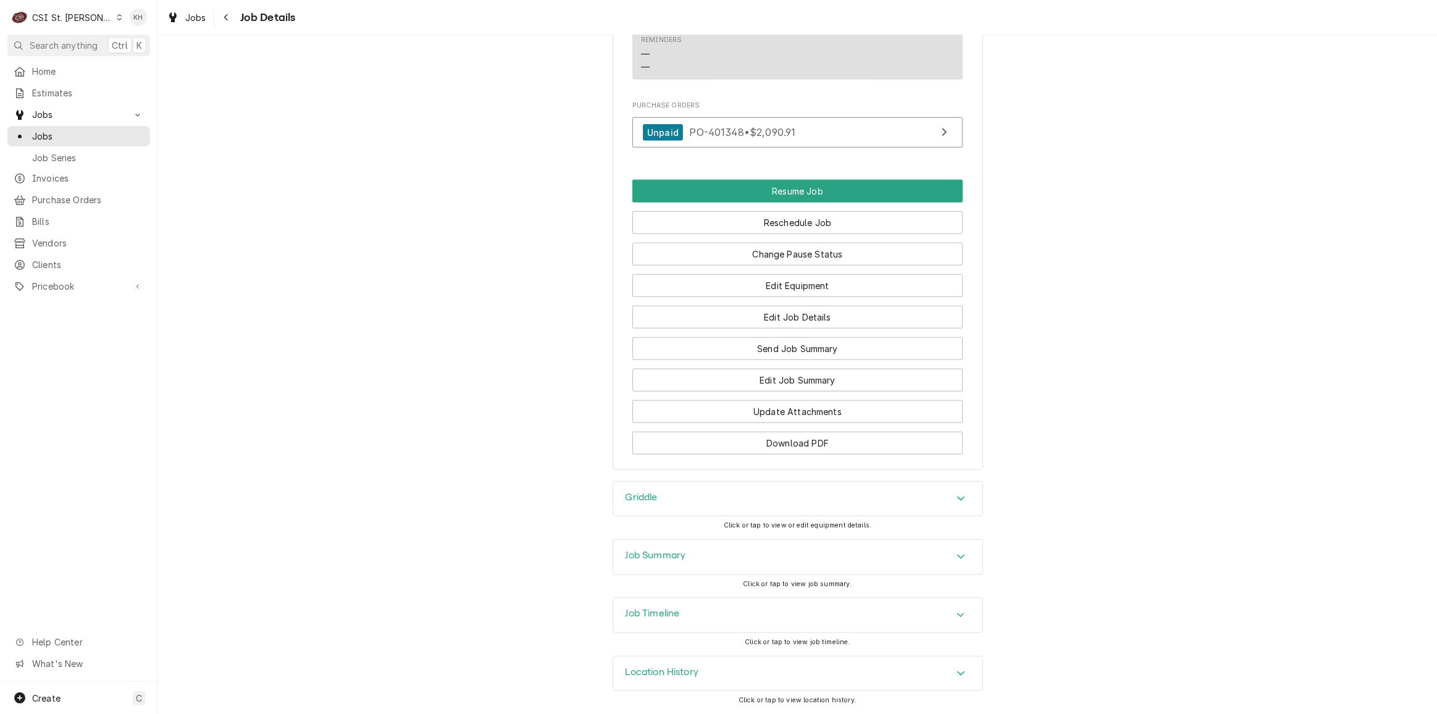
click at [695, 609] on div "Job Timeline" at bounding box center [797, 615] width 369 height 35
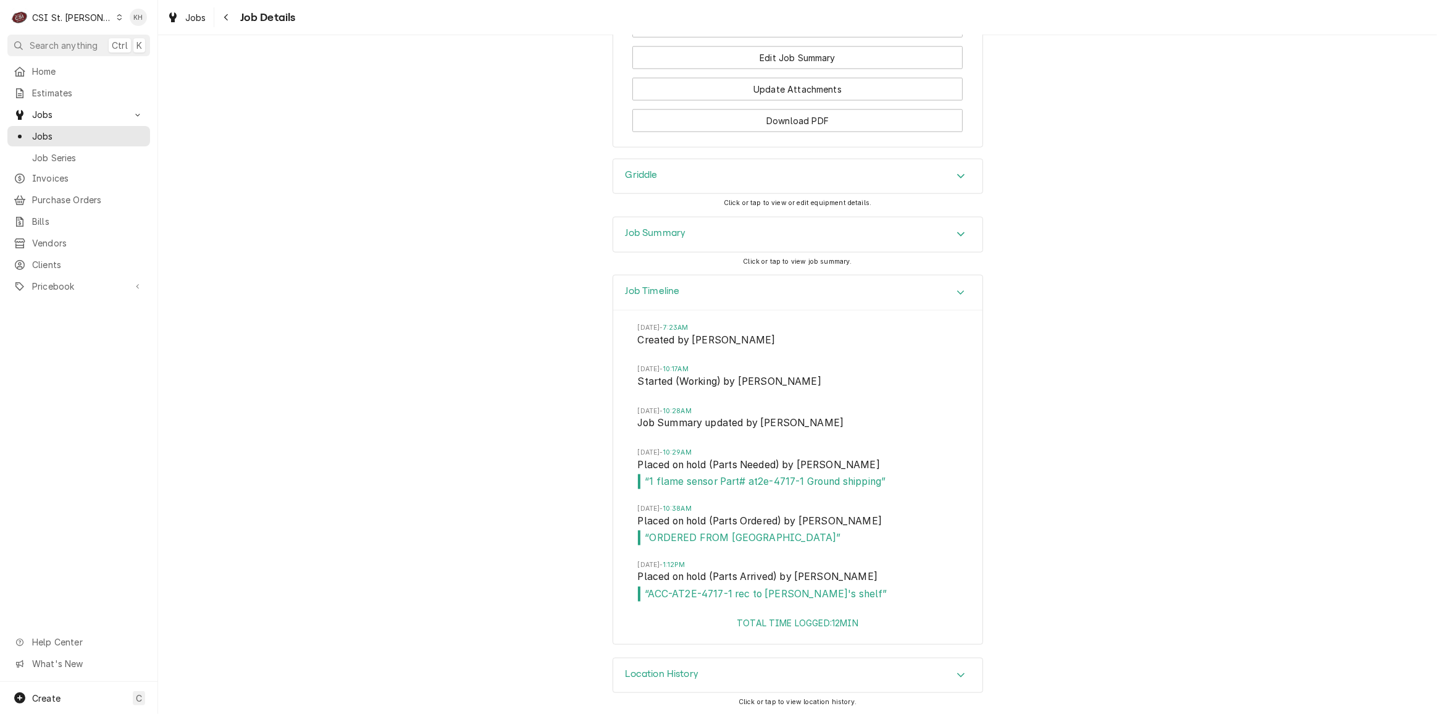
scroll to position [1742, 0]
click at [1017, 494] on div "Job Timeline [DATE] 7:23AM Created by [PERSON_NAME][DATE] 10:17AM Started (Work…" at bounding box center [797, 464] width 1279 height 382
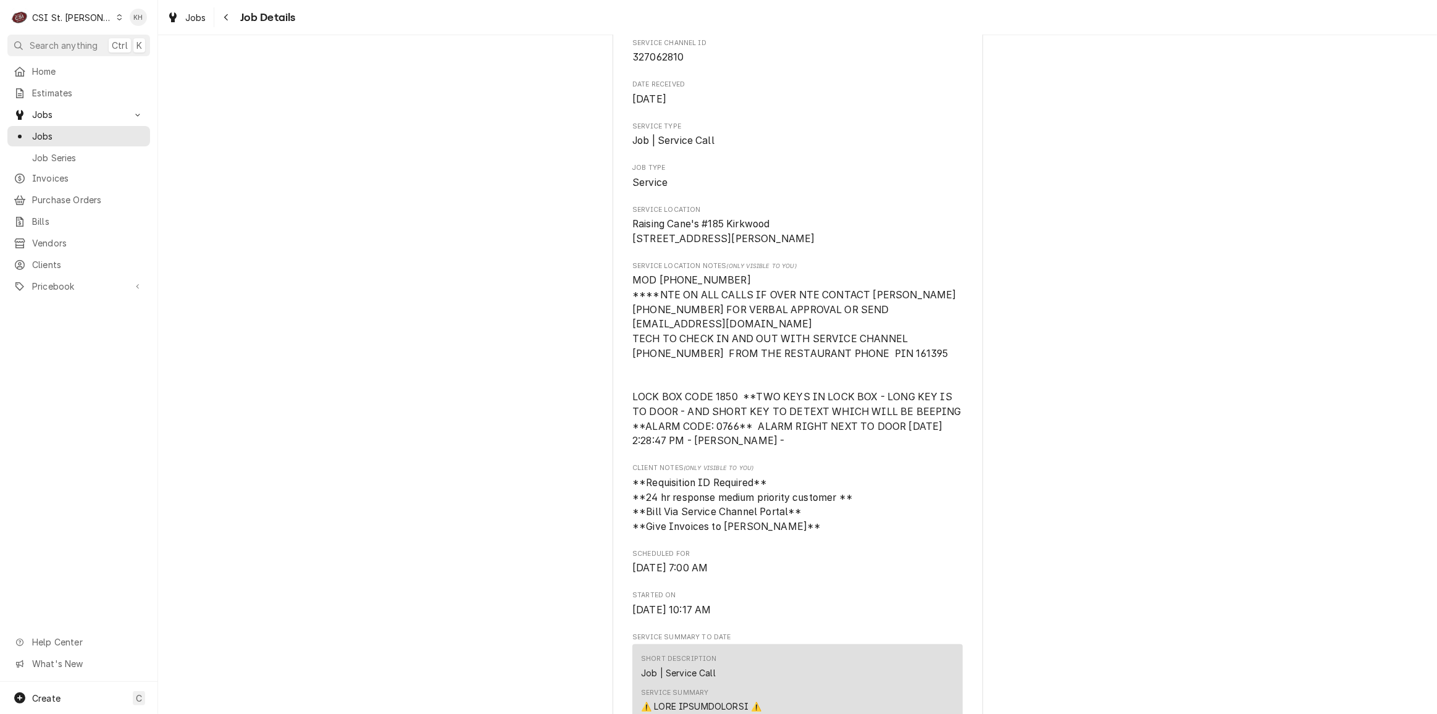
scroll to position [0, 0]
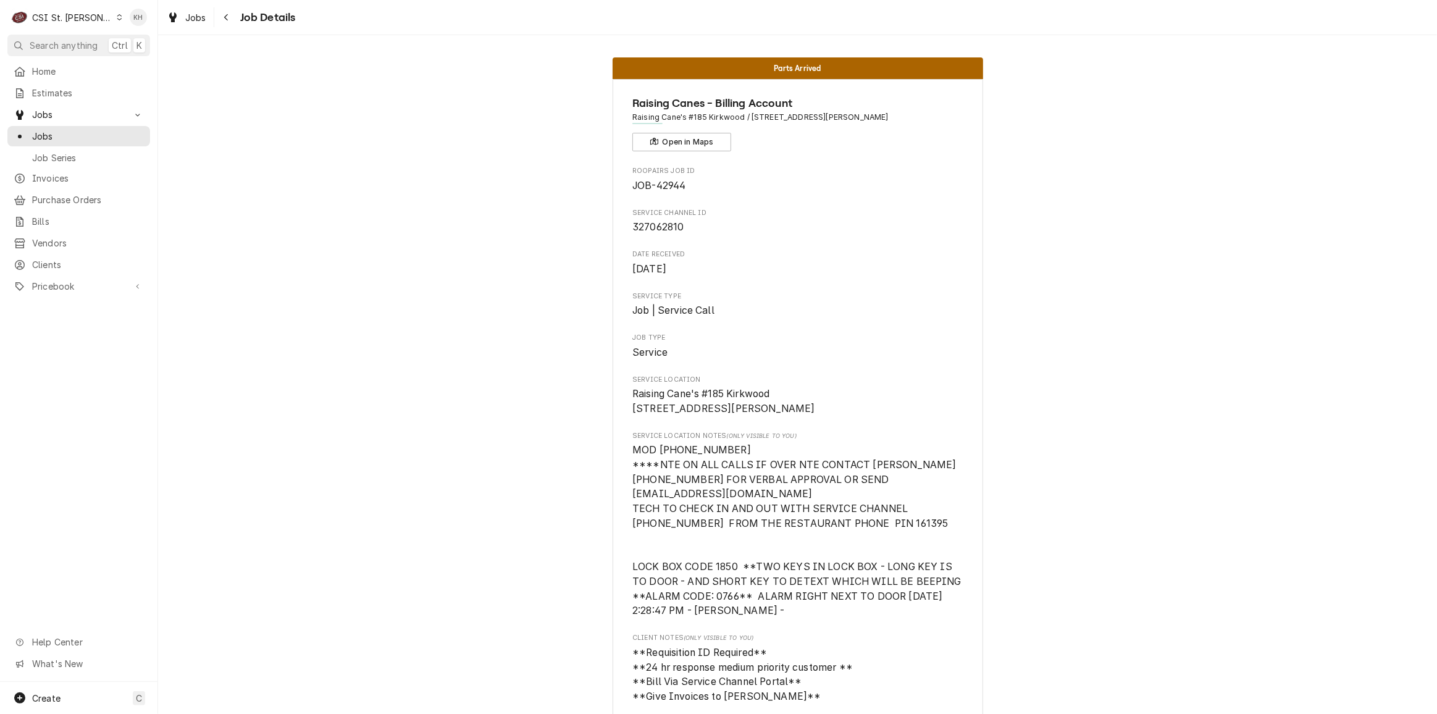
click at [85, 16] on div "CSI St. Louis" at bounding box center [72, 17] width 80 height 13
click at [124, 12] on div "CSI Kansas City CSI Kentucky CSI St. Louis" at bounding box center [190, 46] width 184 height 72
click at [129, 19] on div "CSI Kansas City" at bounding box center [189, 24] width 163 height 13
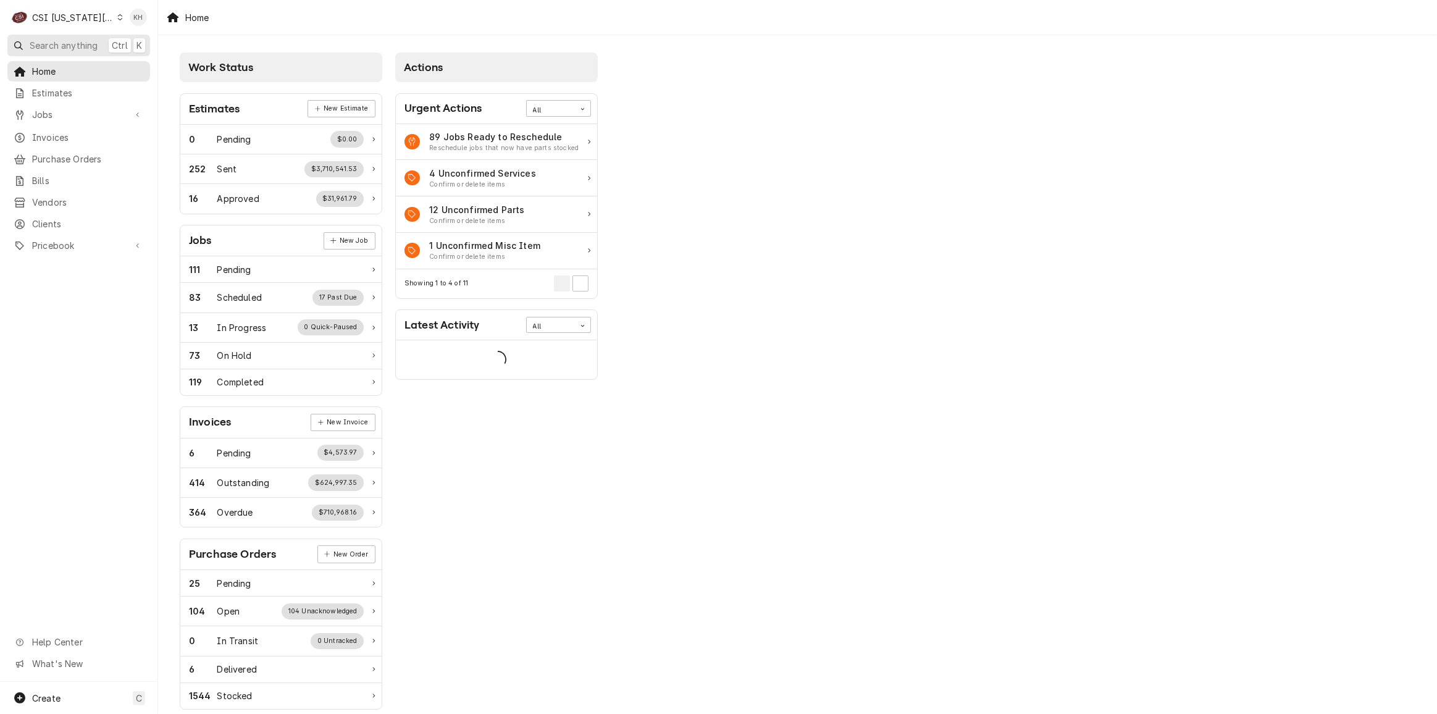
drag, startPoint x: 0, startPoint y: 0, endPoint x: 71, endPoint y: 49, distance: 86.5
click at [71, 49] on span "Search anything" at bounding box center [64, 45] width 68 height 13
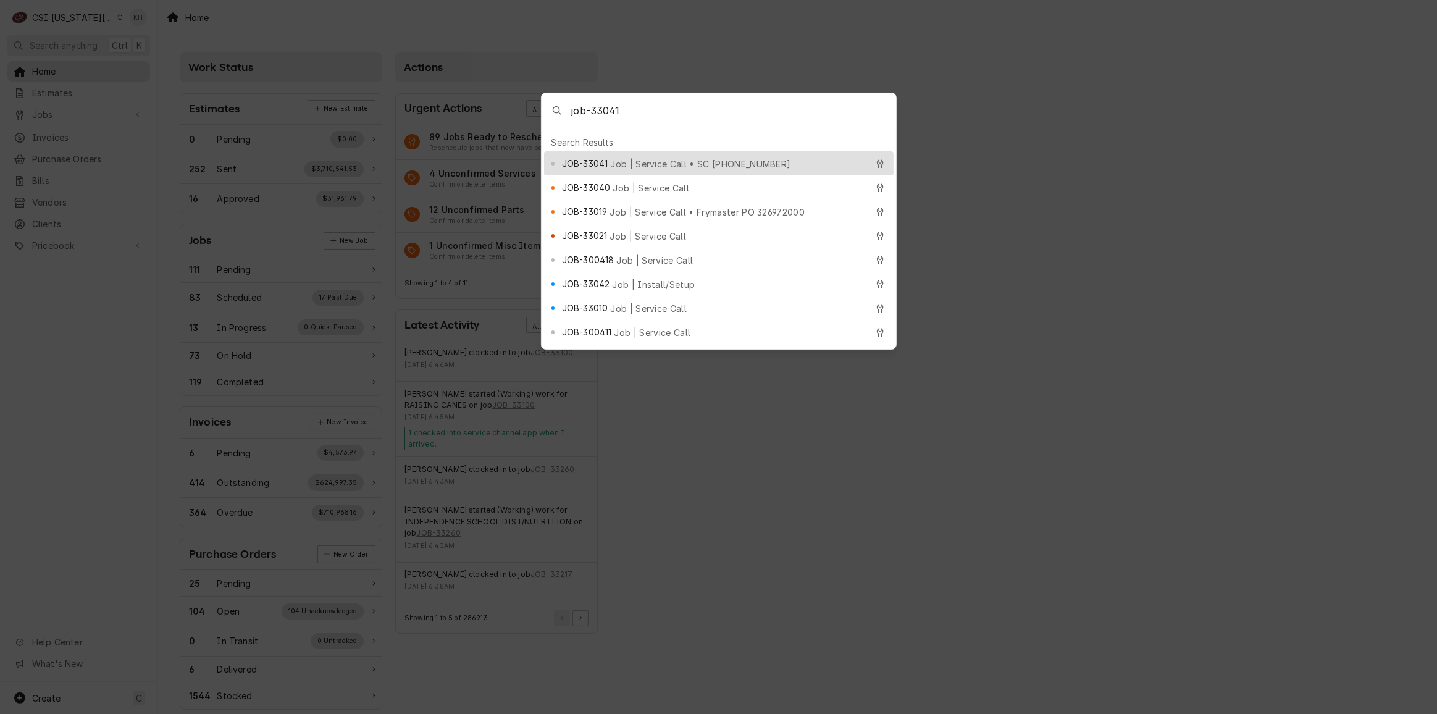
type input "job-33041"
click at [689, 158] on span "Job | Service Call • SC 327060713" at bounding box center [700, 164] width 180 height 13
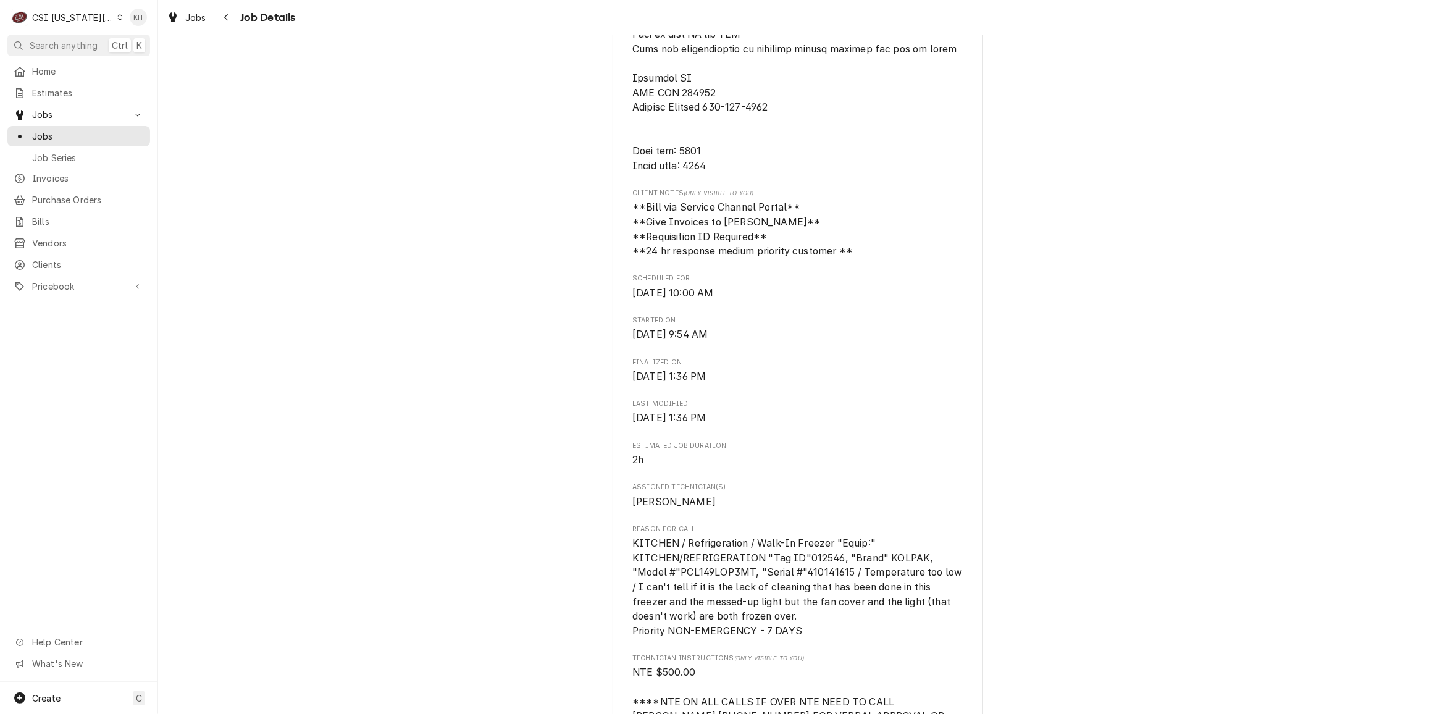
scroll to position [786, 0]
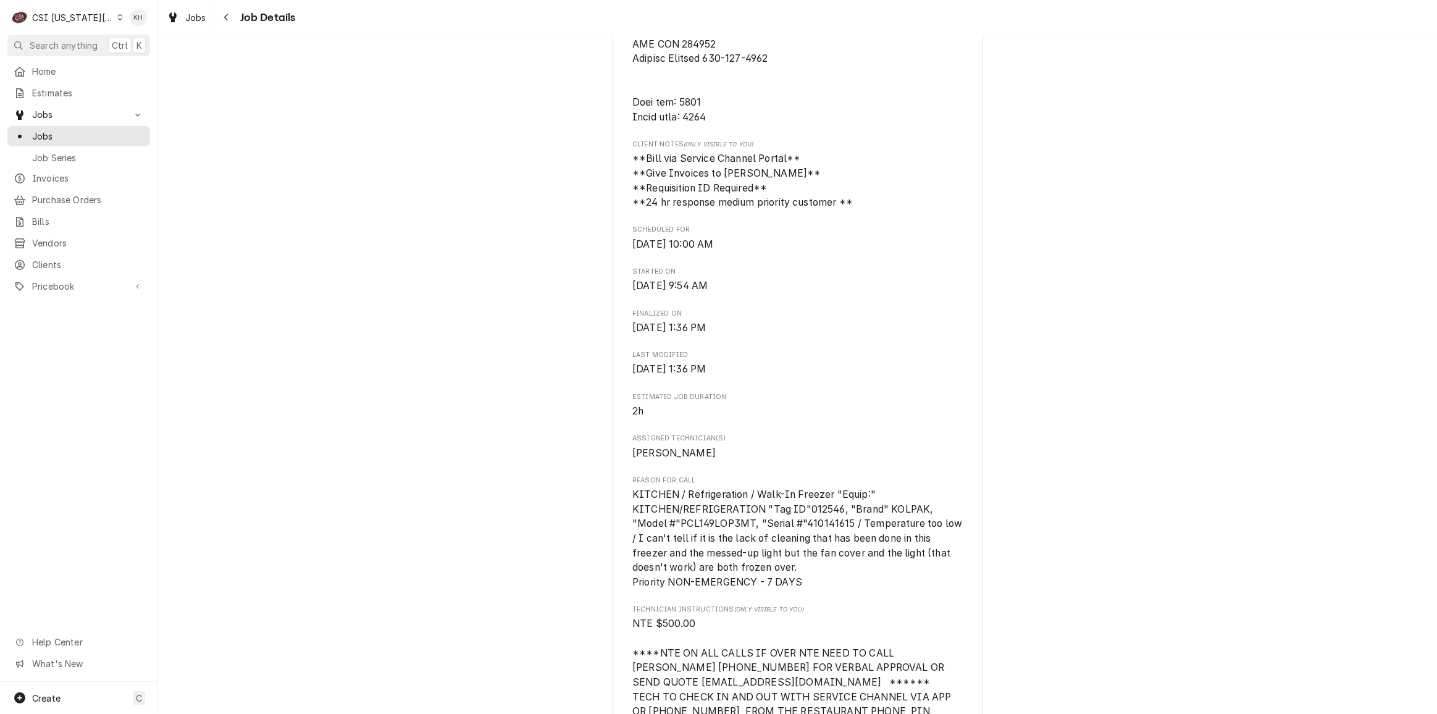
click at [70, 7] on div "C CSI Kansas City" at bounding box center [66, 17] width 119 height 25
click at [73, 17] on html "C CSI Kansas City KH Search anything Ctrl K Home Estimates Jobs Jobs Job Series…" at bounding box center [718, 357] width 1437 height 714
click at [85, 14] on div "CSI [US_STATE][GEOGRAPHIC_DATA]" at bounding box center [73, 17] width 82 height 13
drag, startPoint x: 147, startPoint y: 59, endPoint x: 2, endPoint y: 111, distance: 153.4
click at [147, 61] on div "CSI St. Louis" at bounding box center [212, 67] width 180 height 13
